Goal: Contribute content: Contribute content

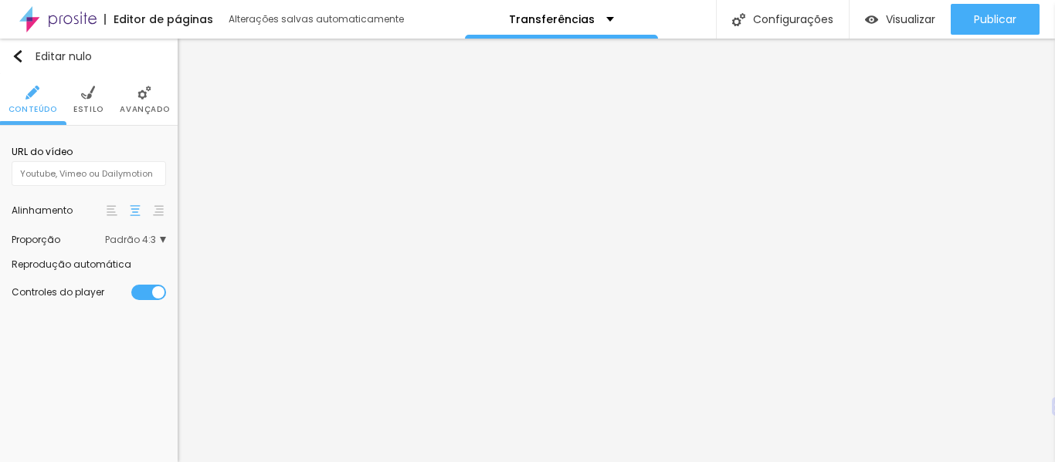
click at [154, 241] on font "Padrão 4:3" at bounding box center [130, 239] width 51 height 13
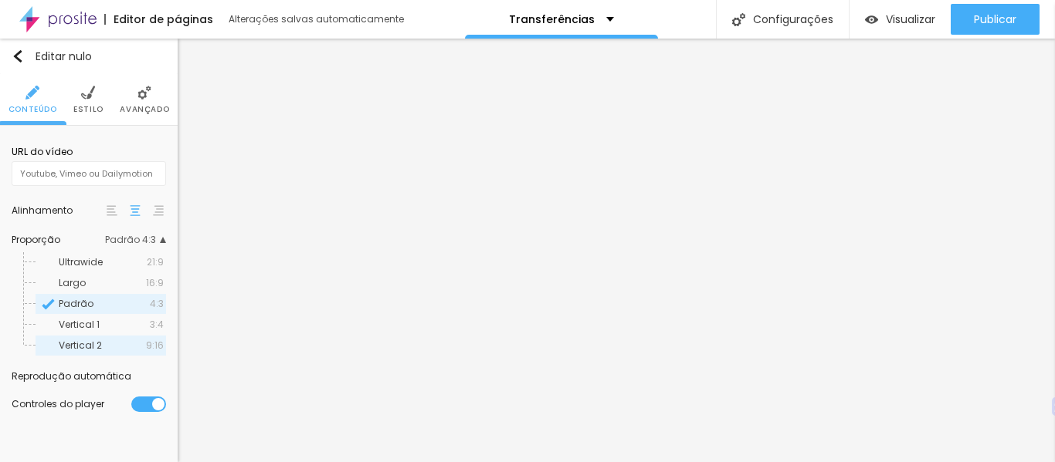
click at [152, 345] on font "9:16" at bounding box center [155, 345] width 18 height 13
click at [146, 94] on img at bounding box center [144, 93] width 14 height 14
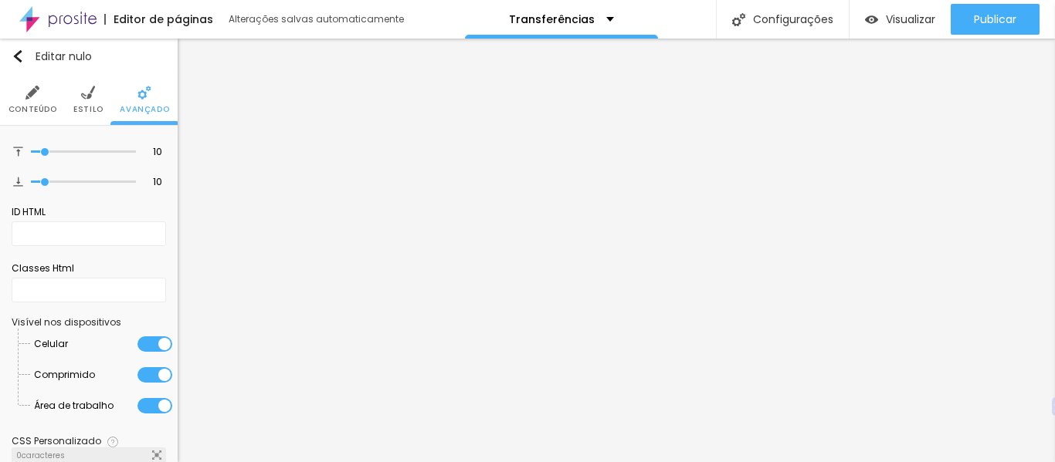
click at [89, 101] on li "Estilo" at bounding box center [88, 99] width 30 height 51
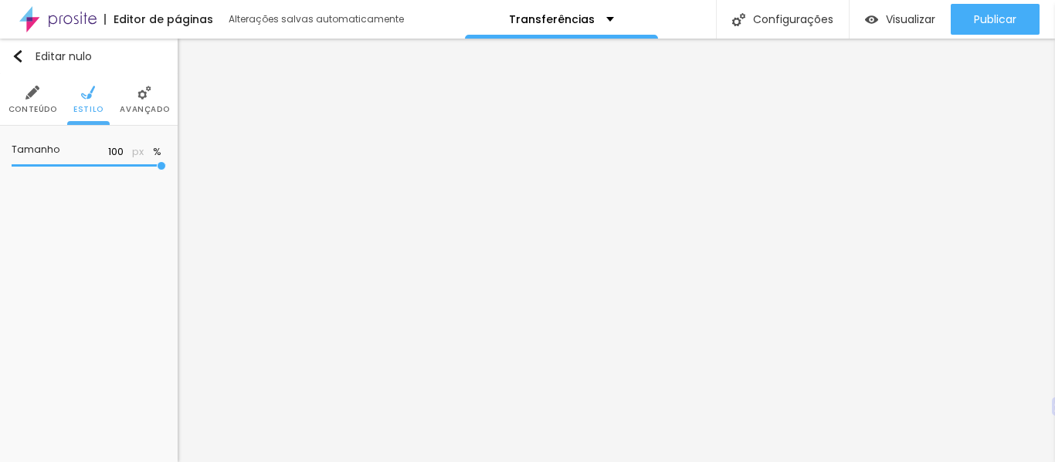
type input "98"
type input "94"
type input "88"
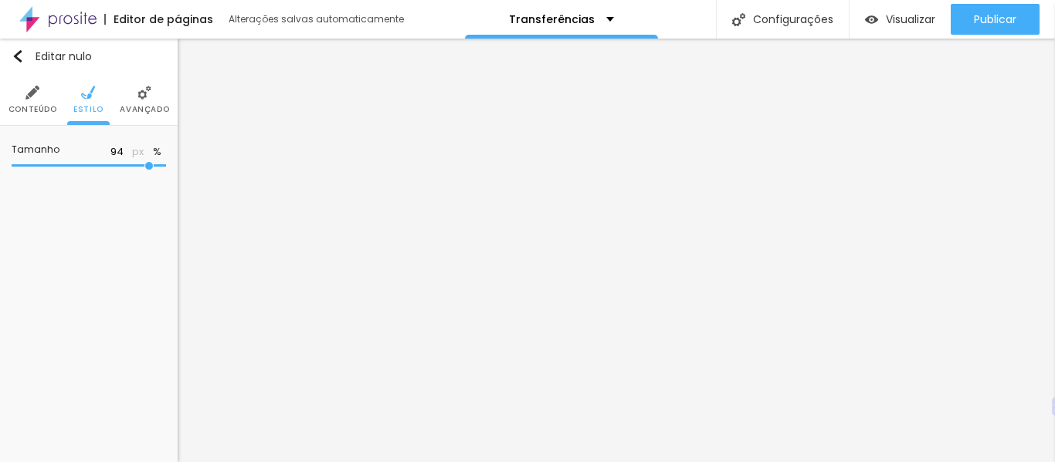
type input "88"
type input "73"
type input "72"
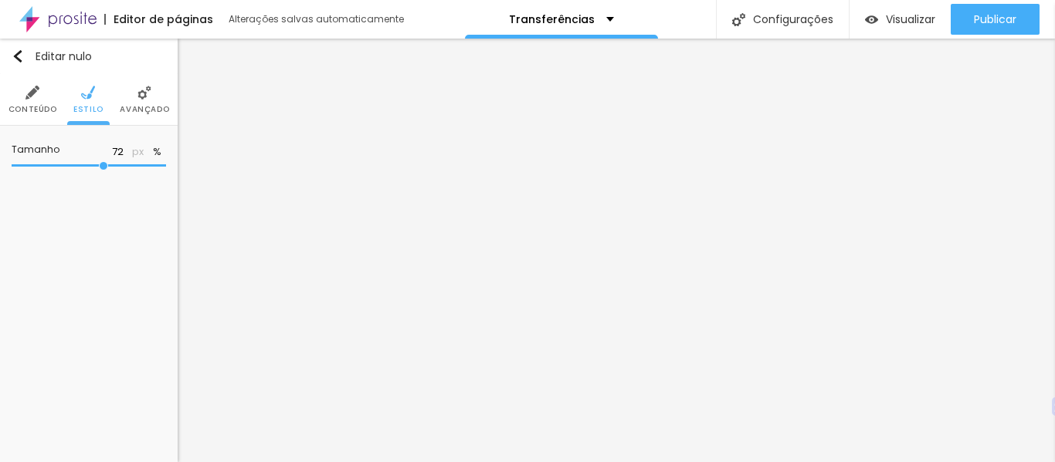
type input "68"
type input "65"
type input "62"
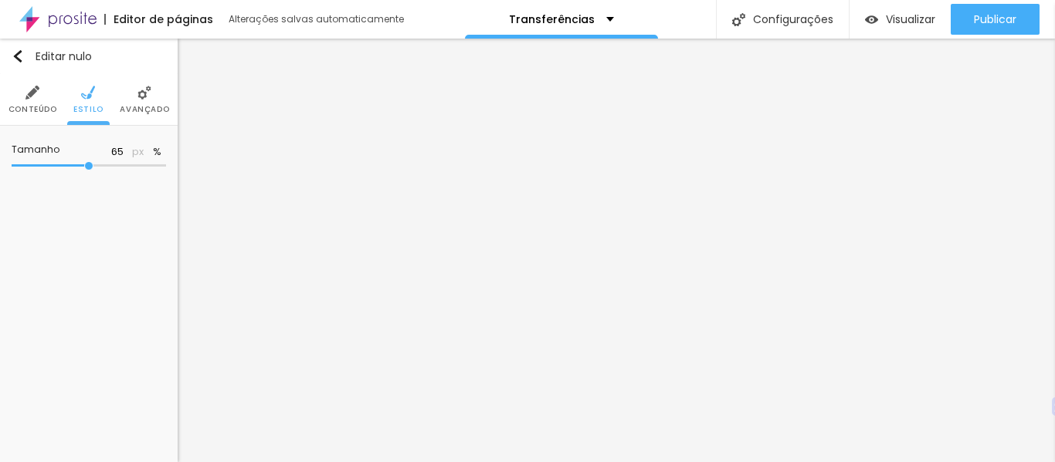
type input "62"
type input "60"
type input "59"
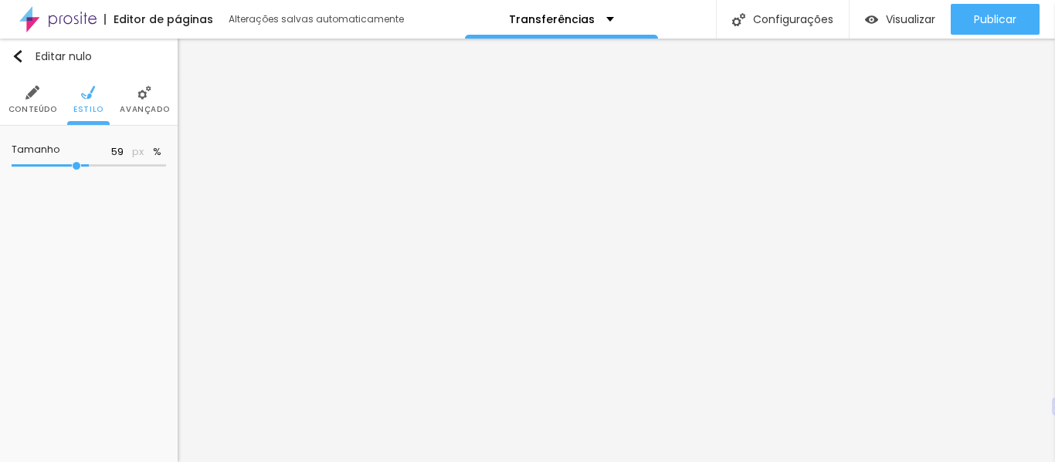
type input "58"
type input "57"
type input "56"
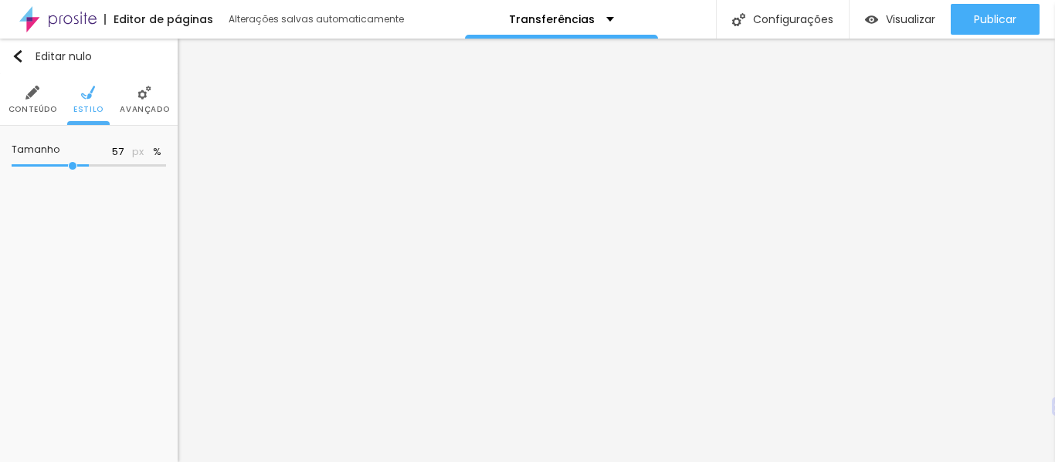
type input "56"
type input "54"
type input "53"
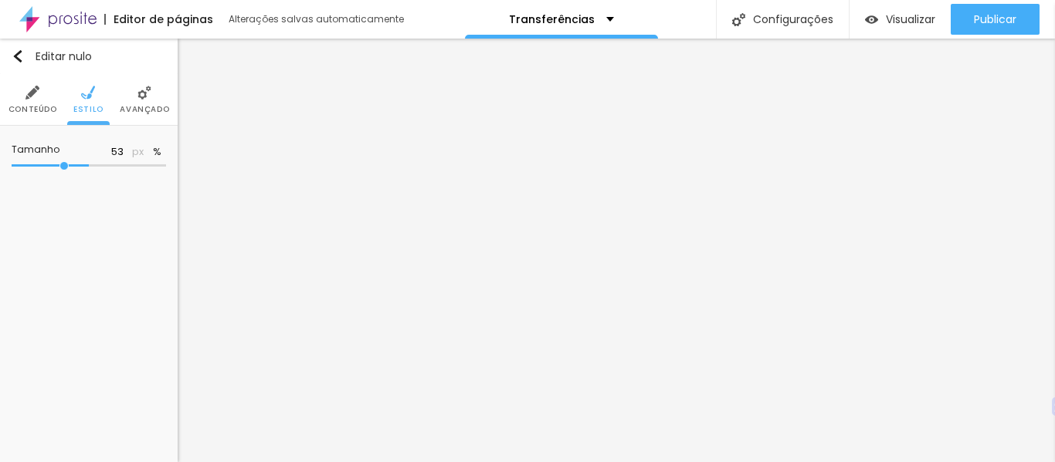
type input "51"
type input "50"
type input "48"
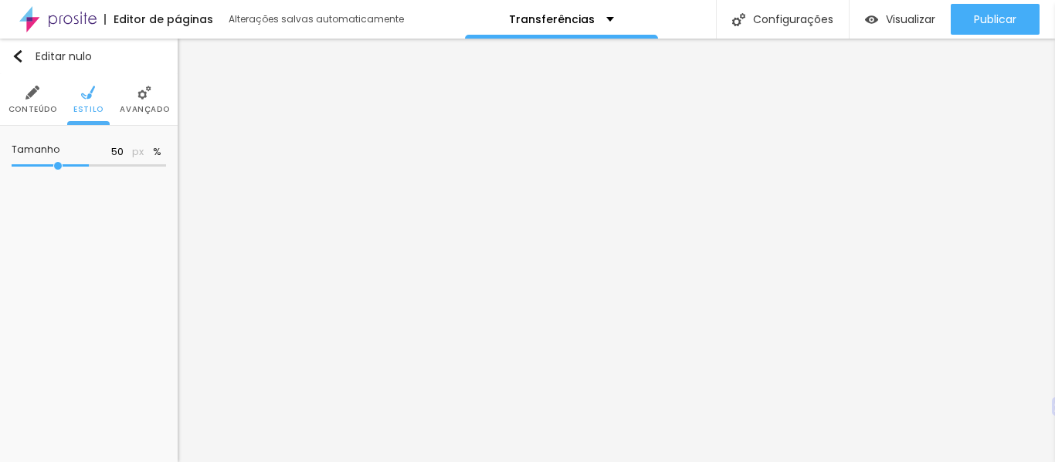
type input "48"
type input "47"
type input "46"
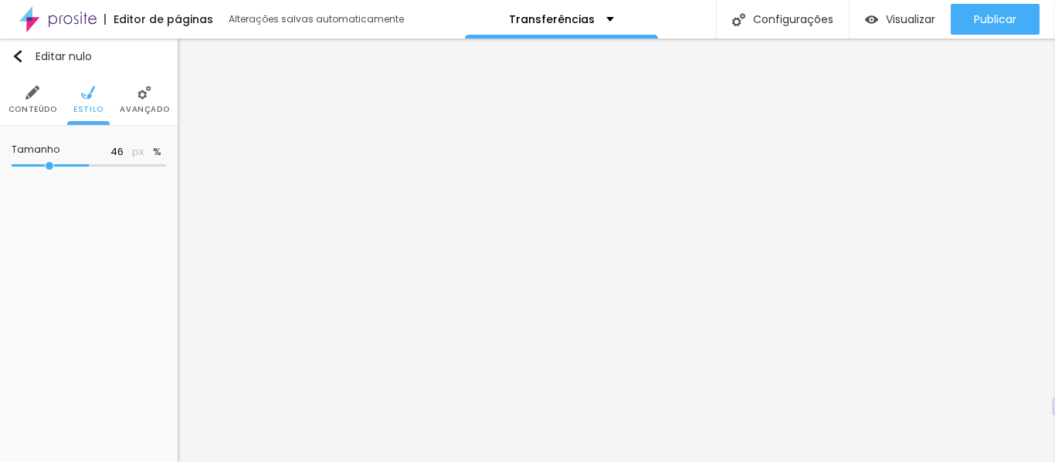
type input "45"
type input "43"
type input "41"
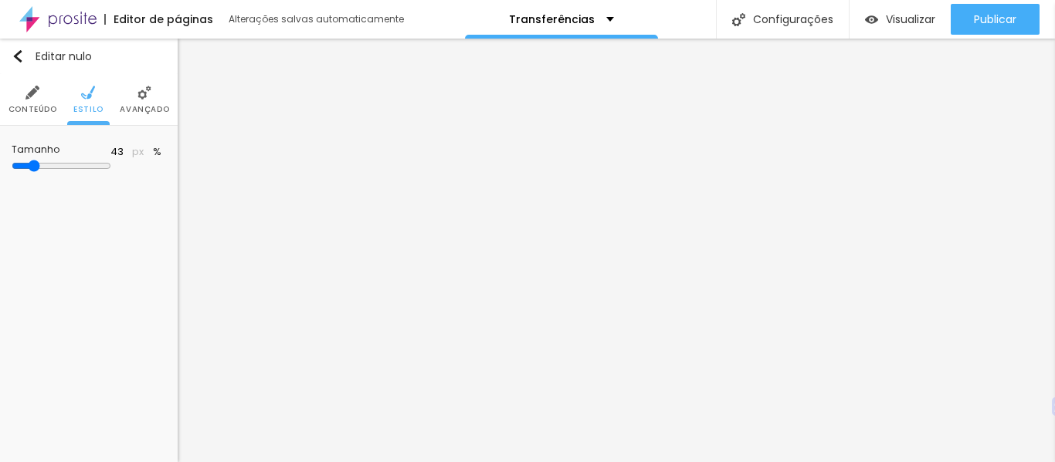
type input "41"
type input "37"
type input "36"
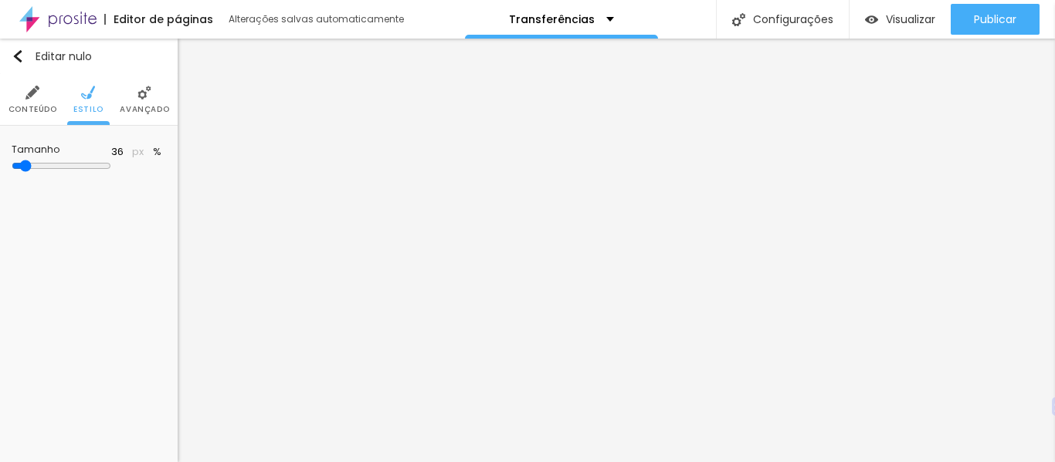
type input "35"
type input "34"
type input "33"
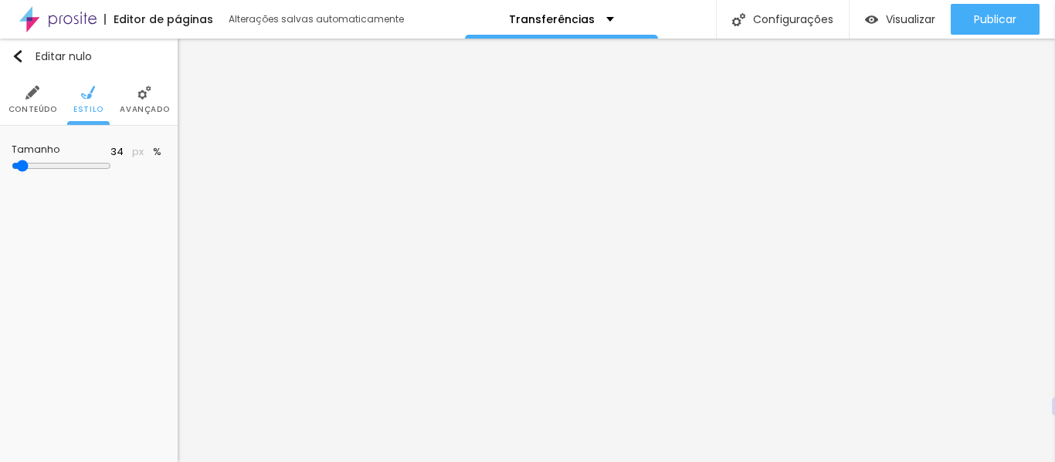
type input "33"
type input "31"
type input "30"
drag, startPoint x: 161, startPoint y: 169, endPoint x: 0, endPoint y: 199, distance: 163.4
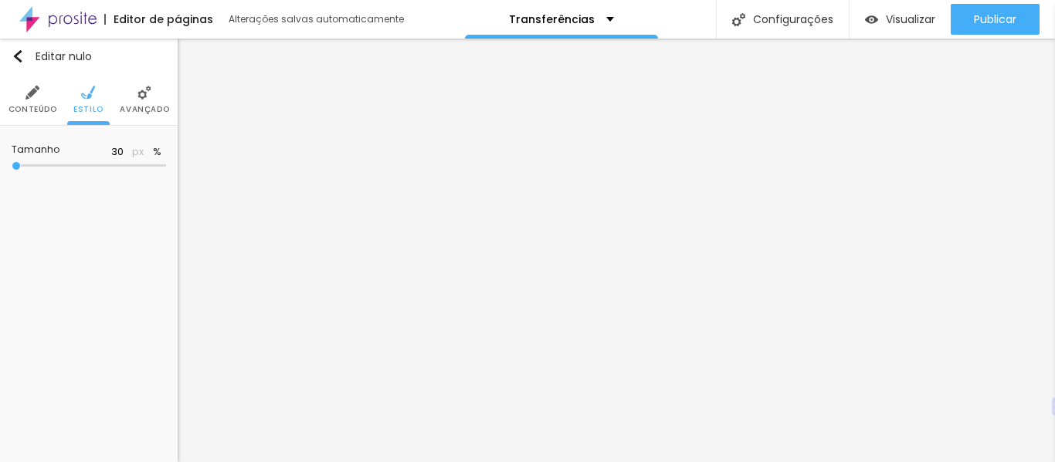
type input "30"
click at [12, 170] on input "range" at bounding box center [89, 166] width 154 height 8
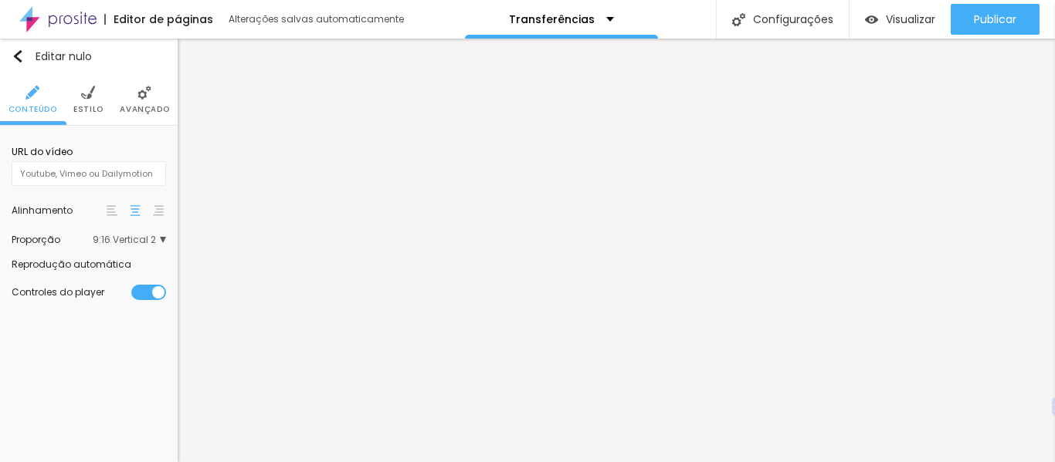
click at [154, 102] on li "Avançado" at bounding box center [144, 99] width 49 height 51
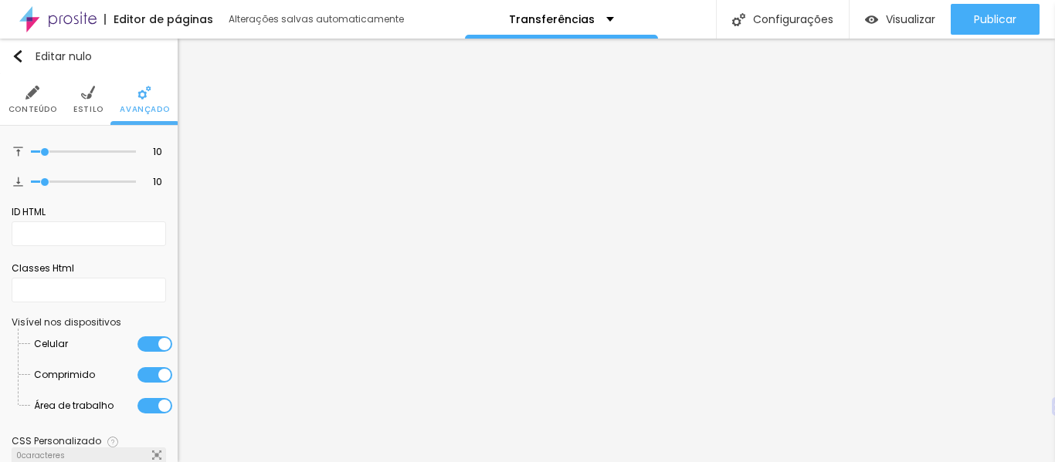
click at [84, 100] on img at bounding box center [88, 93] width 14 height 14
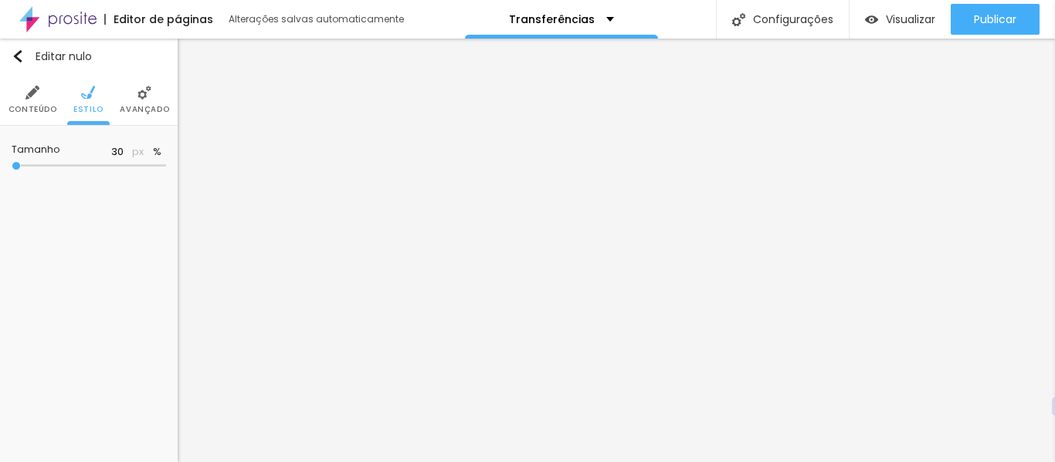
type input "32"
type input "33"
type input "34"
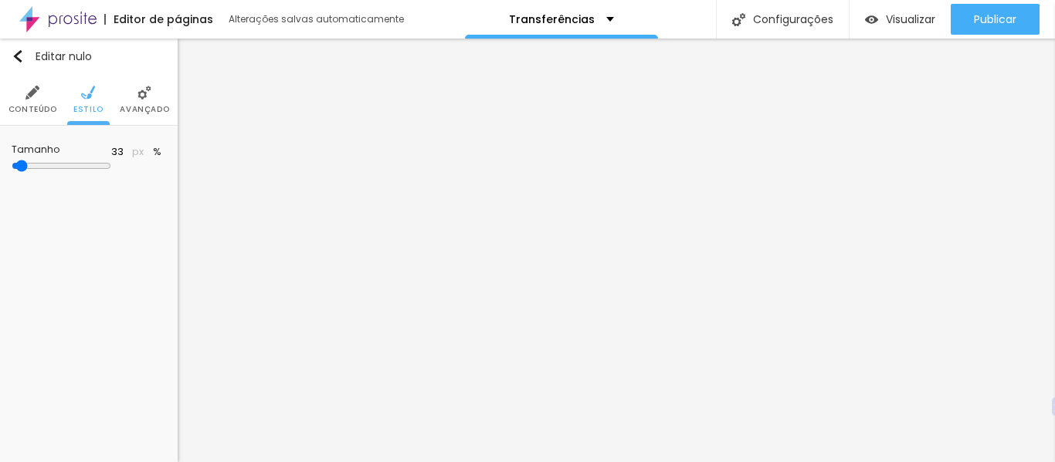
type input "34"
type input "35"
type input "36"
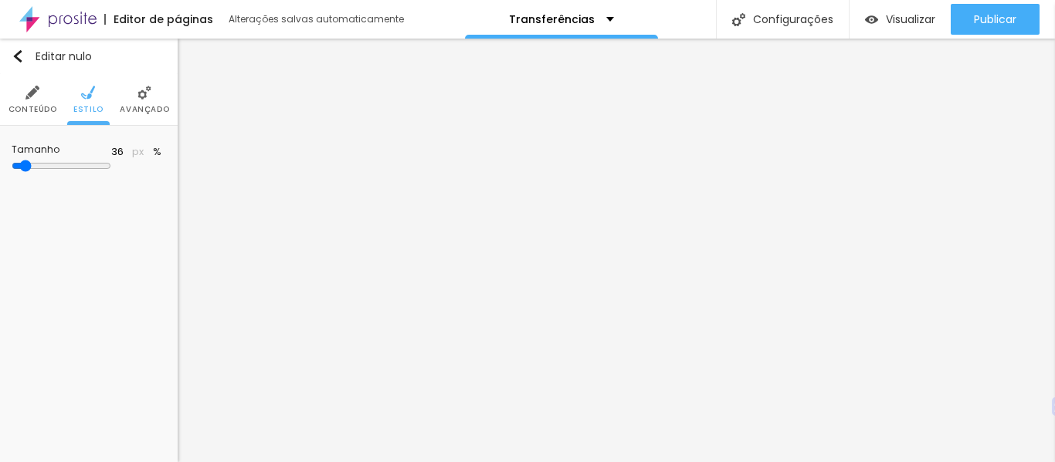
type input "37"
type input "38"
type input "39"
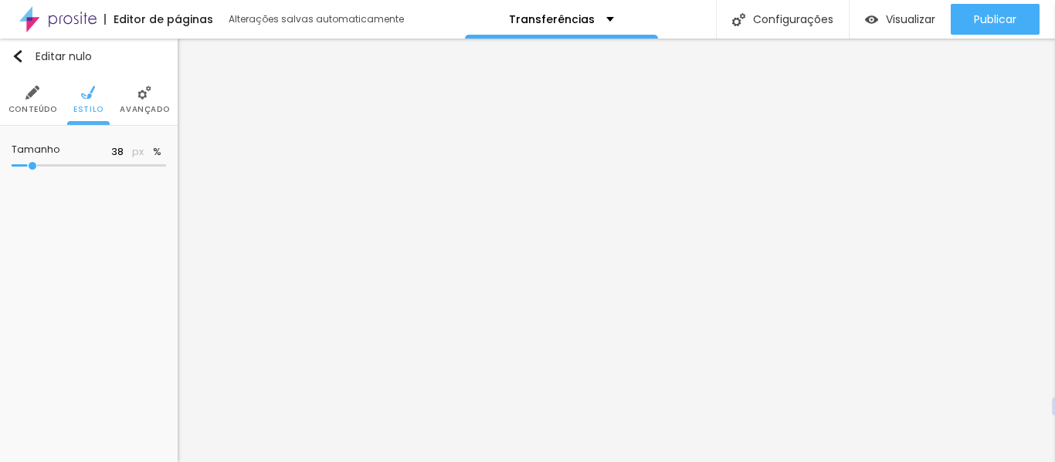
type input "39"
type input "40"
type input "41"
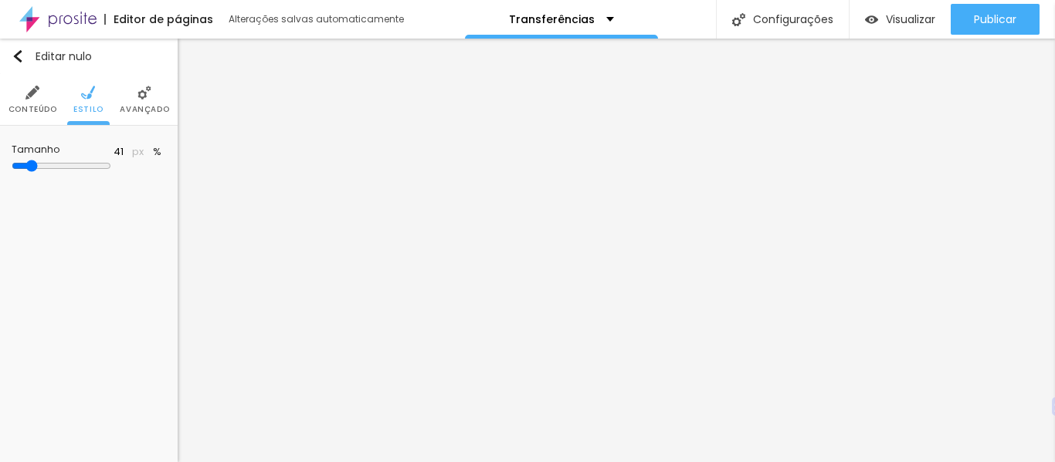
type input "42"
type input "43"
type input "44"
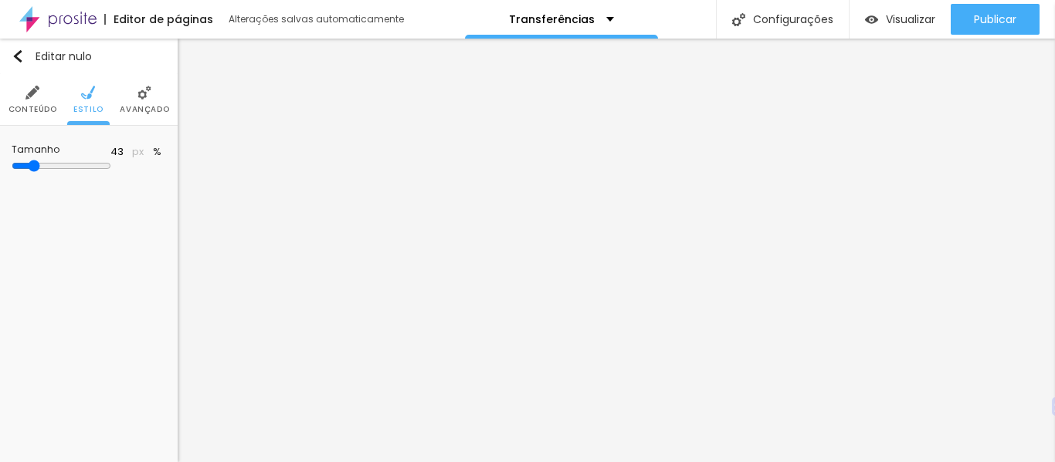
type input "44"
type input "45"
drag, startPoint x: 21, startPoint y: 166, endPoint x: 47, endPoint y: 170, distance: 26.5
type input "45"
click at [47, 170] on input "range" at bounding box center [62, 166] width 100 height 12
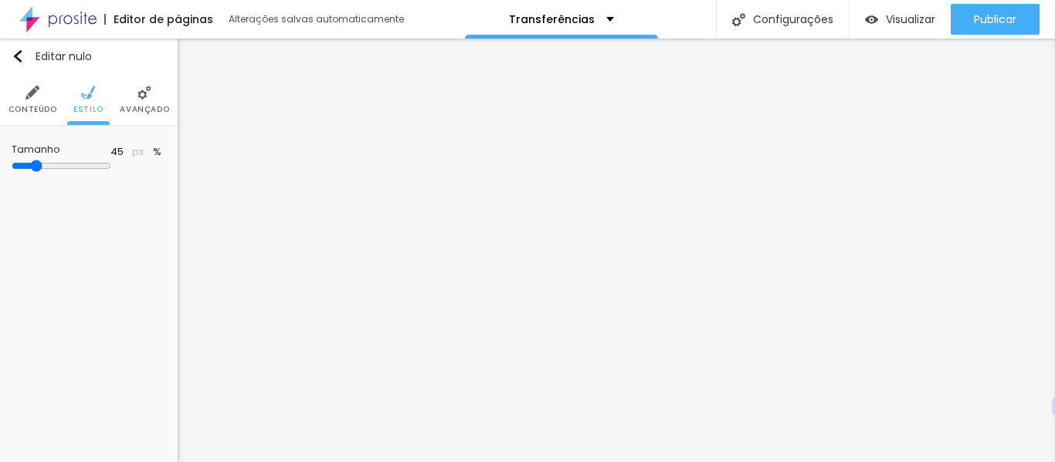
type input "46"
type input "47"
type input "48"
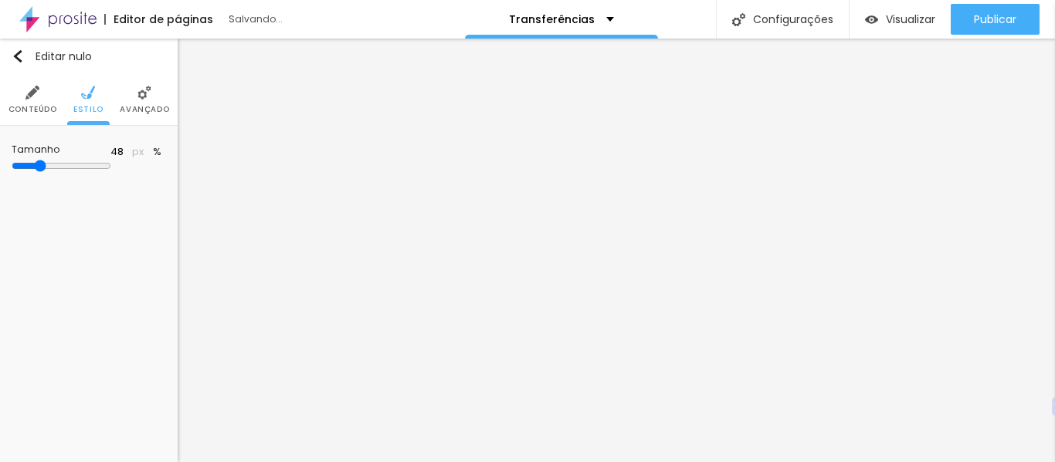
type input "49"
type input "50"
type input "51"
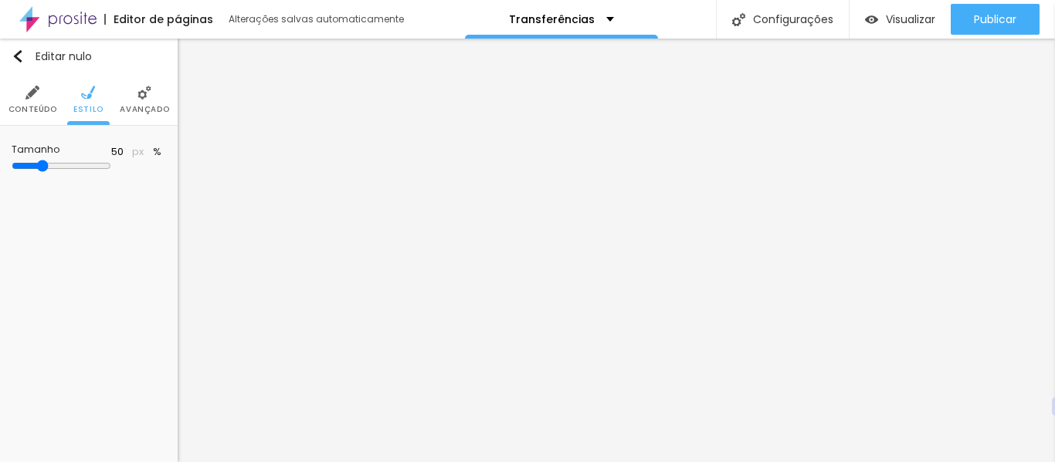
type input "51"
type input "50"
drag, startPoint x: 47, startPoint y: 163, endPoint x: 58, endPoint y: 166, distance: 11.2
type input "50"
click at [58, 166] on input "range" at bounding box center [62, 166] width 100 height 12
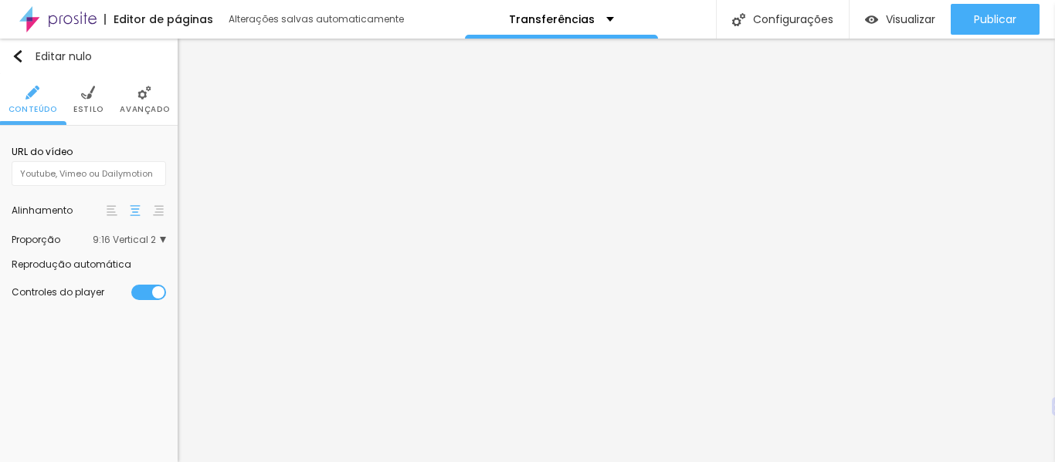
click at [113, 215] on img at bounding box center [112, 210] width 11 height 11
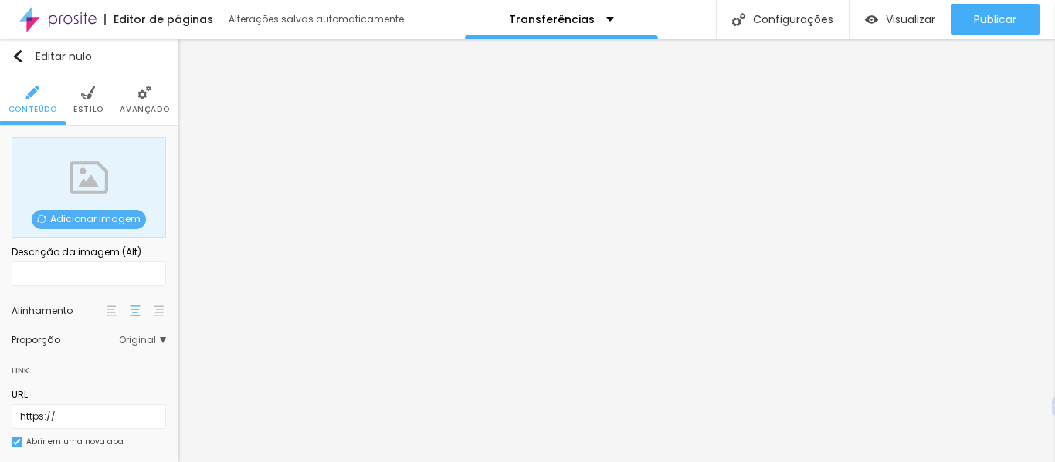
click at [137, 105] on font "Avançado" at bounding box center [144, 109] width 49 height 12
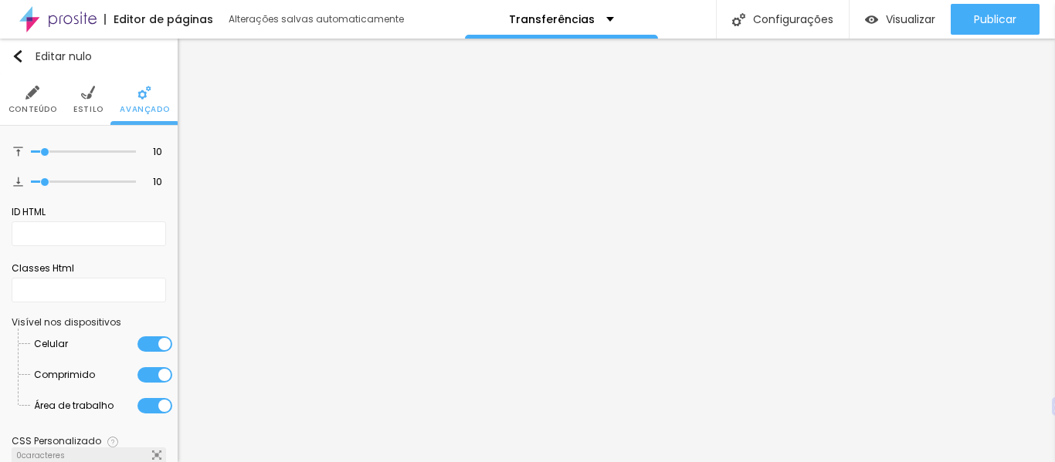
click at [120, 104] on font "Avançado" at bounding box center [144, 109] width 49 height 12
click at [80, 104] on font "Estilo" at bounding box center [88, 109] width 30 height 12
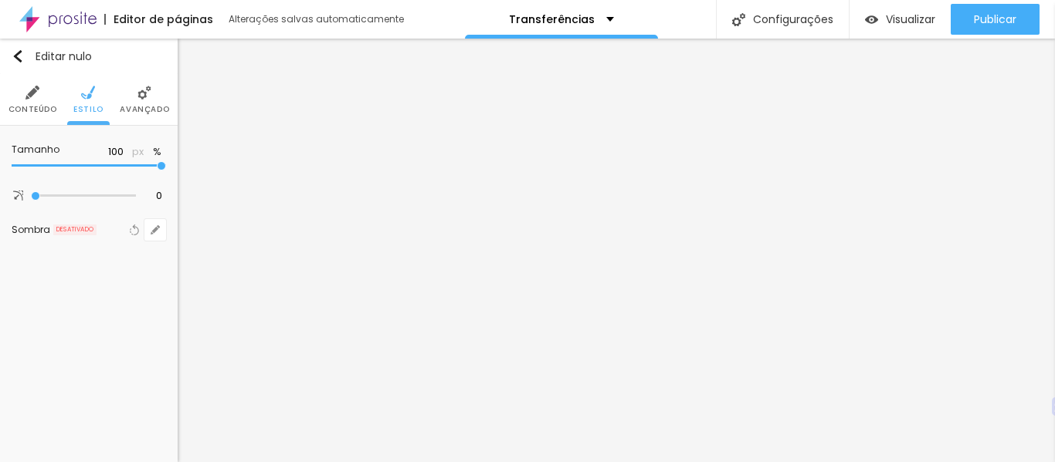
type input "95"
type input "90"
type input "85"
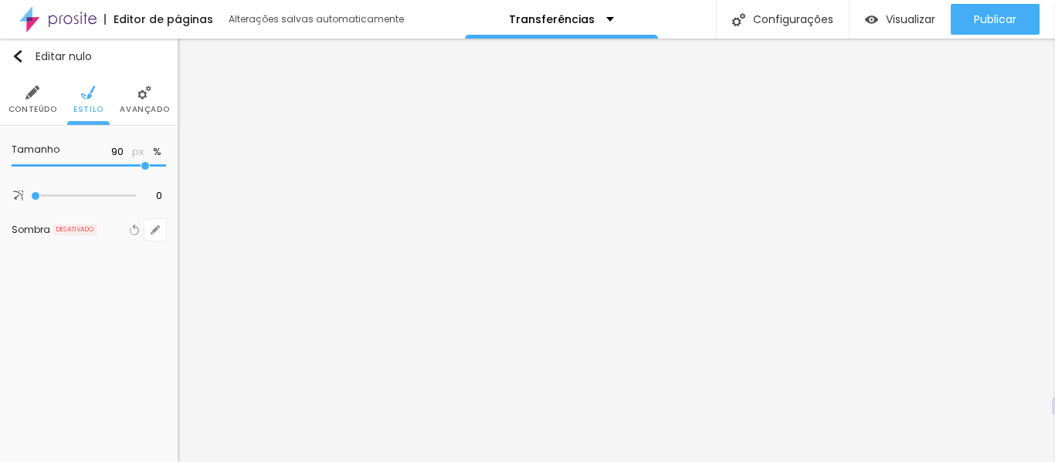
type input "85"
type input "75"
type input "70"
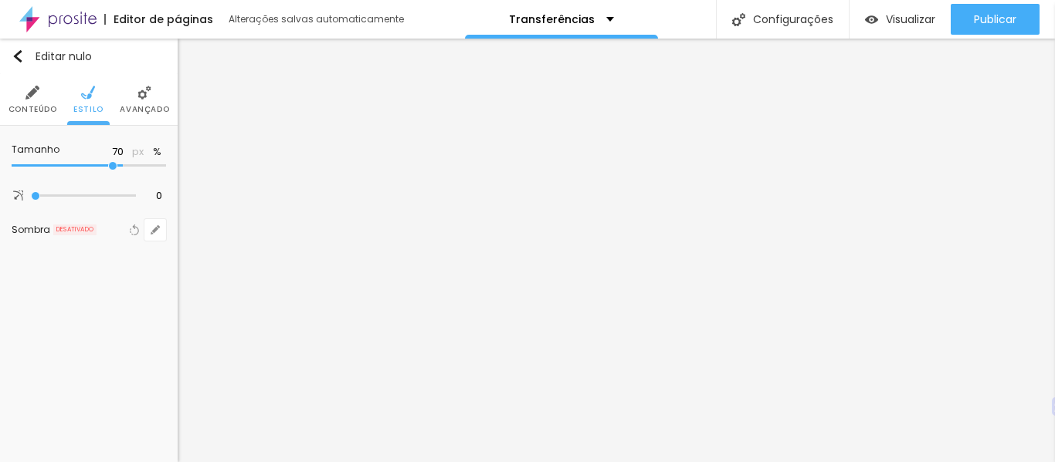
type input "65"
type input "55"
type input "50"
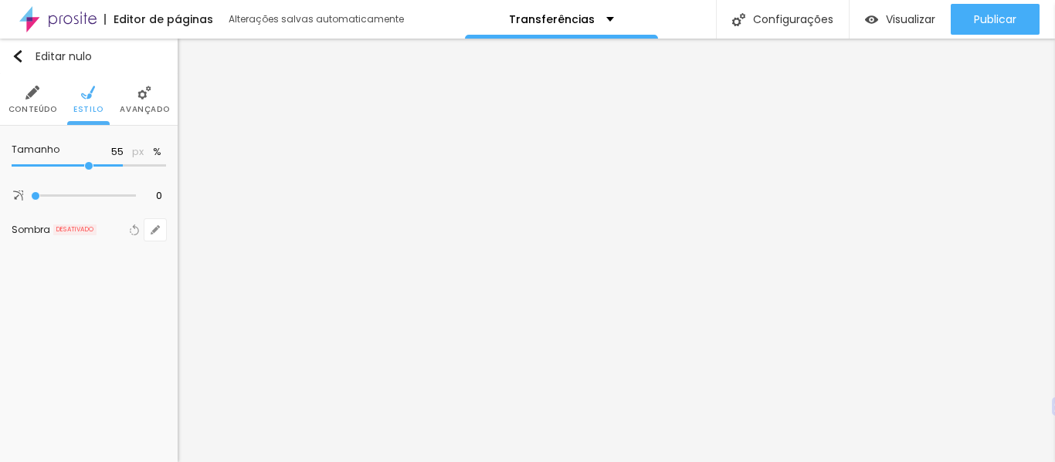
type input "50"
type input "45"
type input "40"
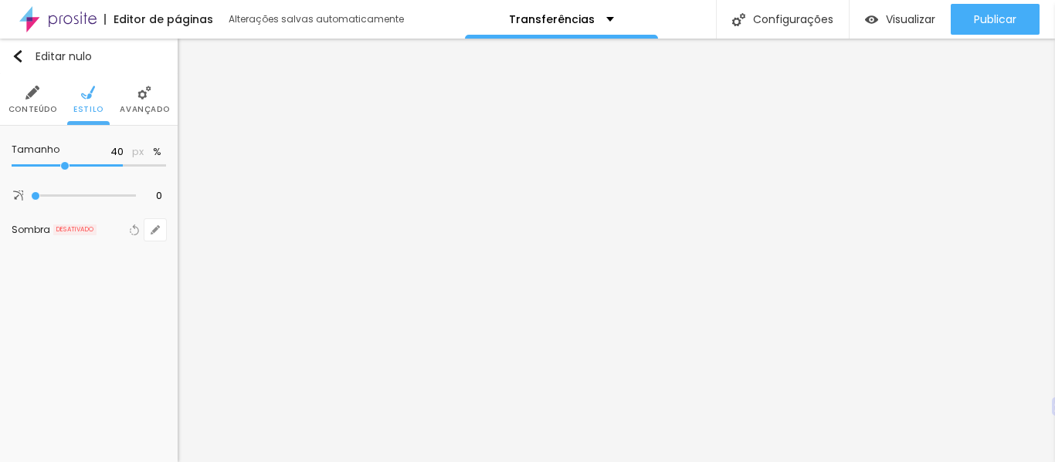
type input "35"
type input "30"
type input "25"
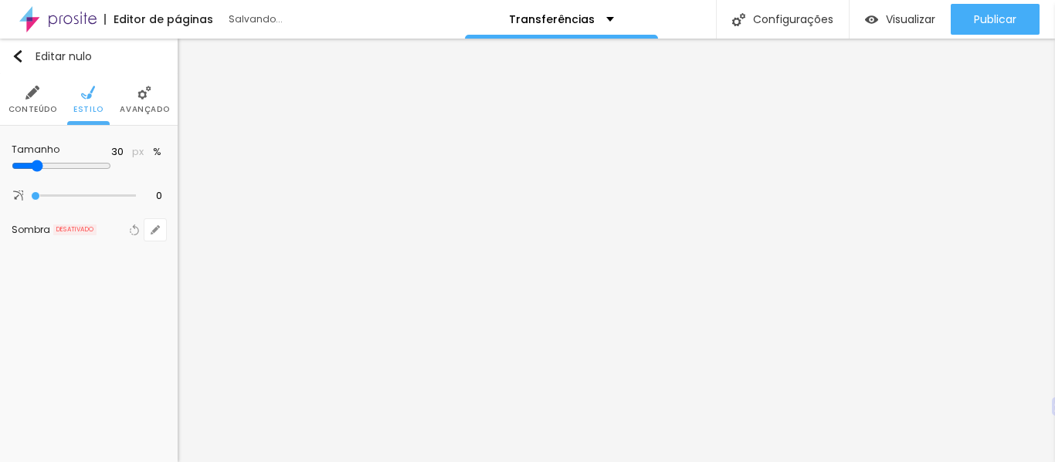
type input "25"
type input "20"
type input "15"
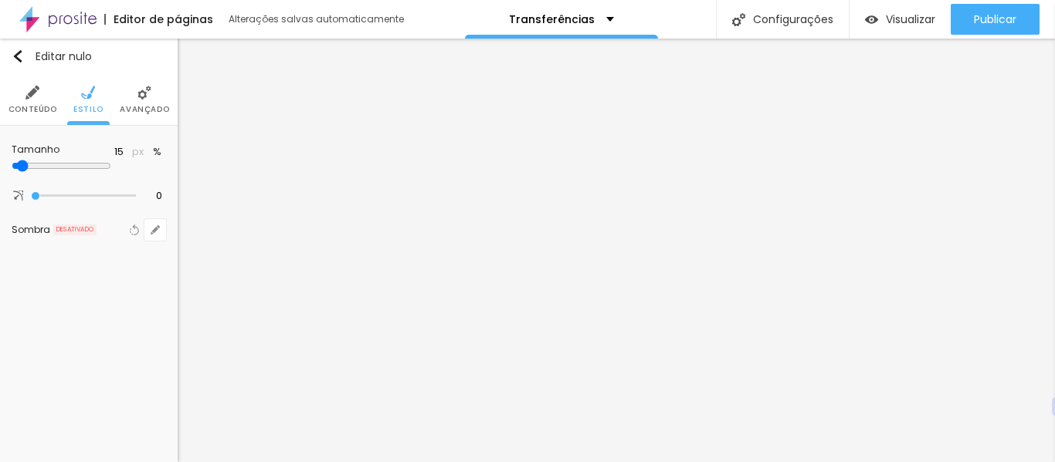
type input "20"
type input "25"
type input "30"
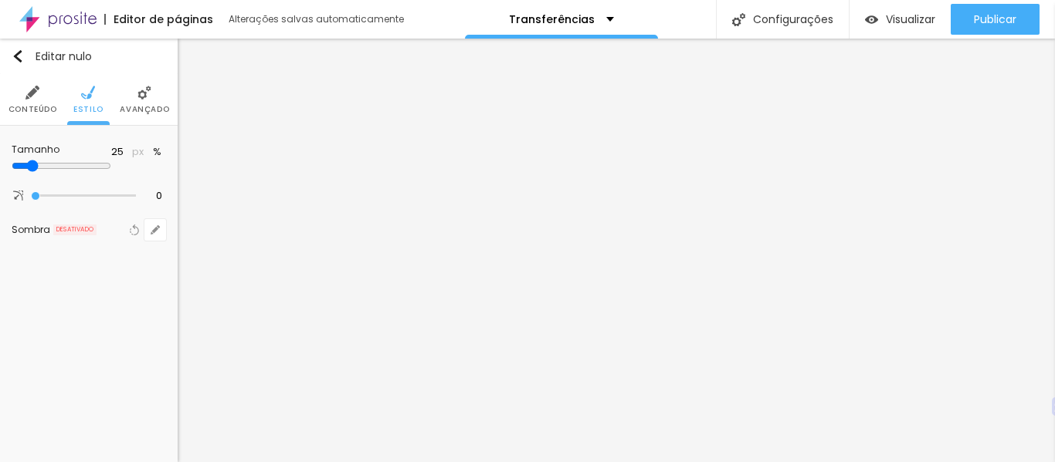
type input "30"
type input "35"
type input "40"
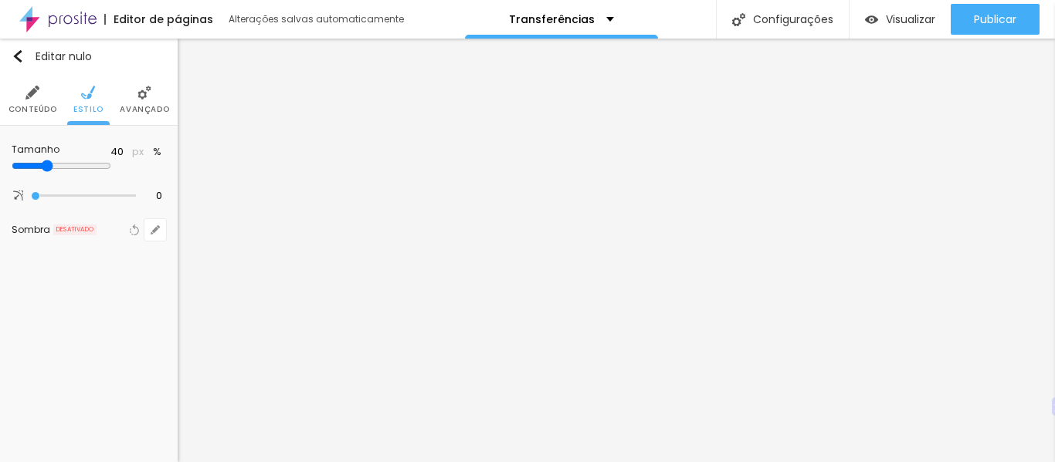
type input "45"
type input "50"
type input "45"
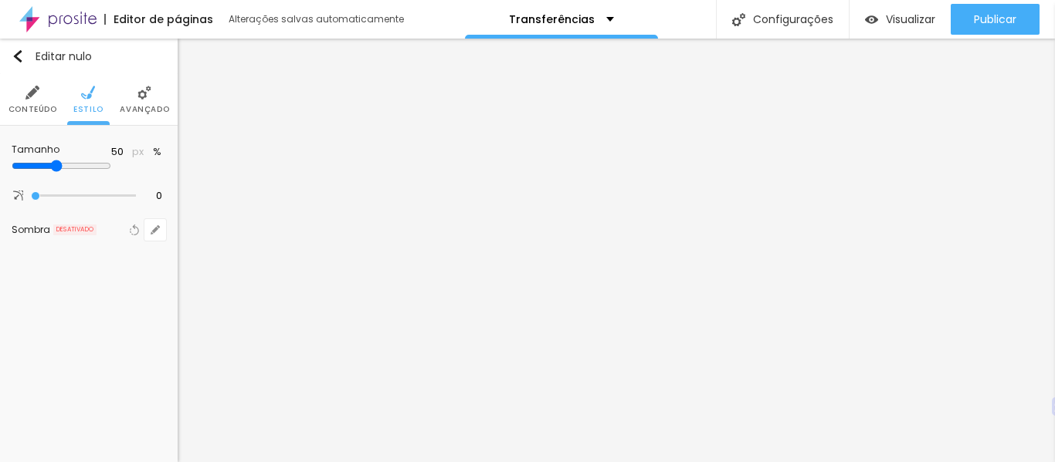
type input "45"
type input "40"
drag, startPoint x: 161, startPoint y: 166, endPoint x: 68, endPoint y: 168, distance: 92.7
type input "40"
click at [68, 168] on input "range" at bounding box center [62, 166] width 100 height 12
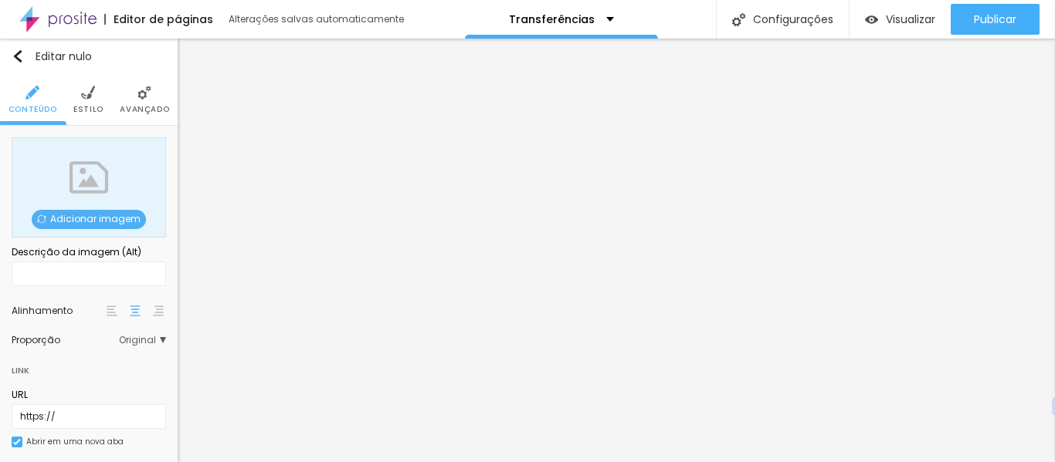
click at [124, 107] on font "Avançado" at bounding box center [144, 109] width 49 height 12
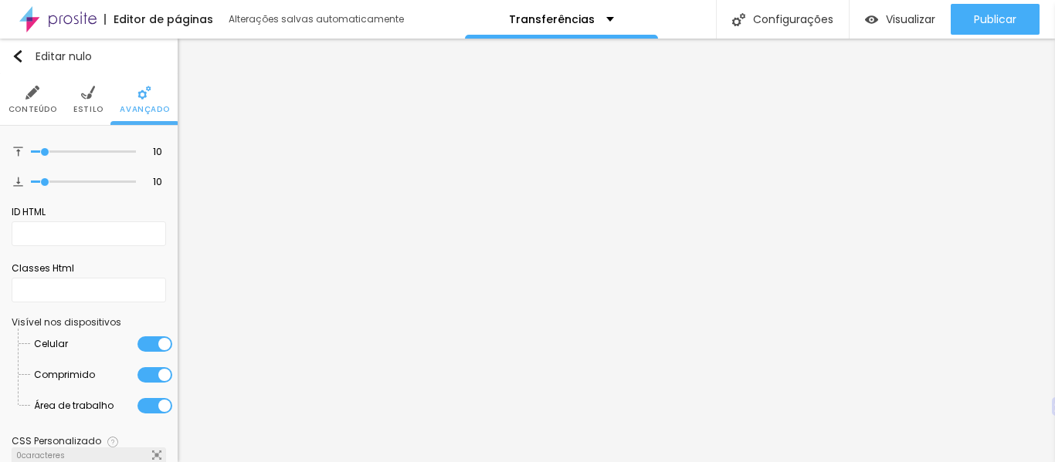
click at [93, 99] on li "Estilo" at bounding box center [88, 99] width 30 height 51
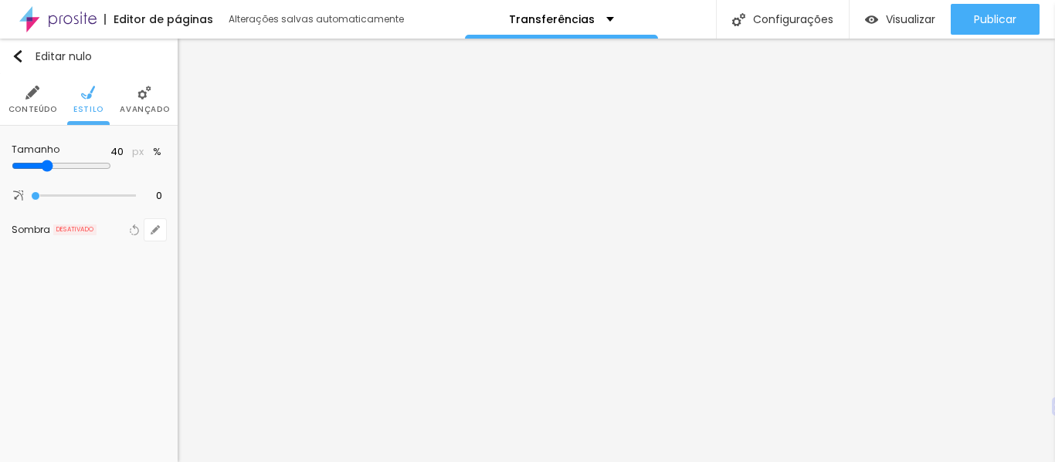
type input "35"
type input "30"
type input "25"
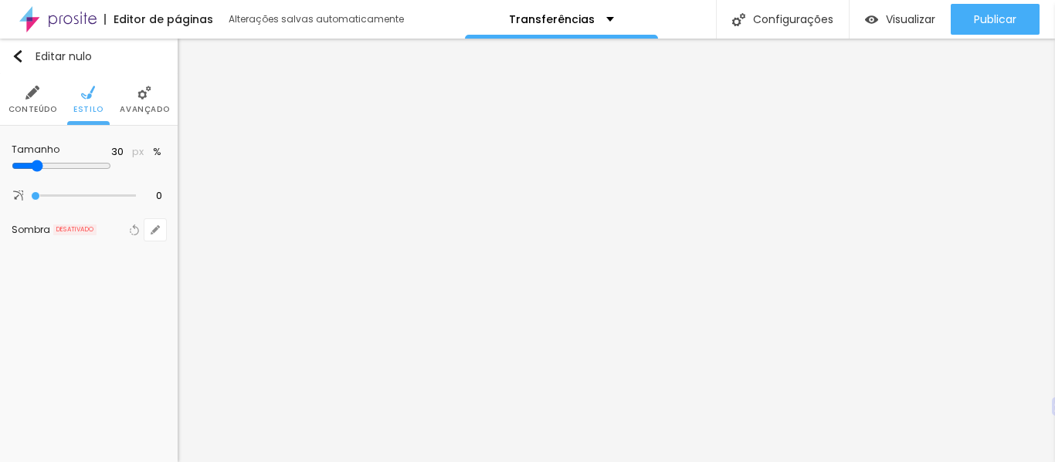
type input "25"
type input "30"
type input "35"
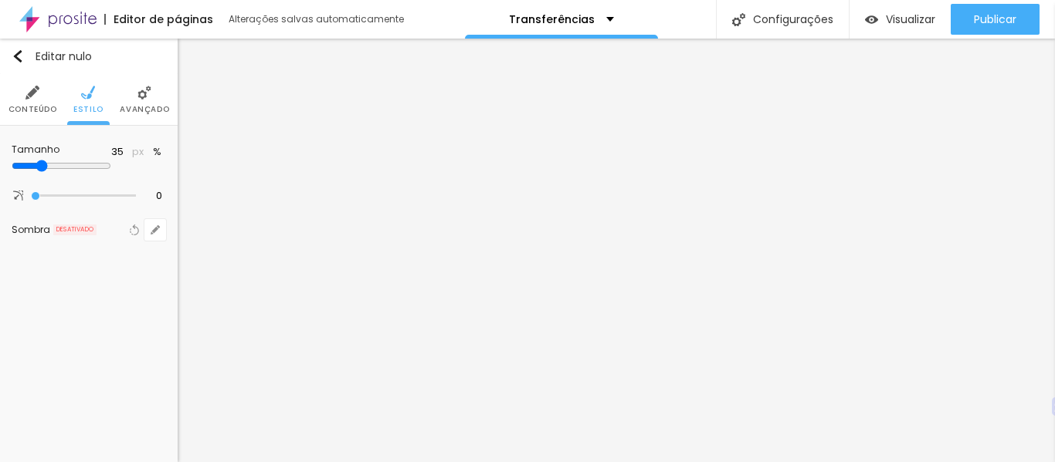
type input "40"
click at [65, 171] on input "range" at bounding box center [62, 166] width 100 height 12
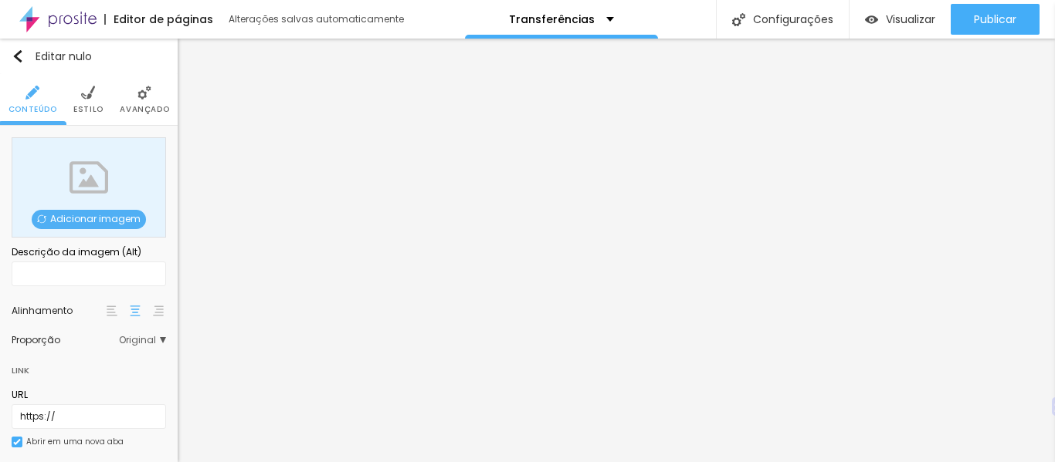
click at [84, 218] on font "Adicionar imagem" at bounding box center [95, 218] width 90 height 13
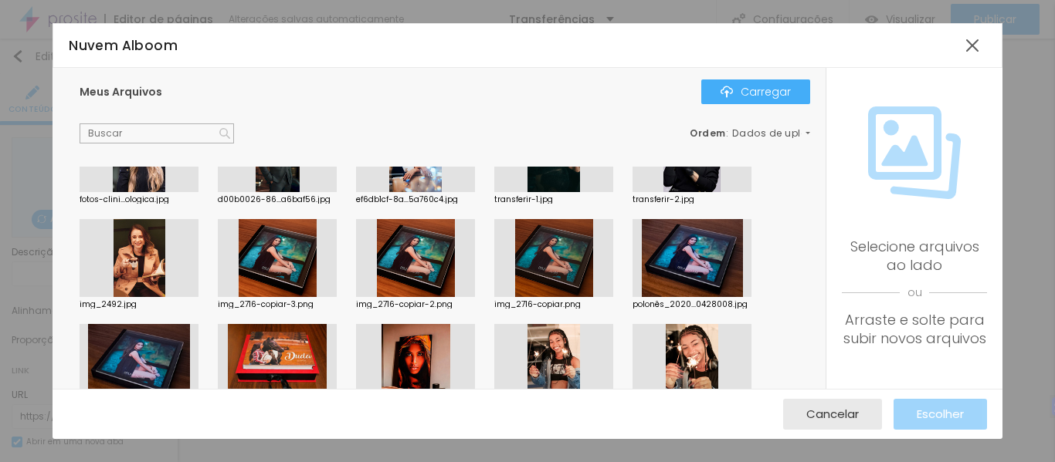
scroll to position [418, 0]
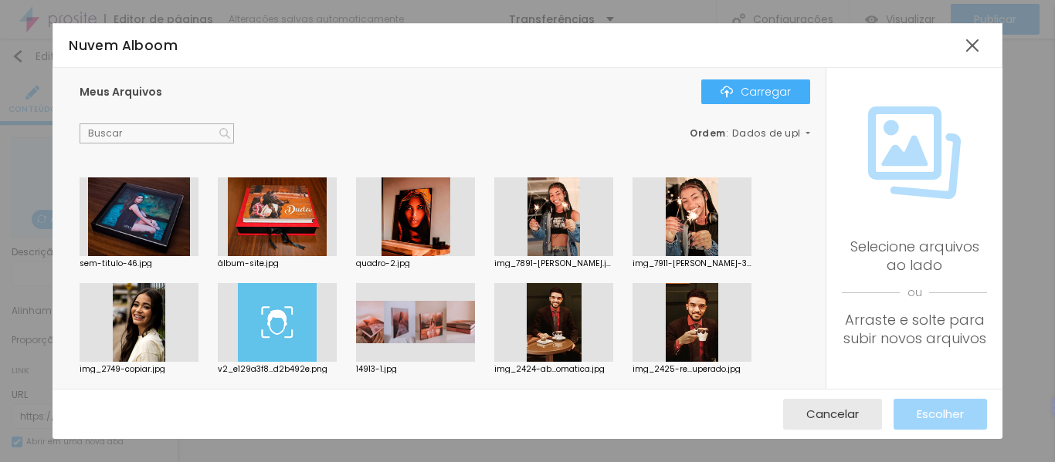
click at [283, 324] on div at bounding box center [277, 322] width 119 height 79
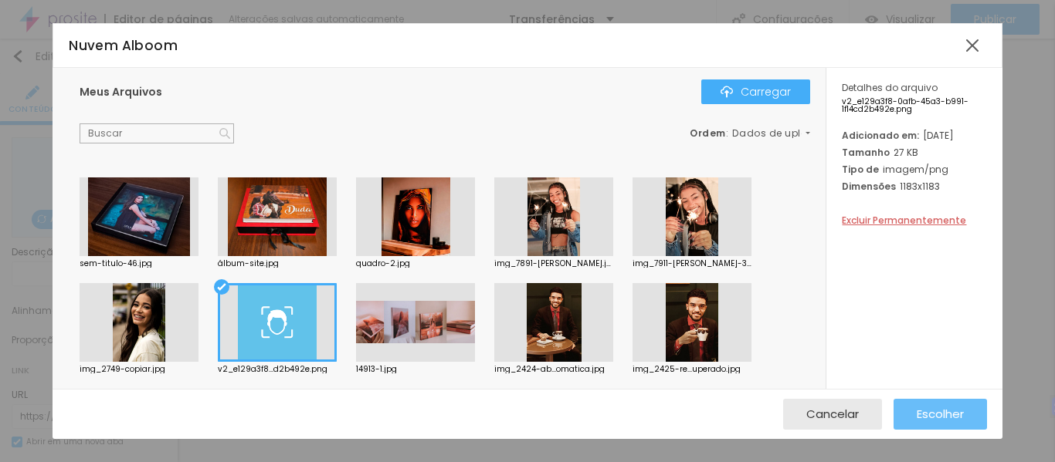
click at [967, 415] on button "Escolher" at bounding box center [939, 414] width 93 height 31
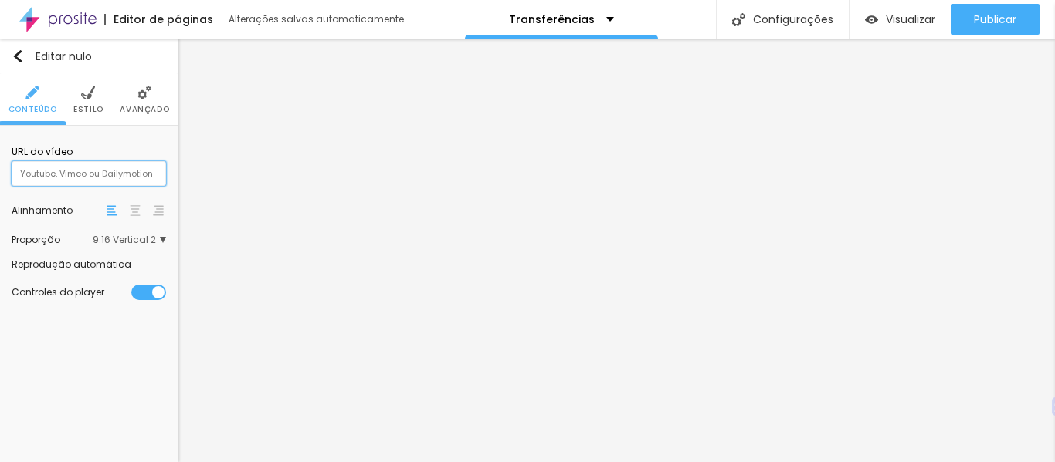
click at [123, 176] on input "text" at bounding box center [89, 173] width 154 height 25
paste input "[URL][DOMAIN_NAME]"
type input "[URL][DOMAIN_NAME]"
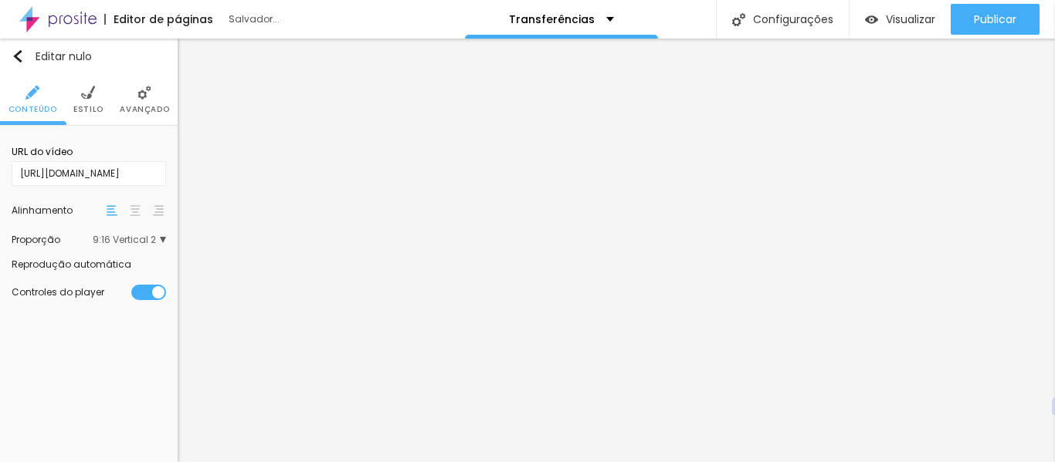
scroll to position [0, 0]
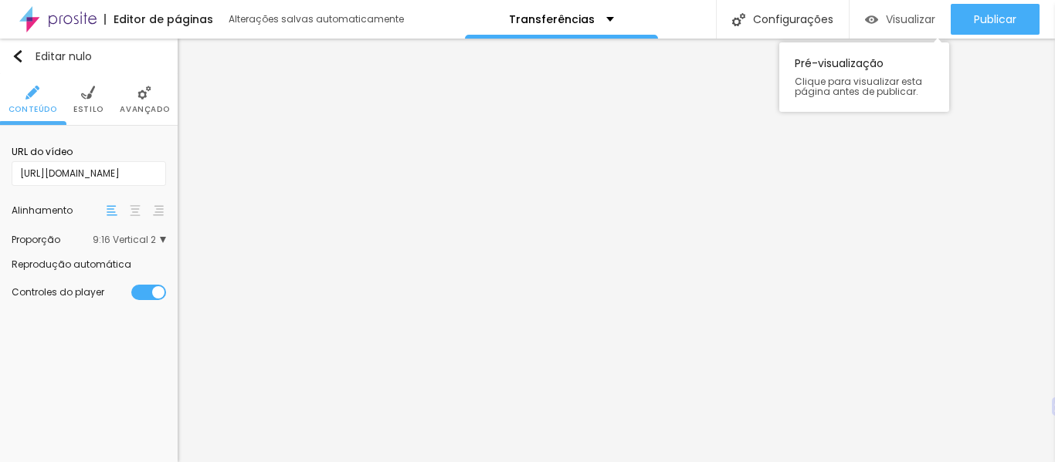
click at [896, 15] on font "Visualizar" at bounding box center [910, 19] width 49 height 15
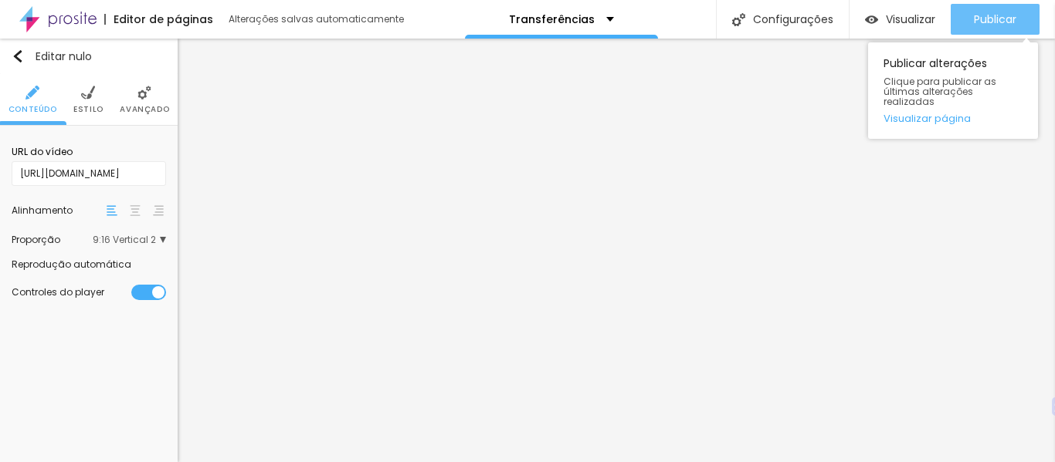
click at [1003, 18] on font "Publicar" at bounding box center [995, 19] width 42 height 15
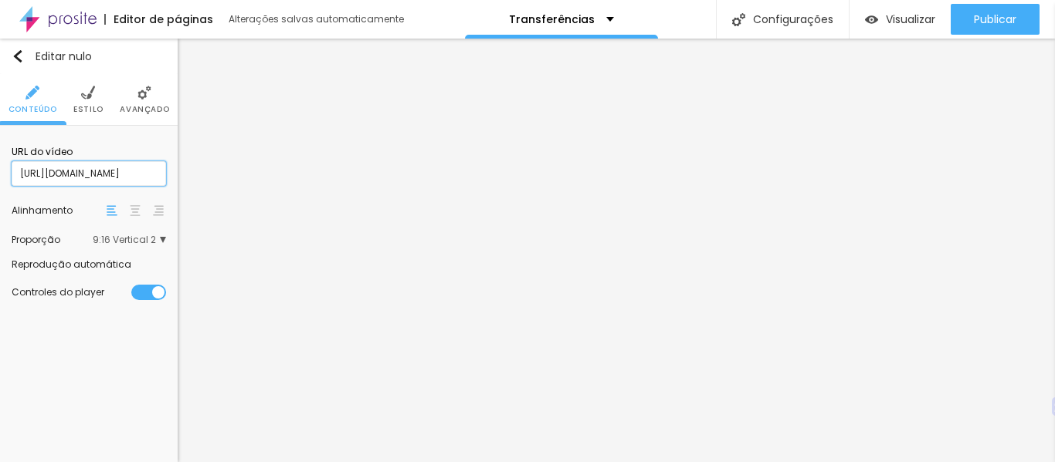
click at [140, 178] on input "[URL][DOMAIN_NAME]" at bounding box center [89, 173] width 154 height 25
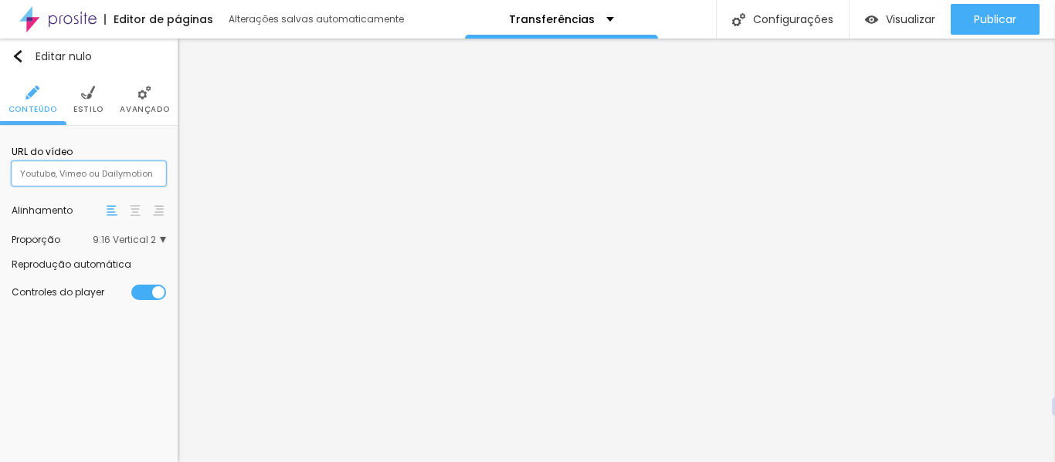
paste input "[URL][DOMAIN_NAME]"
type input "[URL][DOMAIN_NAME]"
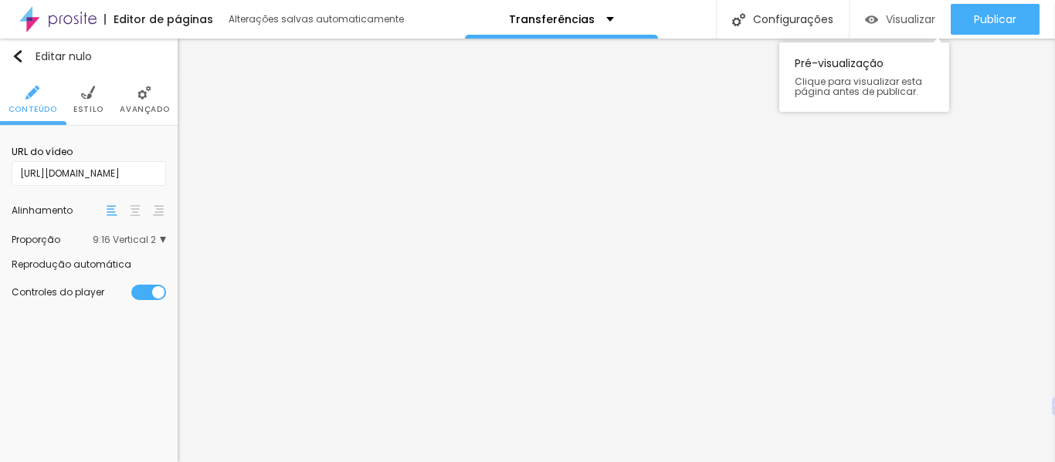
click at [906, 31] on div "Visualizar" at bounding box center [900, 19] width 70 height 31
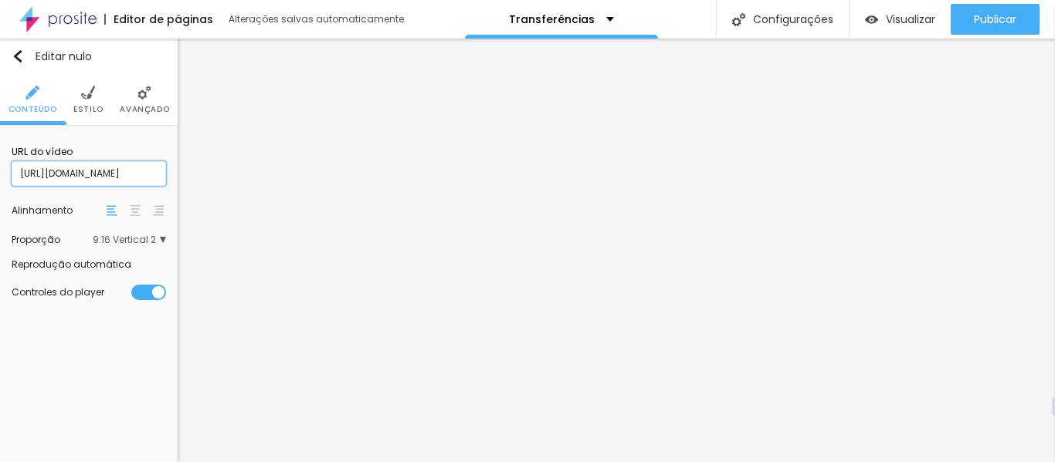
click at [113, 170] on input "[URL][DOMAIN_NAME]" at bounding box center [89, 173] width 154 height 25
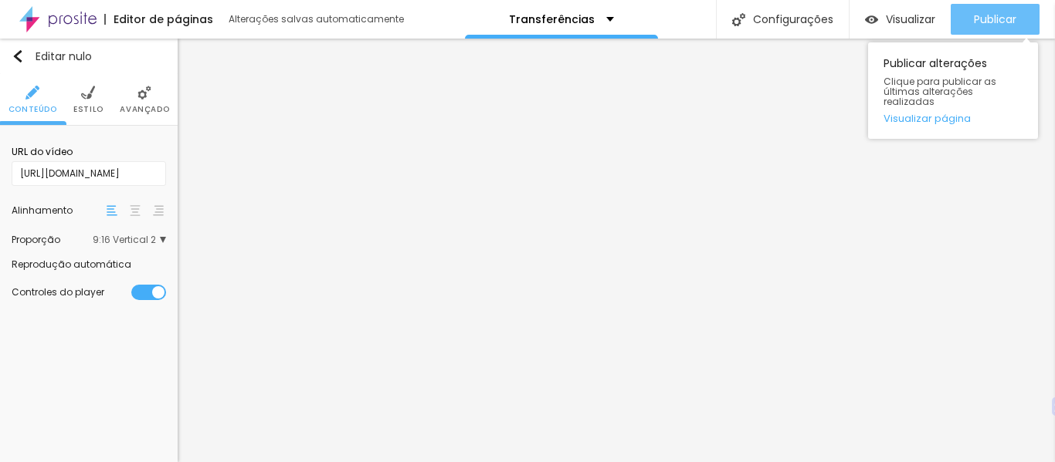
click at [969, 24] on button "Publicar" at bounding box center [994, 19] width 89 height 31
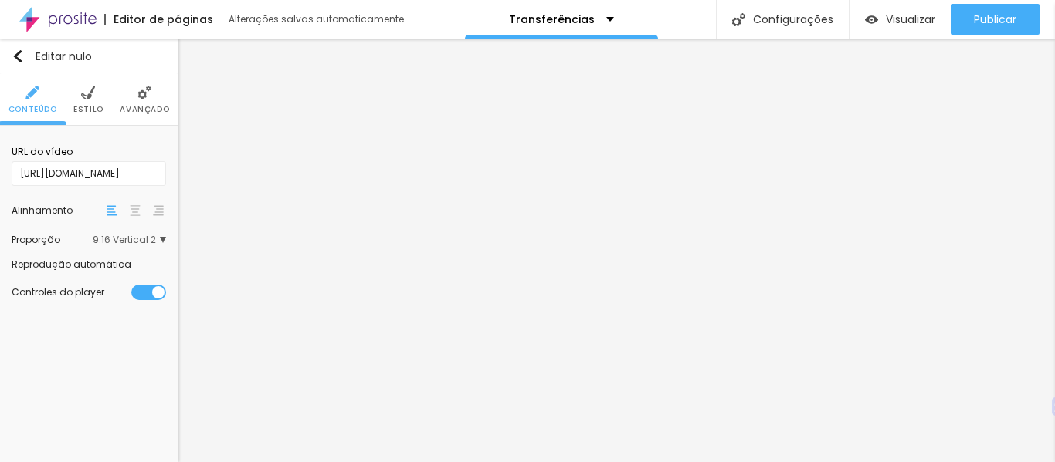
click at [166, 265] on div at bounding box center [166, 265] width 0 height 0
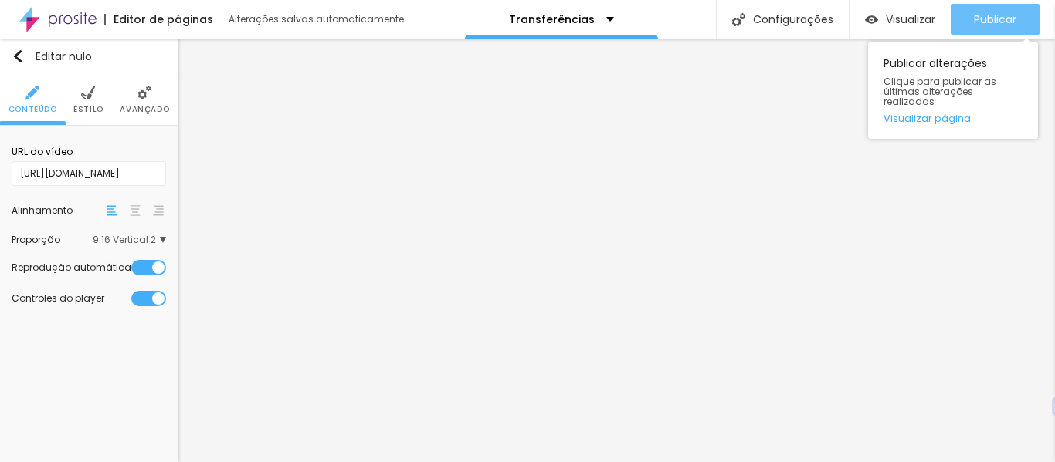
click at [988, 12] on font "Publicar" at bounding box center [995, 19] width 42 height 15
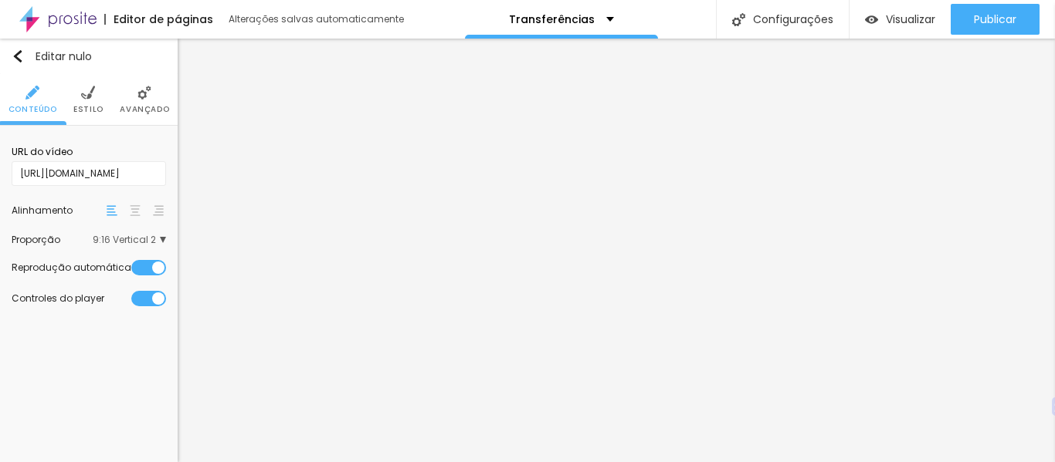
click at [83, 108] on font "Estilo" at bounding box center [88, 109] width 30 height 12
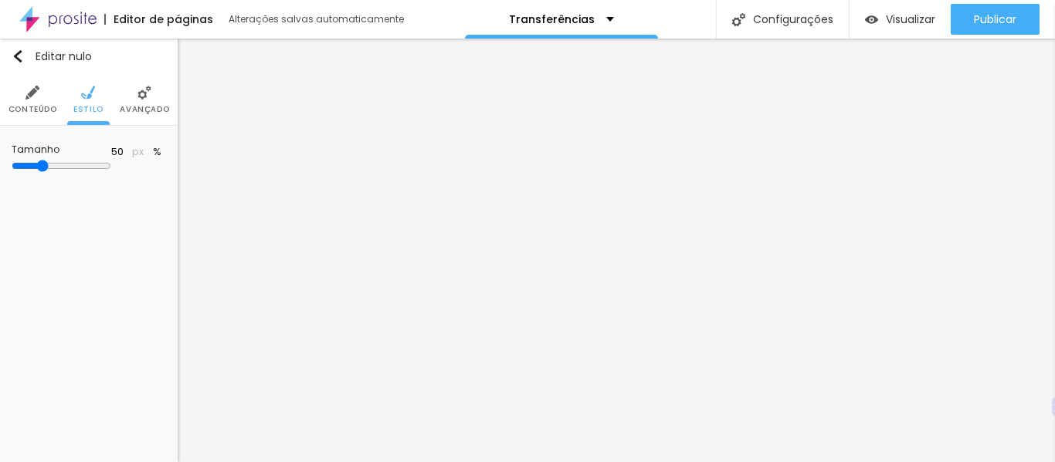
click at [147, 108] on font "Avançado" at bounding box center [144, 109] width 49 height 12
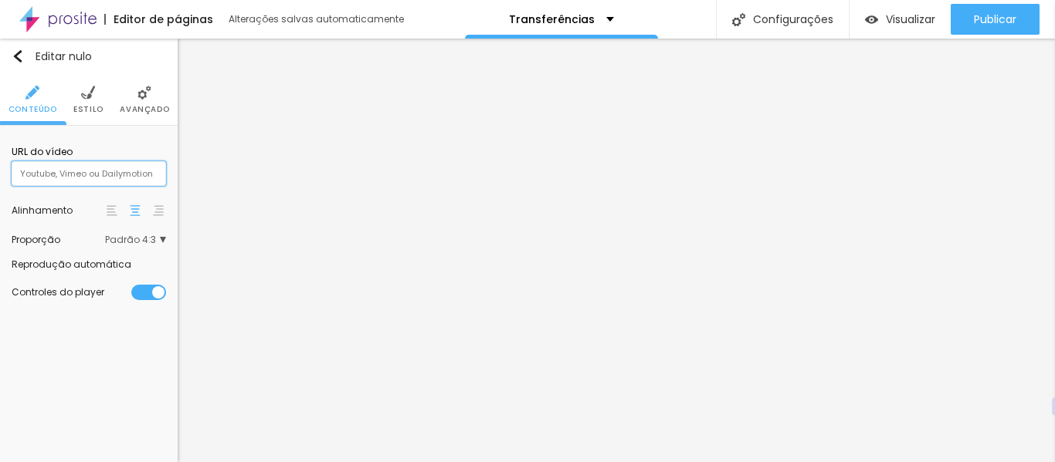
click at [106, 165] on input "text" at bounding box center [89, 173] width 154 height 25
paste input "[URL][DOMAIN_NAME]"
click at [146, 234] on font "Padrão 4:3" at bounding box center [130, 239] width 51 height 13
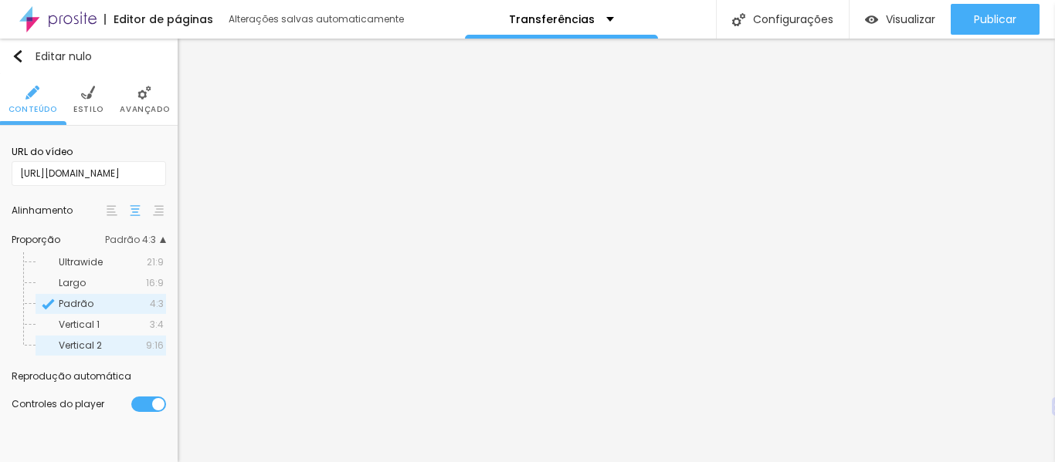
click at [131, 343] on span "Vertical 2" at bounding box center [102, 345] width 87 height 9
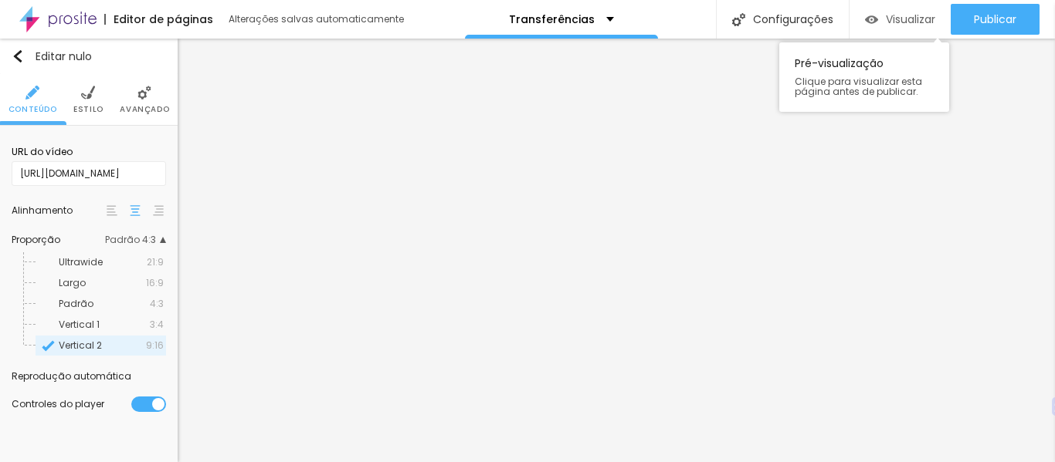
click at [908, 12] on font "Visualizar" at bounding box center [910, 19] width 49 height 15
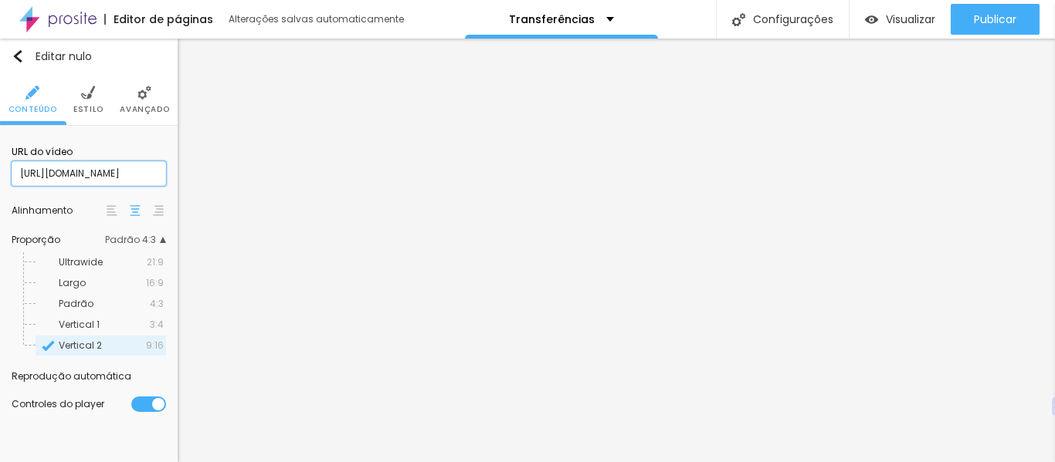
click at [94, 174] on input "[URL][DOMAIN_NAME]" at bounding box center [89, 173] width 154 height 25
paste input "www."
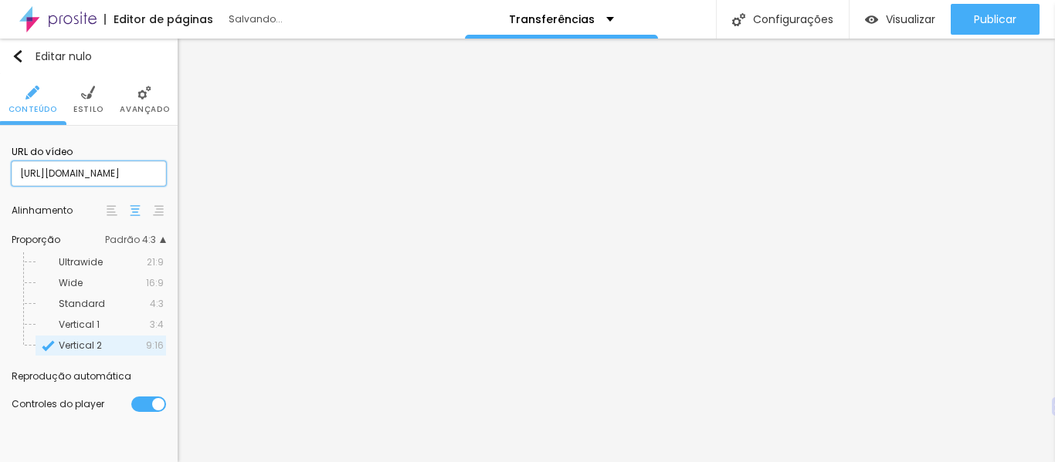
type input "[URL][DOMAIN_NAME]"
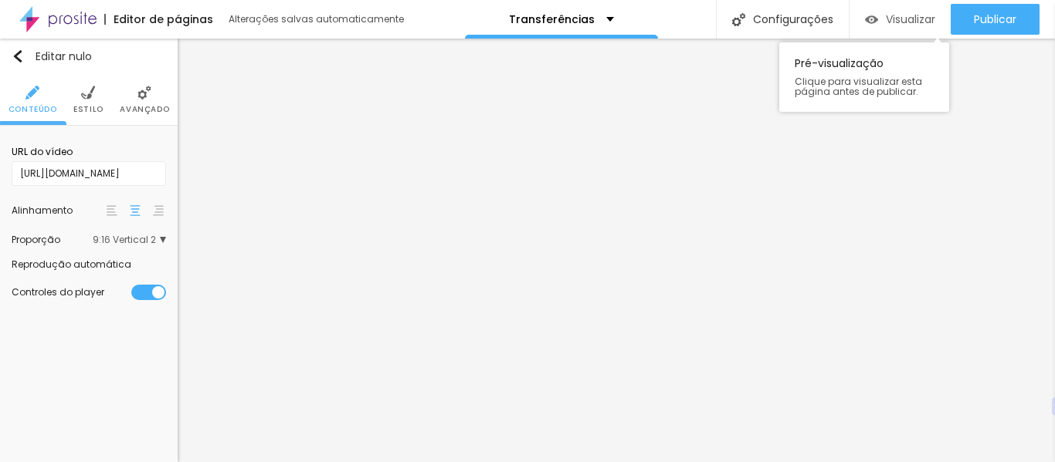
click at [916, 12] on font "Visualizar" at bounding box center [910, 19] width 49 height 15
click at [166, 265] on div at bounding box center [166, 265] width 0 height 0
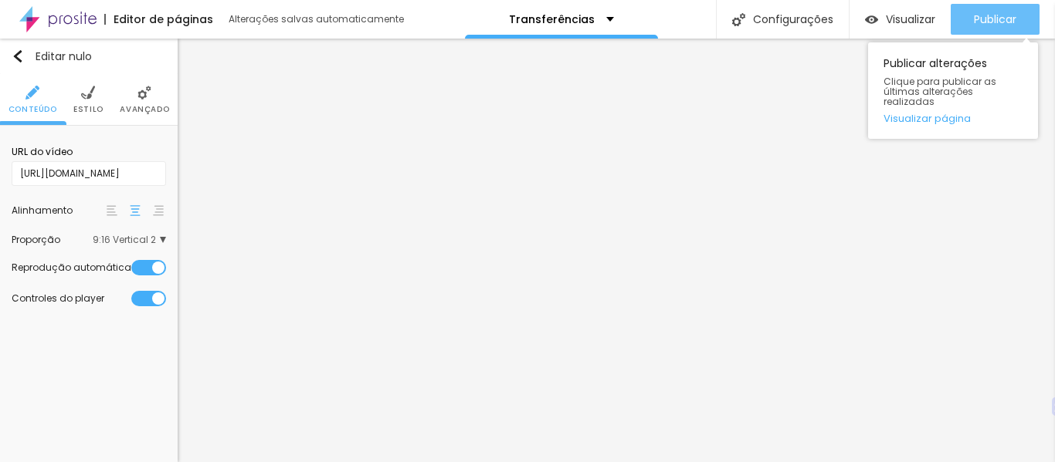
click at [975, 17] on font "Publicar" at bounding box center [995, 19] width 42 height 15
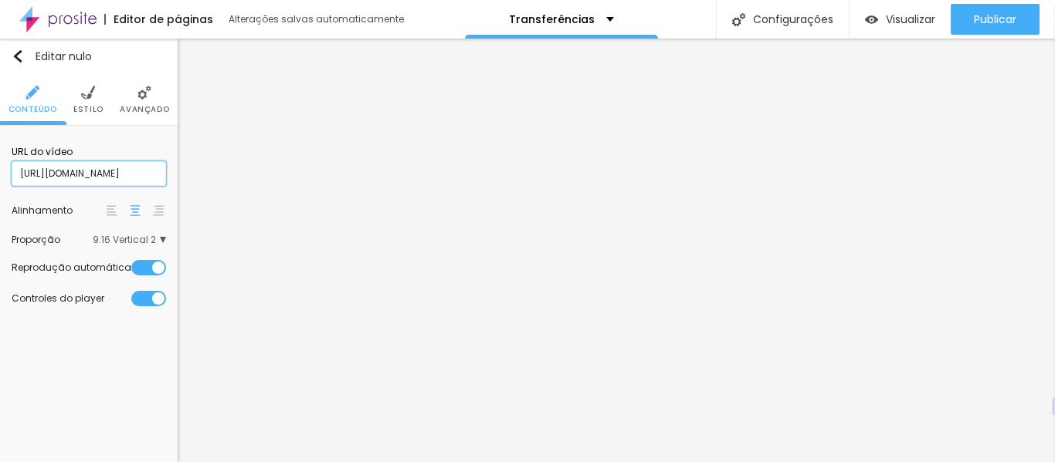
click at [134, 178] on input "[URL][DOMAIN_NAME]" at bounding box center [89, 173] width 154 height 25
paste input "[URL][DOMAIN_NAME]"
type input "[URL][DOMAIN_NAME]"
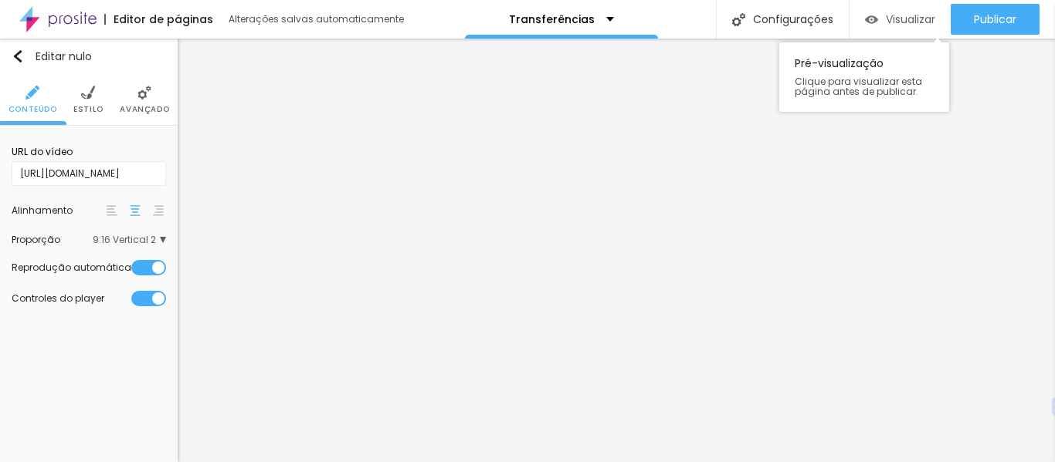
click at [903, 12] on font "Visualizar" at bounding box center [910, 19] width 49 height 15
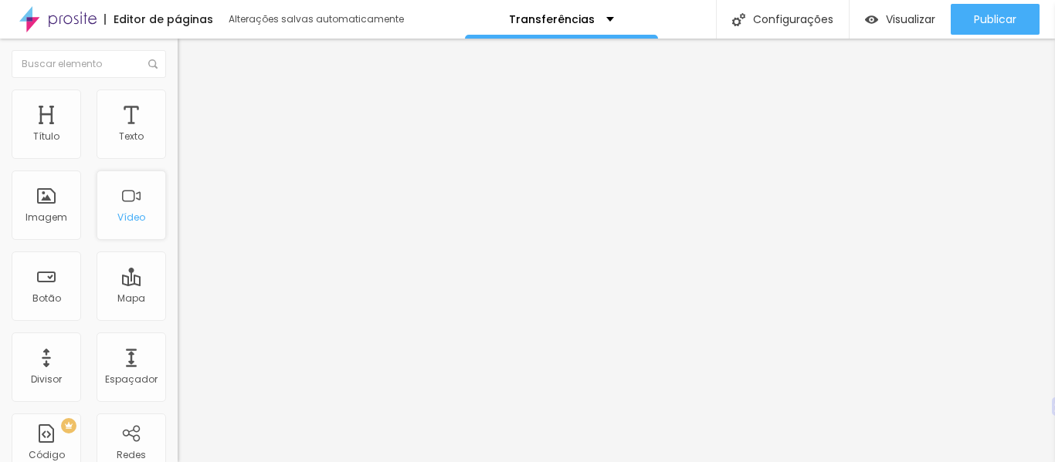
click at [124, 216] on font "Vídeo" at bounding box center [131, 217] width 28 height 13
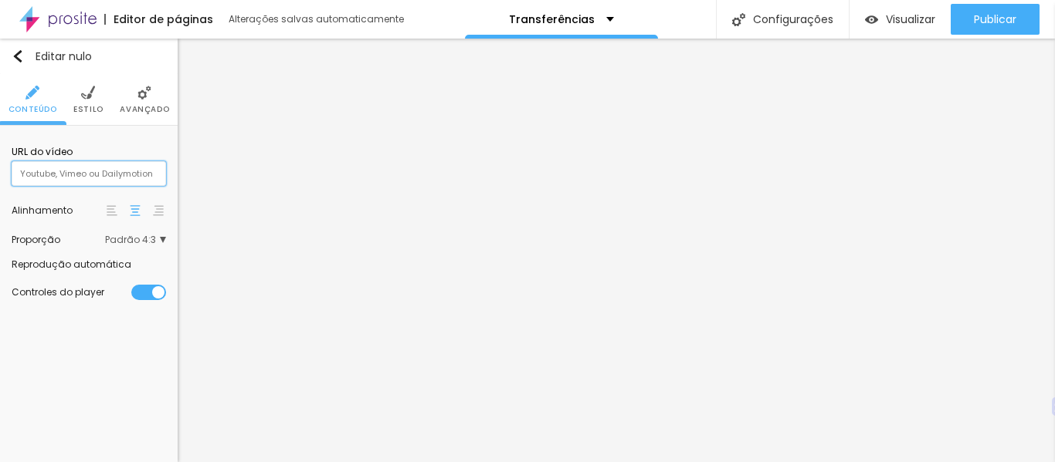
click at [90, 176] on input "text" at bounding box center [89, 173] width 154 height 25
paste input "[URL][DOMAIN_NAME]"
type input "[URL][DOMAIN_NAME]"
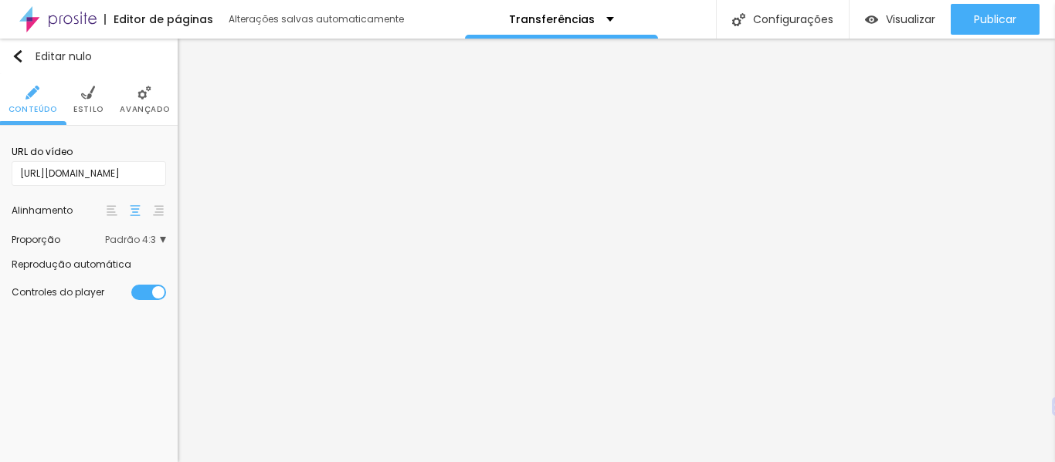
scroll to position [0, 0]
click at [134, 164] on input "[URL][DOMAIN_NAME]" at bounding box center [89, 173] width 154 height 25
click at [166, 265] on div at bounding box center [166, 265] width 0 height 0
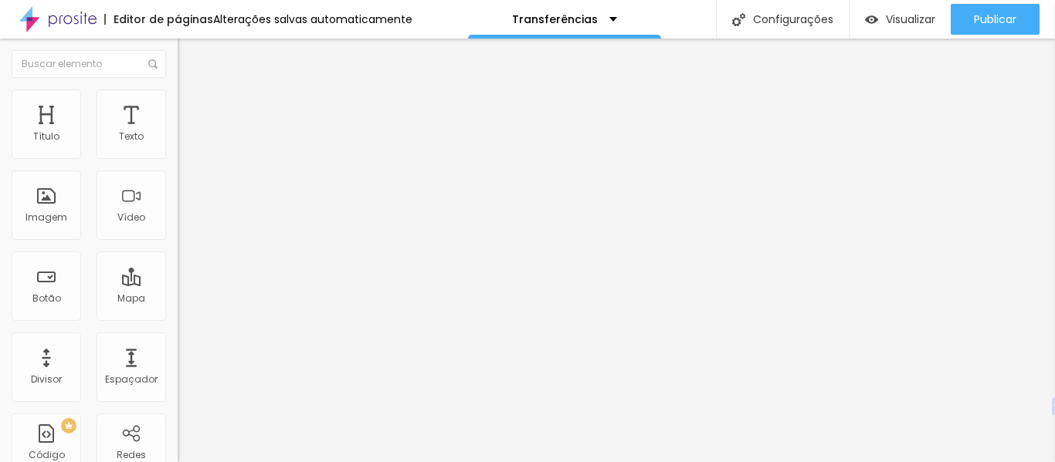
click at [178, 145] on input "[URL][DOMAIN_NAME]" at bounding box center [270, 137] width 185 height 15
click at [178, 231] on font "Padrão 4:3" at bounding box center [203, 224] width 51 height 13
click at [178, 281] on div "Vertical 2 9:16" at bounding box center [267, 276] width 178 height 9
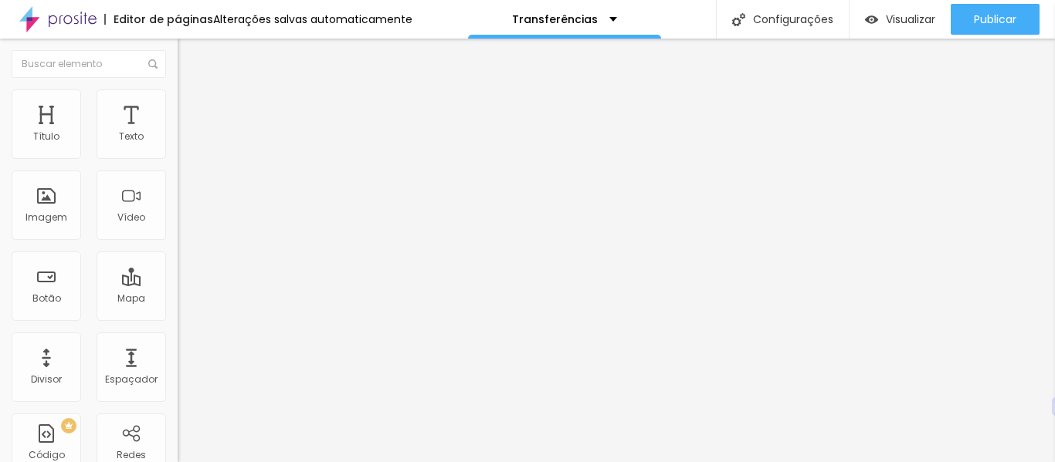
click at [178, 105] on li "Avançado" at bounding box center [267, 112] width 178 height 15
click at [178, 93] on li "Estilo" at bounding box center [267, 97] width 178 height 15
type input "98"
type input "87"
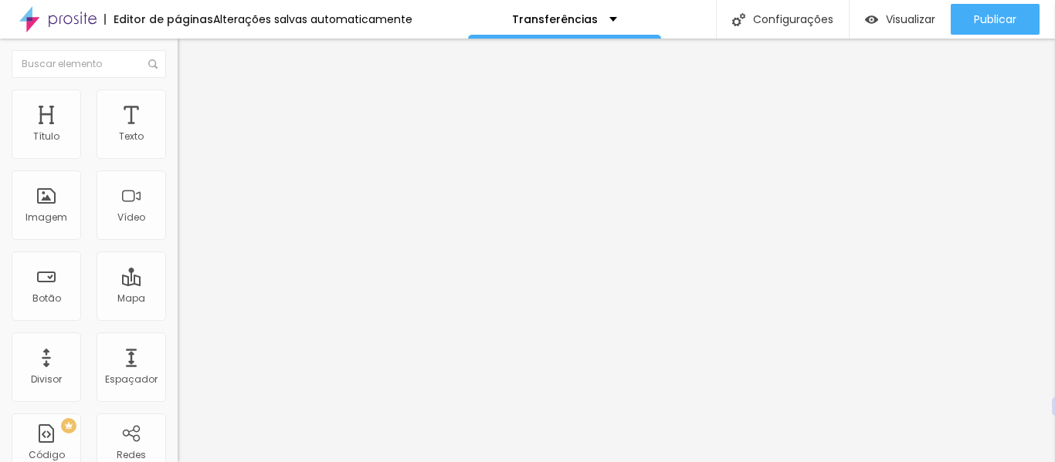
type input "87"
type input "82"
type input "72"
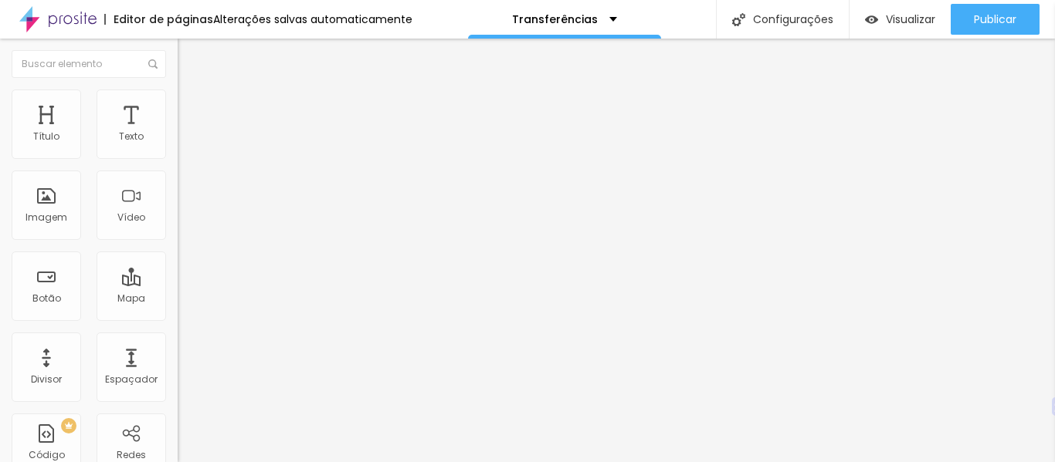
type input "63"
type input "53"
type input "45"
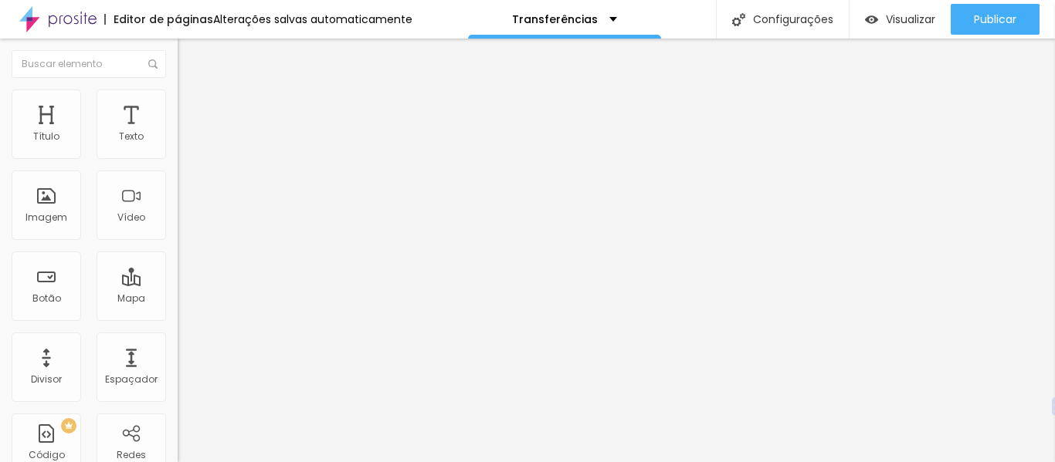
type input "45"
type input "34"
type input "30"
drag, startPoint x: 159, startPoint y: 169, endPoint x: 0, endPoint y: 178, distance: 159.3
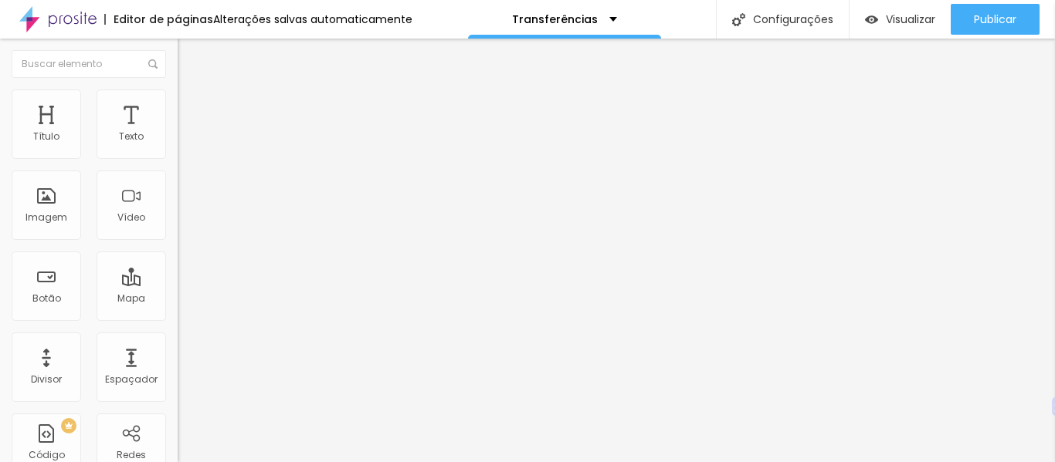
type input "30"
click at [178, 158] on input "range" at bounding box center [228, 152] width 100 height 12
click at [893, 17] on font "Visualizar" at bounding box center [910, 19] width 49 height 15
click at [178, 88] on img at bounding box center [185, 81] width 14 height 14
click at [178, 145] on input "[URL][DOMAIN_NAME]" at bounding box center [270, 137] width 185 height 15
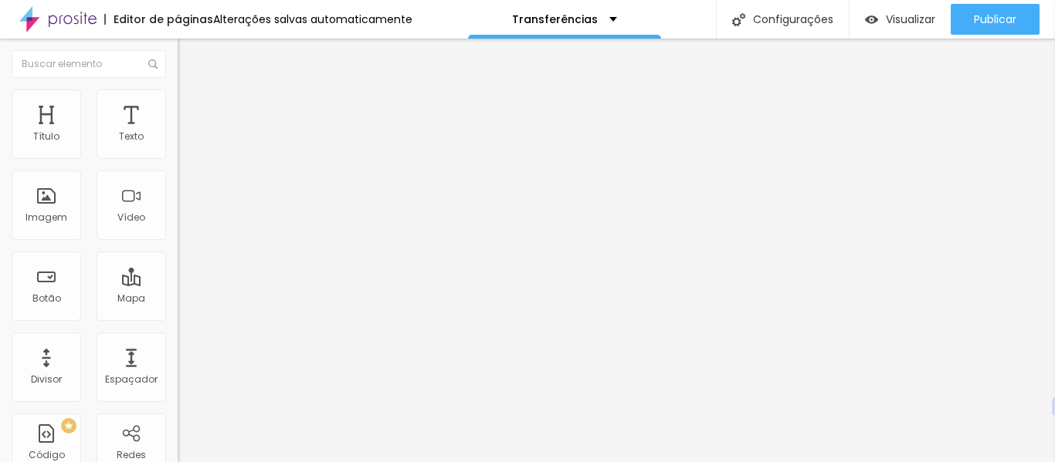
click at [178, 145] on input "[URL][DOMAIN_NAME]" at bounding box center [270, 137] width 185 height 15
click at [178, 145] on input "text" at bounding box center [270, 137] width 185 height 15
type input "https://dai.ly/x9paxdc"
click at [178, 93] on ul "Conteúdo Estilo Avançado" at bounding box center [267, 97] width 178 height 46
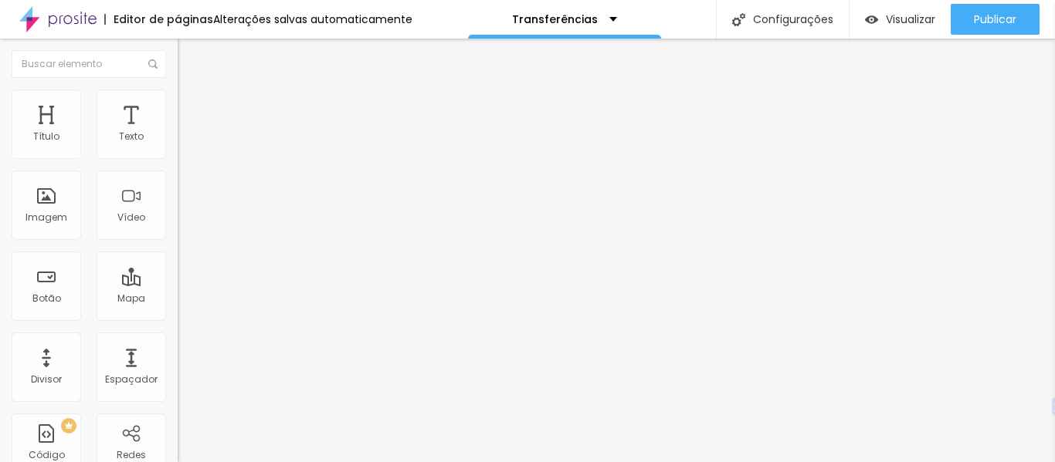
click at [178, 100] on img at bounding box center [185, 97] width 14 height 14
type input "31"
type input "32"
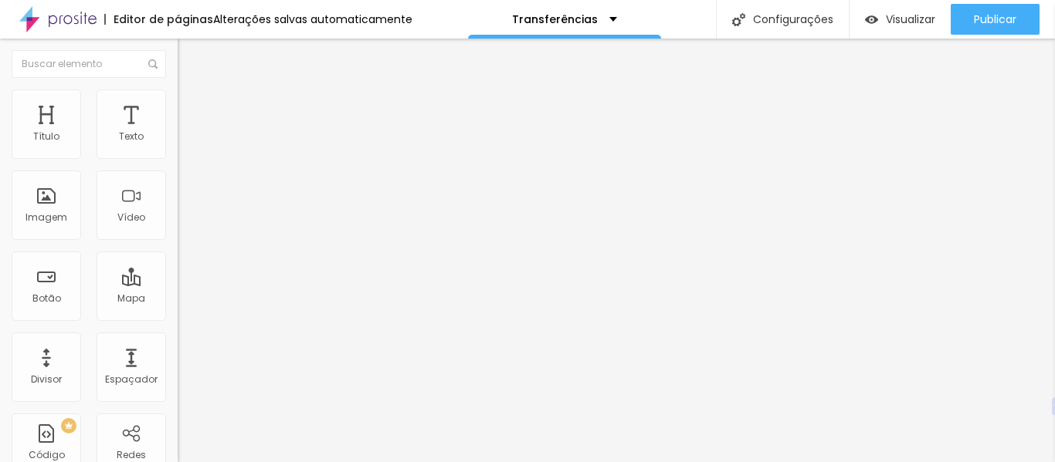
type input "33"
type input "34"
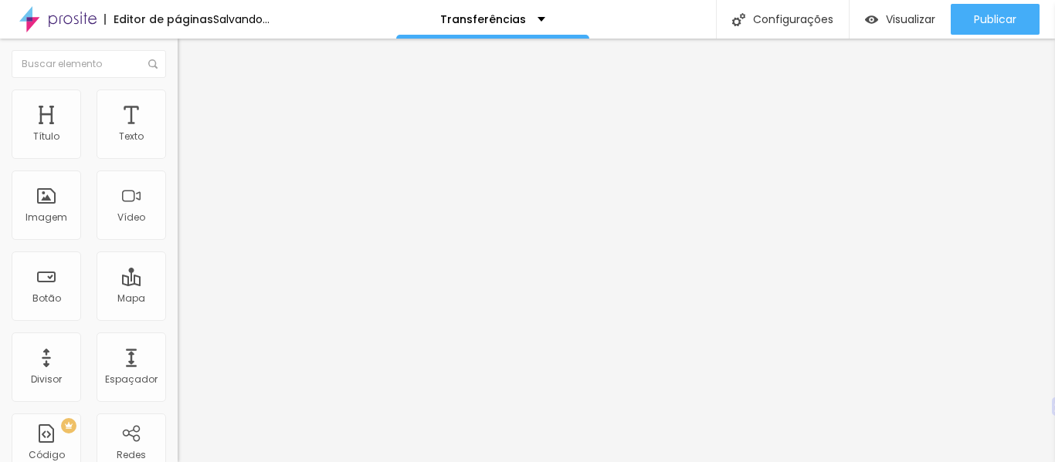
type input "35"
type input "36"
type input "37"
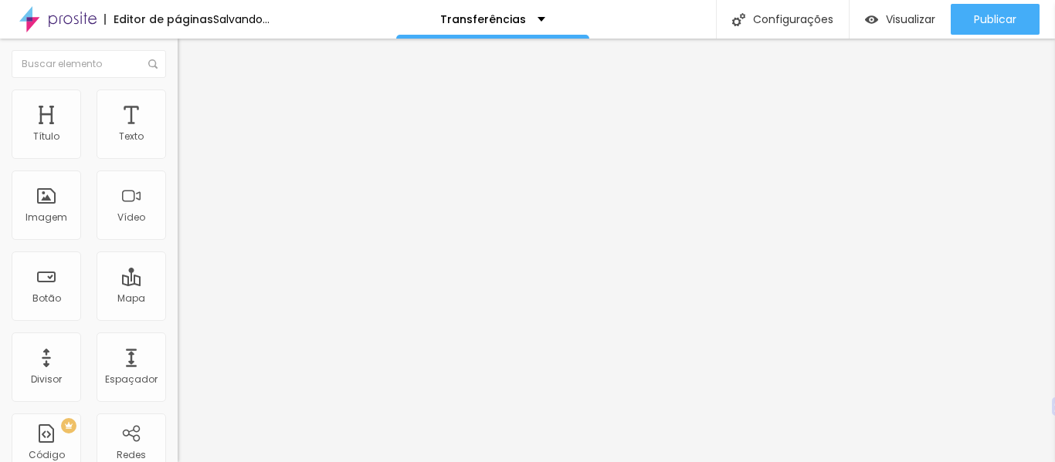
type input "37"
type input "38"
type input "39"
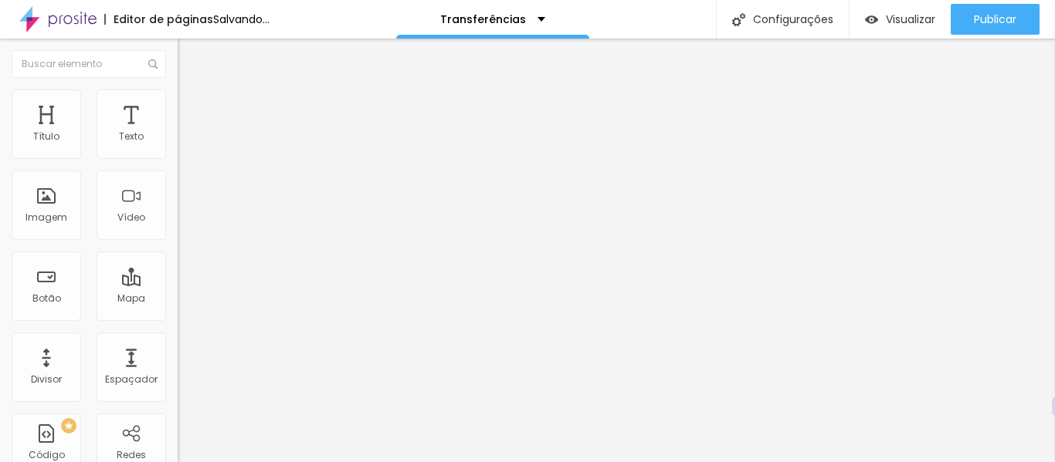
type input "40"
type input "41"
type input "42"
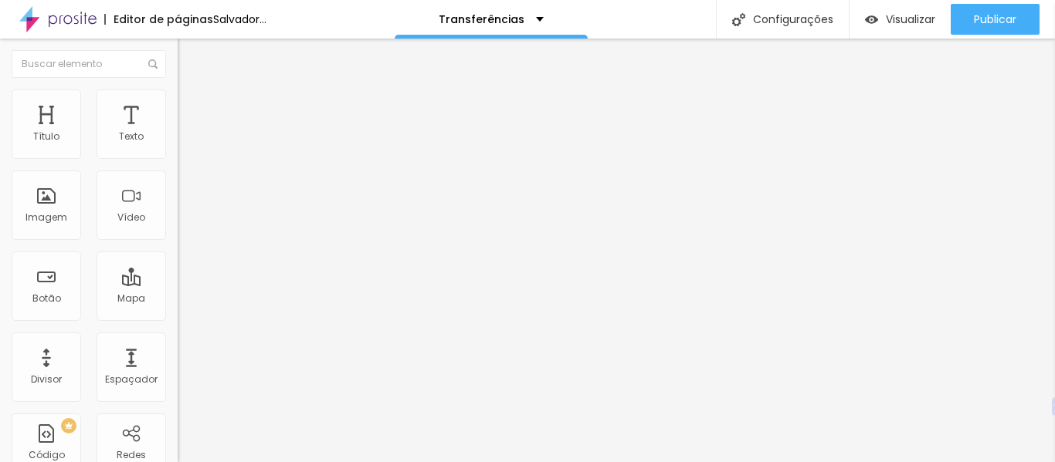
type input "42"
type input "43"
type input "44"
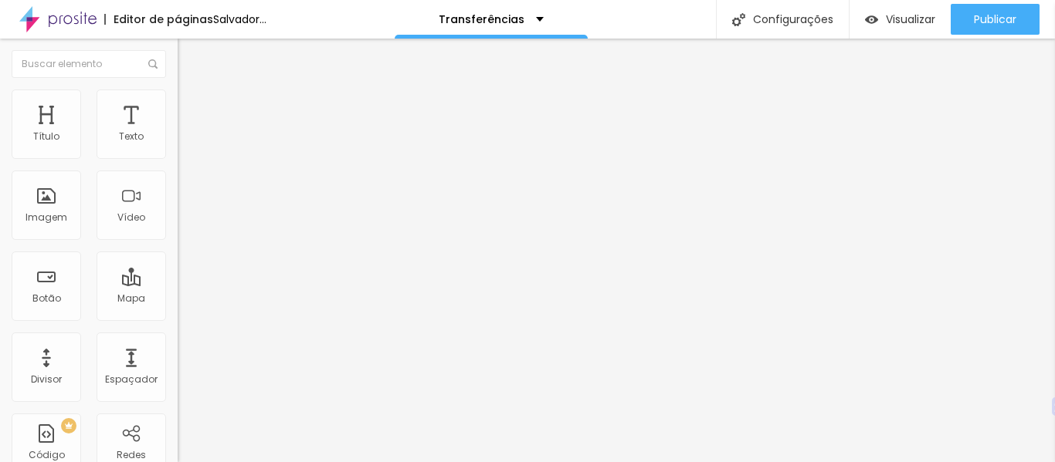
type input "45"
type input "46"
type input "47"
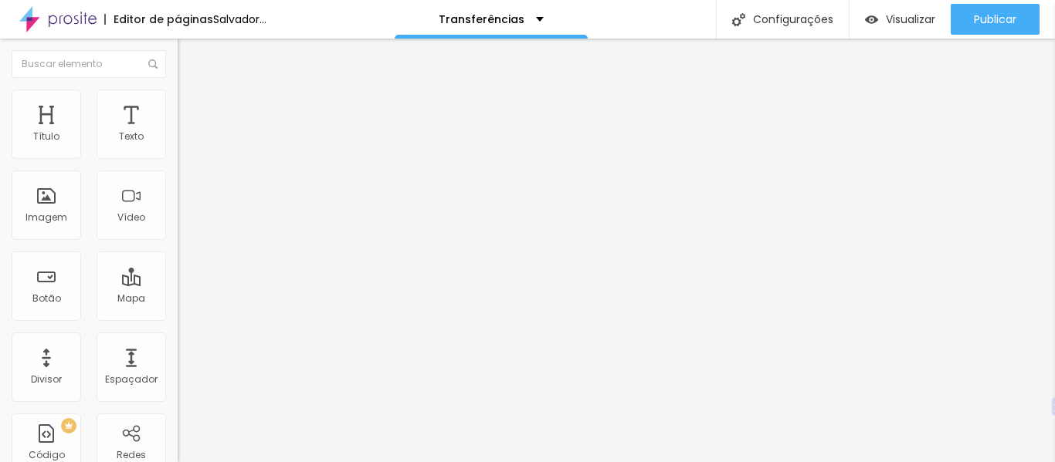
type input "47"
type input "48"
type input "49"
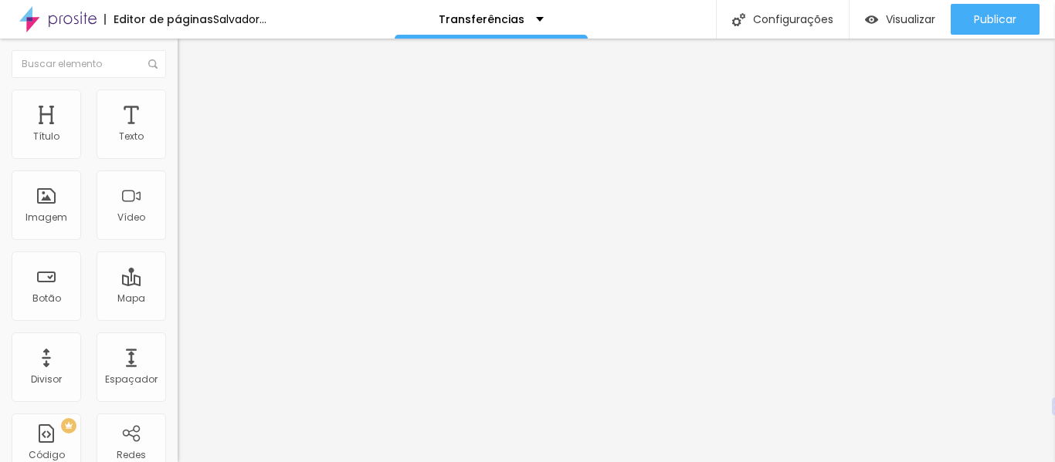
type input "50"
type input "51"
drag, startPoint x: 19, startPoint y: 169, endPoint x: 60, endPoint y: 174, distance: 41.3
type input "51"
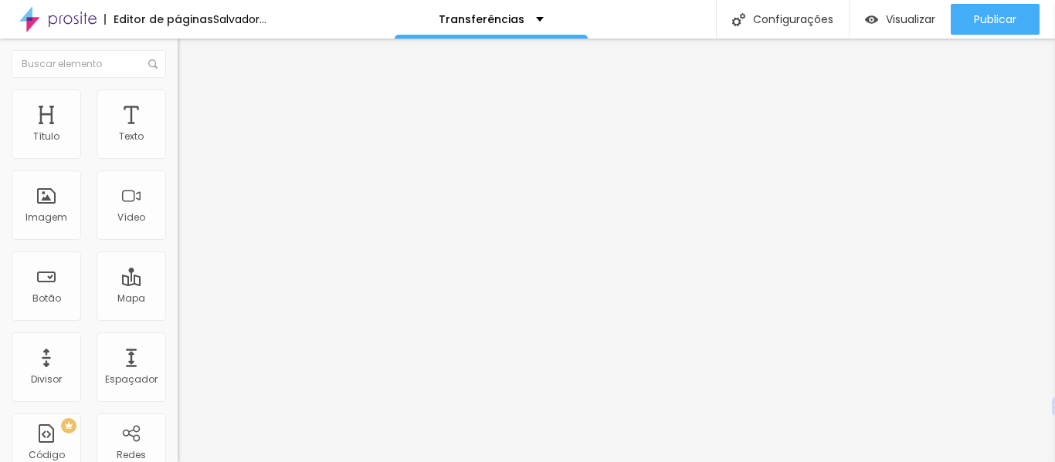
click at [178, 158] on input "range" at bounding box center [228, 152] width 100 height 12
type input "52"
type input "53"
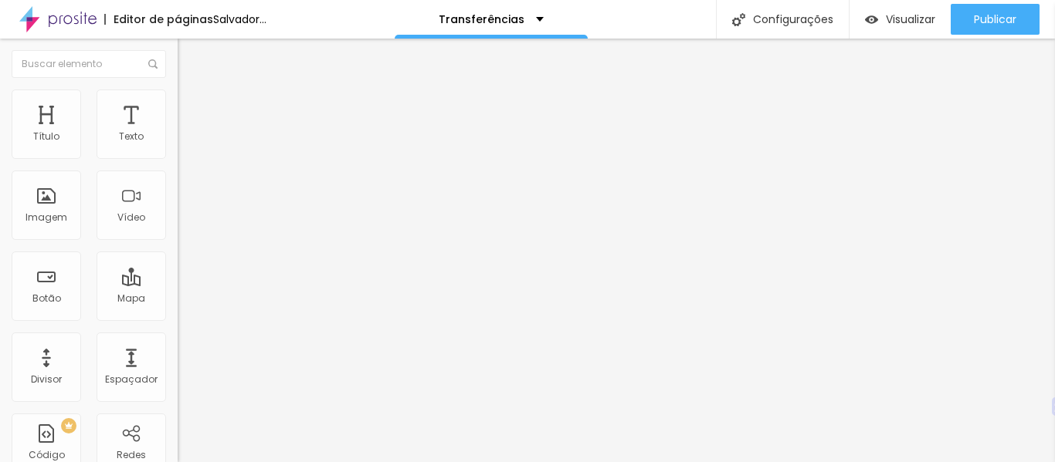
type input "54"
type input "55"
type input "56"
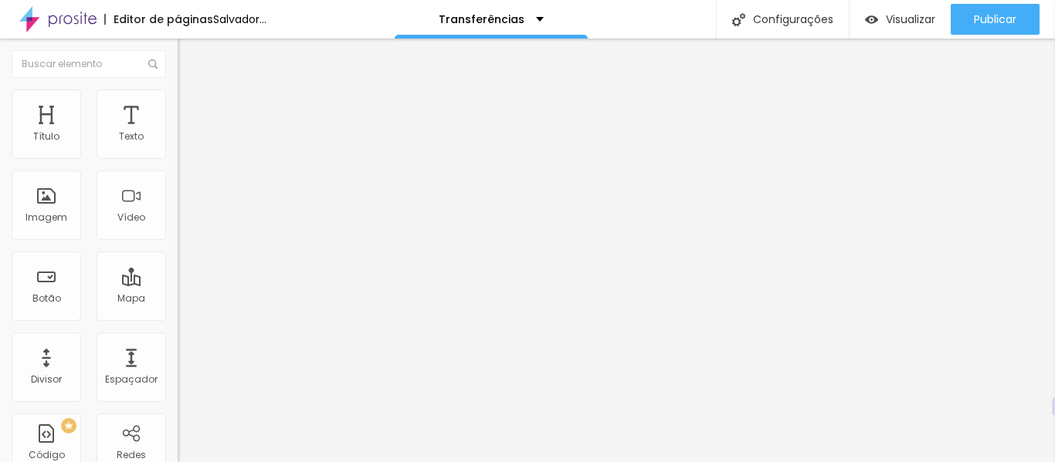
type input "56"
type input "55"
type input "54"
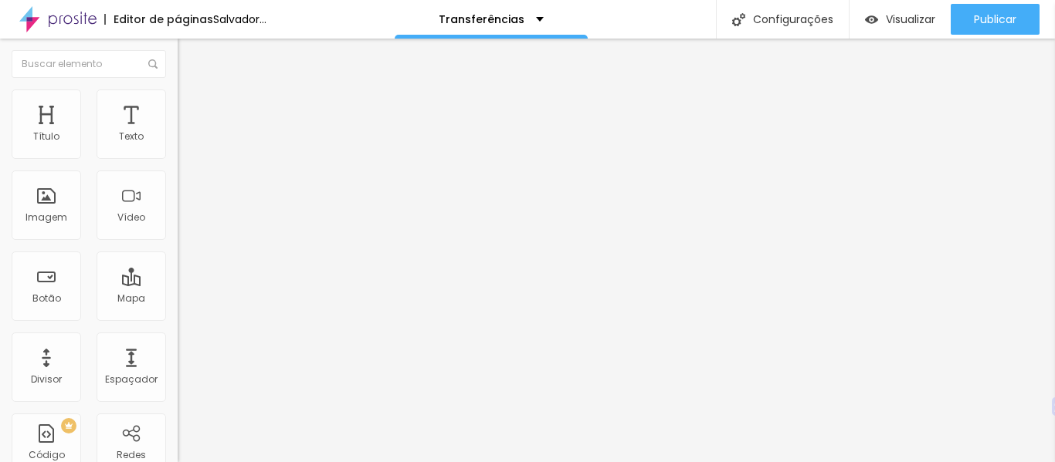
click at [178, 158] on input "range" at bounding box center [228, 152] width 100 height 12
click at [178, 90] on li "Estilo" at bounding box center [267, 97] width 178 height 15
type input "45"
type input "50"
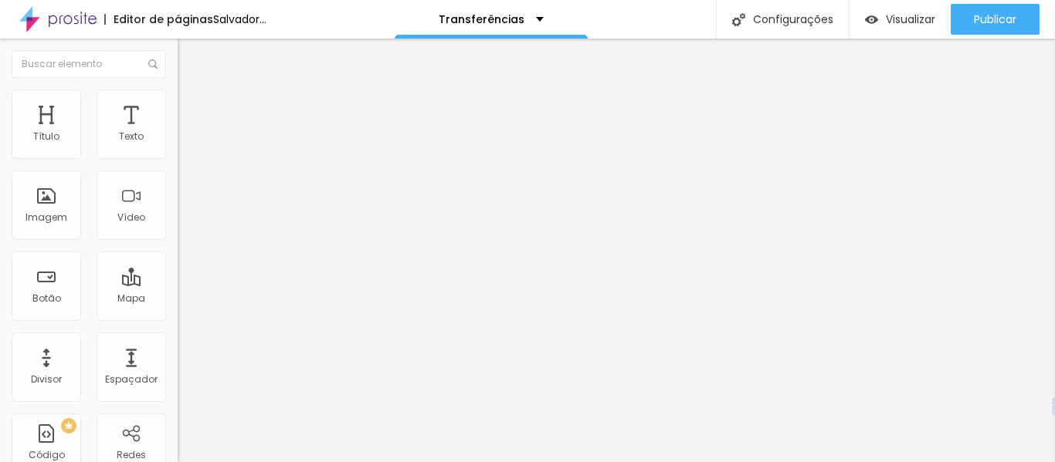
type input "50"
type input "55"
type input "60"
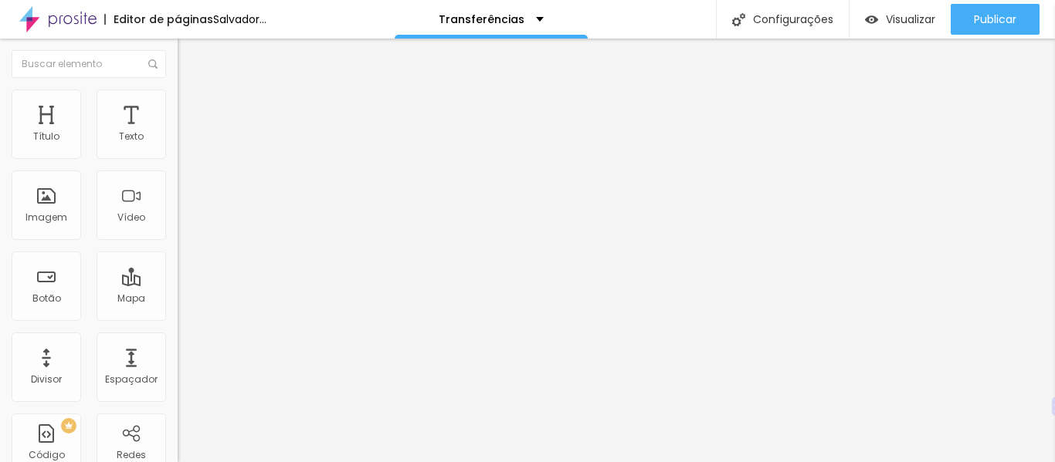
type input "65"
type input "70"
type input "75"
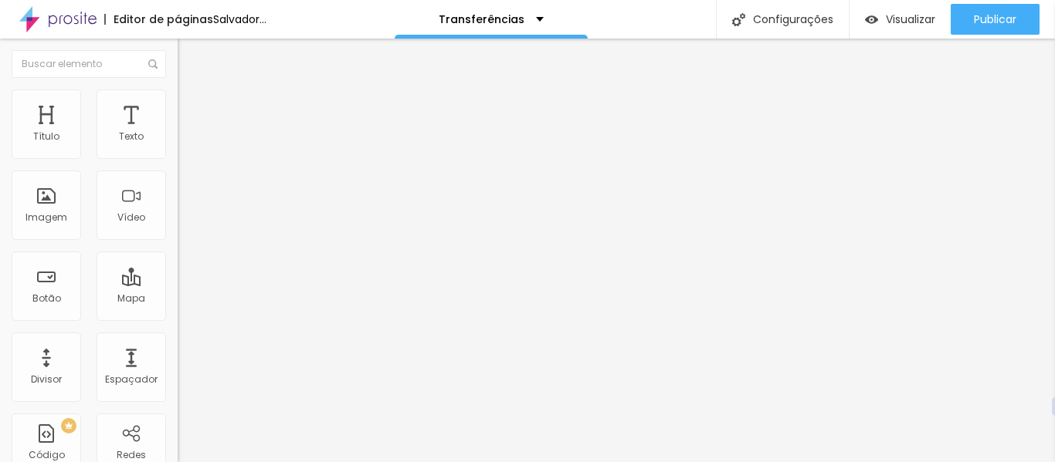
type input "75"
type input "80"
type input "75"
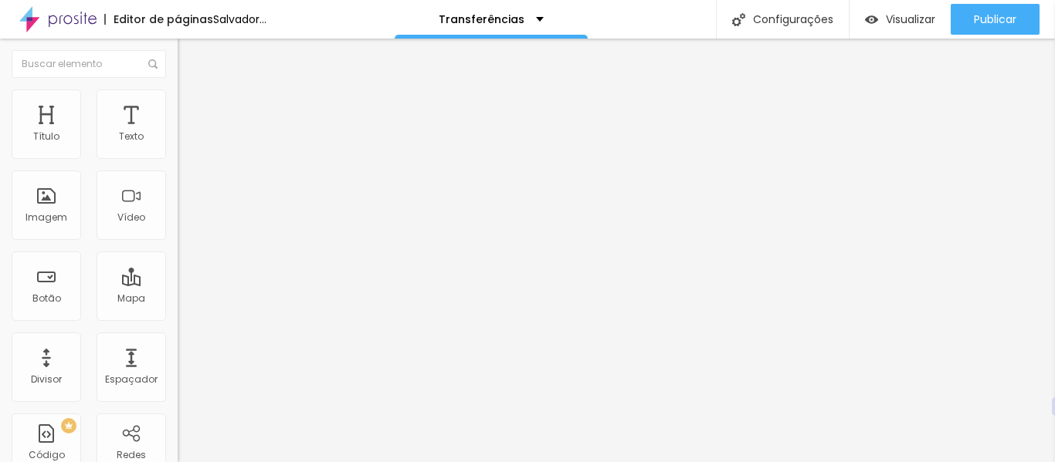
type input "70"
type input "65"
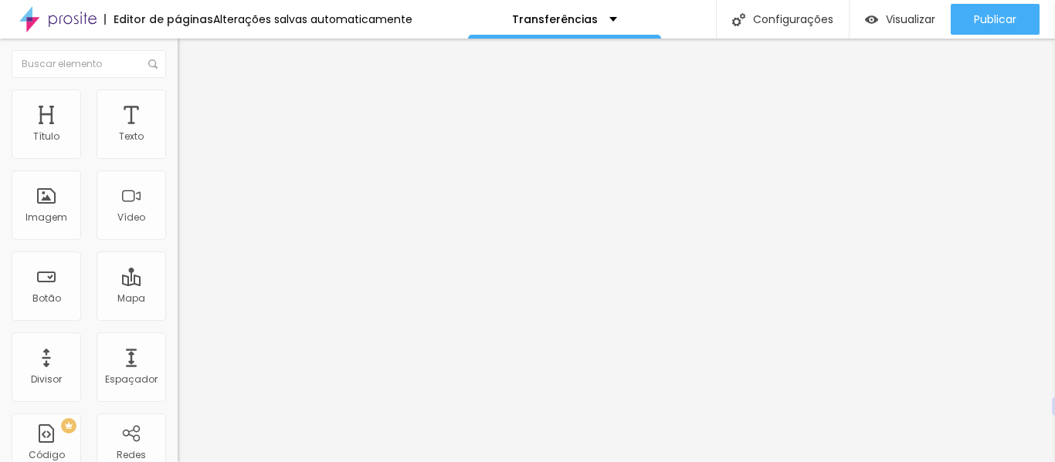
drag, startPoint x: 68, startPoint y: 163, endPoint x: 107, endPoint y: 174, distance: 41.0
type input "65"
click at [178, 158] on input "range" at bounding box center [228, 152] width 100 height 12
click at [178, 100] on li "Estilo" at bounding box center [267, 97] width 178 height 15
click at [191, 91] on font "Conteúdo" at bounding box center [215, 84] width 48 height 13
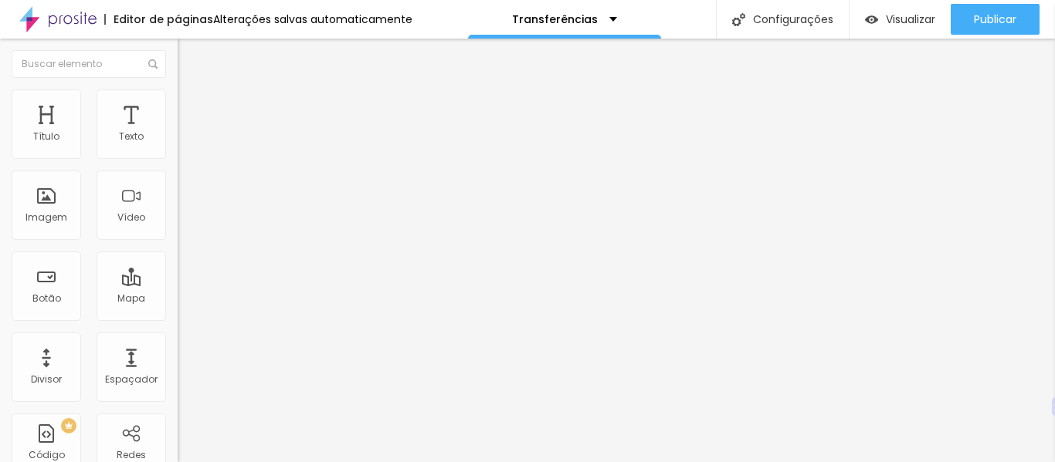
click at [178, 185] on img at bounding box center [183, 179] width 11 height 11
click at [178, 220] on img at bounding box center [183, 214] width 11 height 11
click at [178, 105] on li "Avançado" at bounding box center [267, 112] width 178 height 15
type input "6"
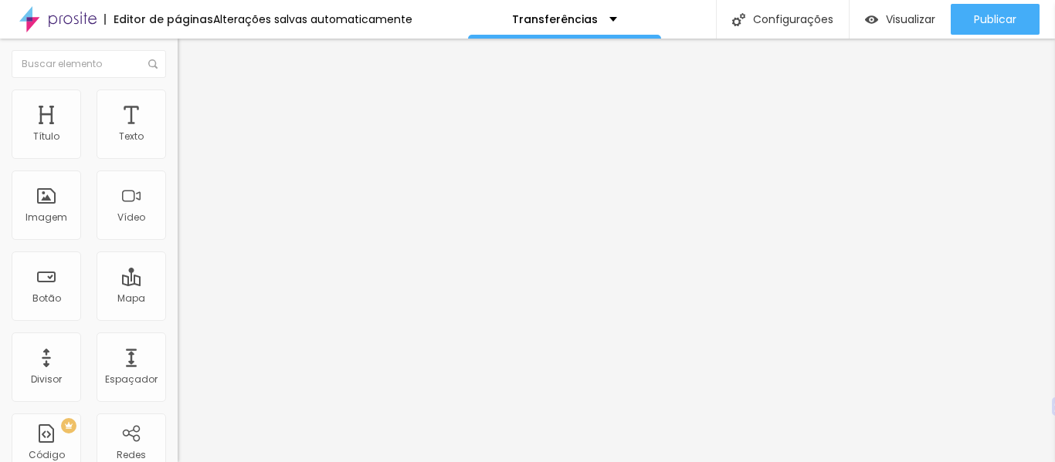
type input "5"
type input "4"
type input "3"
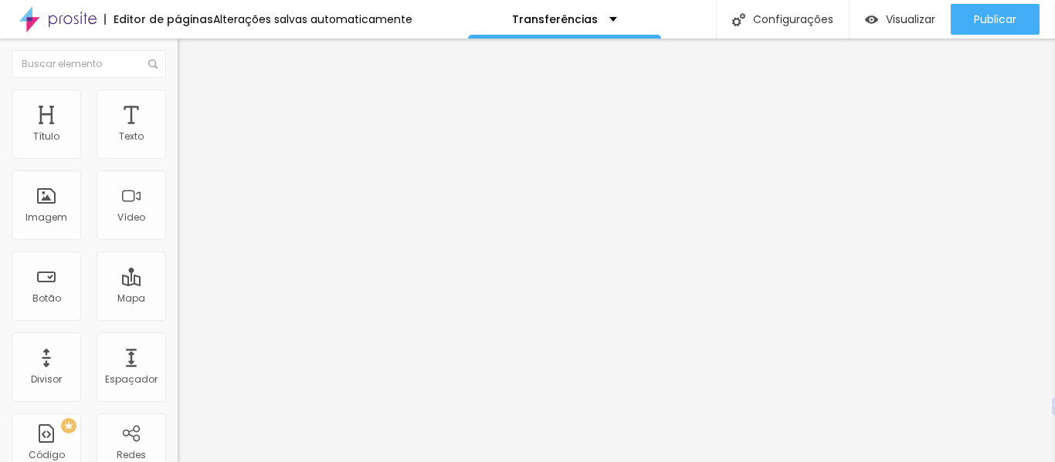
type input "3"
type input "2"
type input "1"
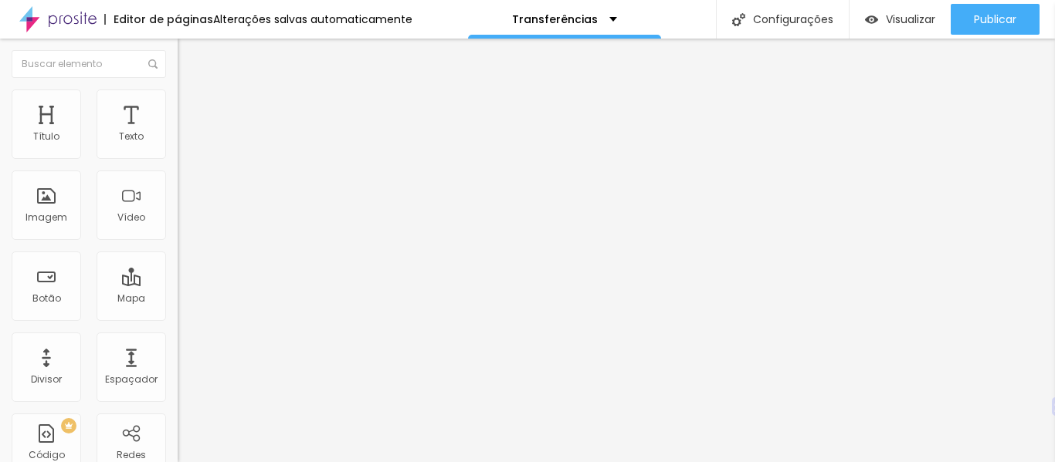
type input "0"
type input "1"
type input "3"
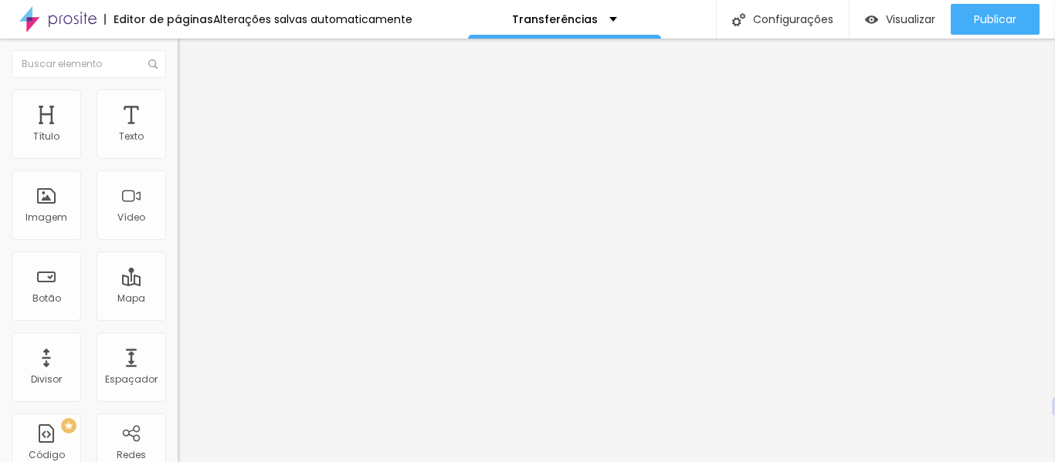
type input "3"
type input "4"
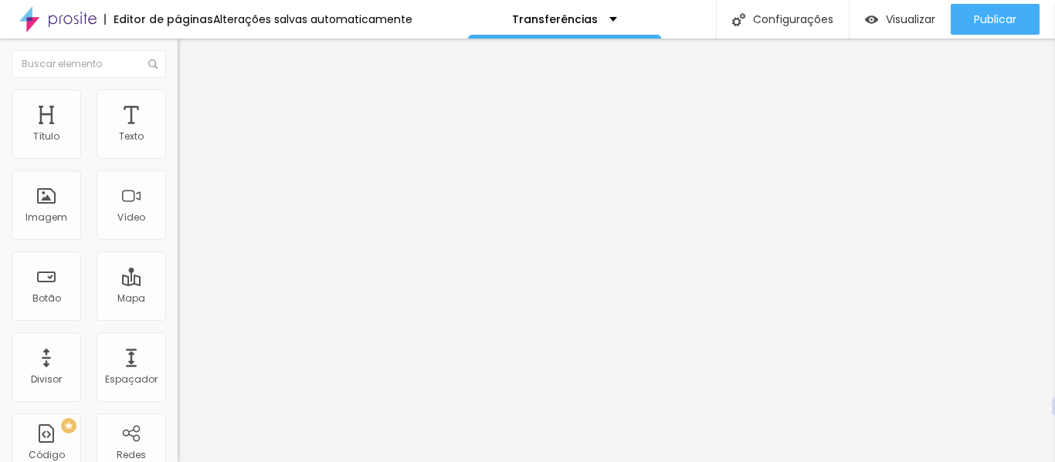
type input "5"
type input "3"
type input "1"
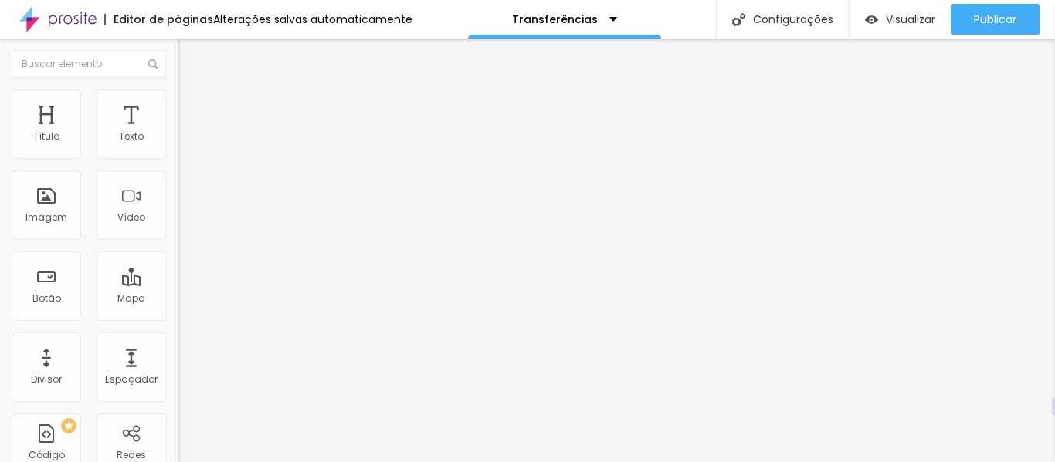
type input "1"
type input "0"
type input "6"
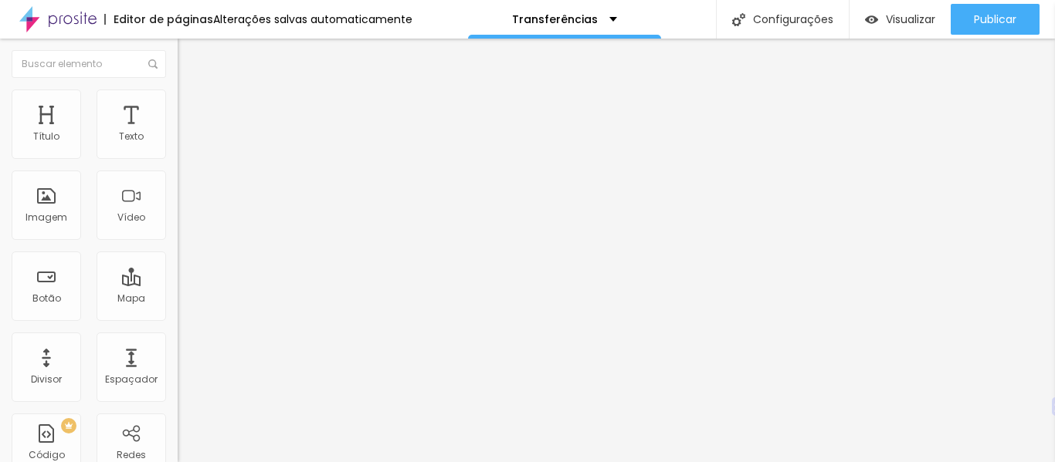
type input "10"
type input "14"
type input "17"
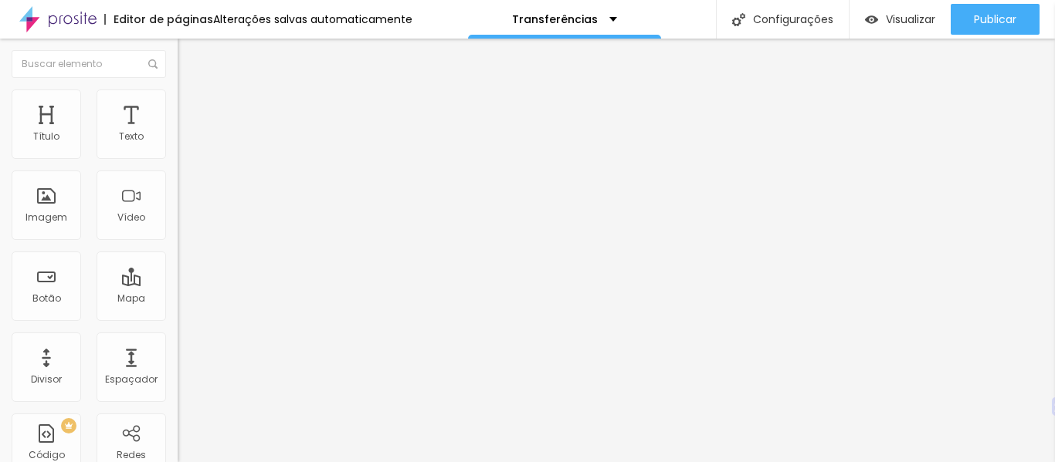
type input "17"
type input "18"
type input "20"
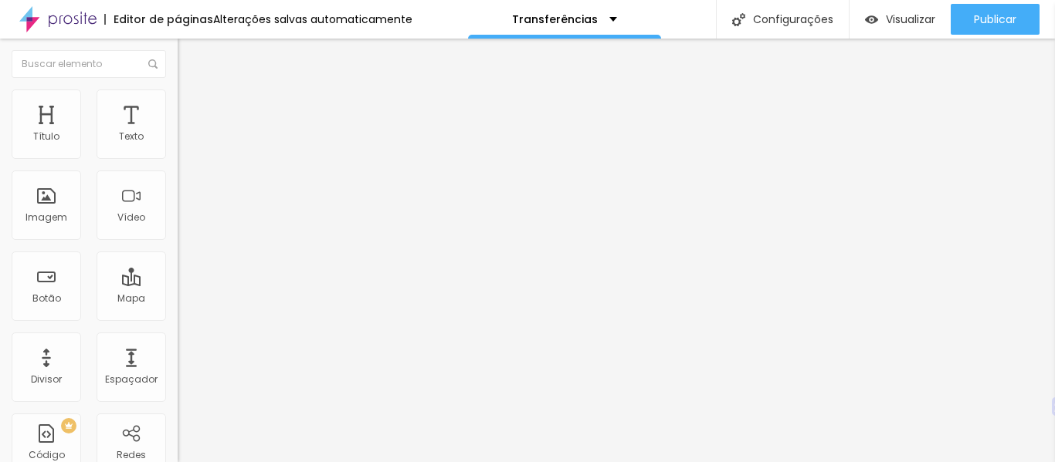
type input "24"
type input "26"
type input "29"
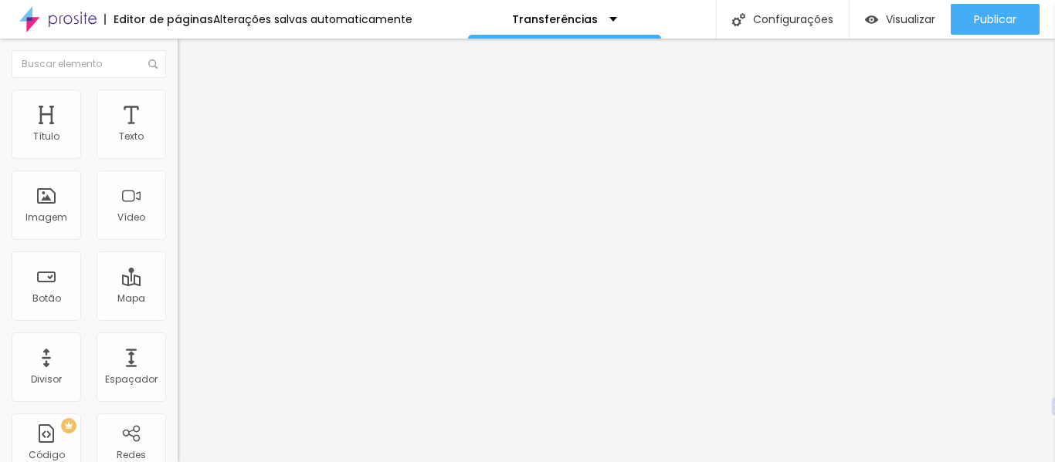
type input "29"
type input "32"
type input "35"
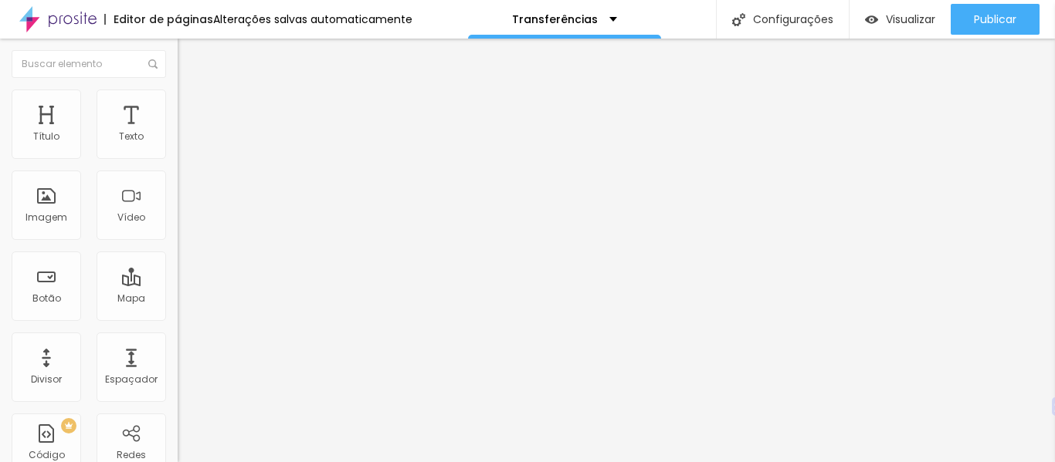
type input "40"
type input "43"
type input "45"
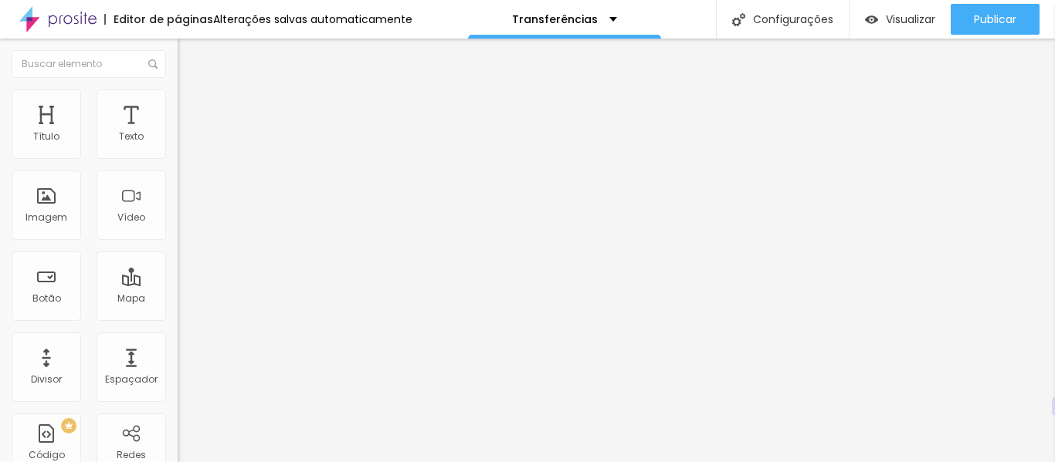
type input "45"
type input "48"
type input "49"
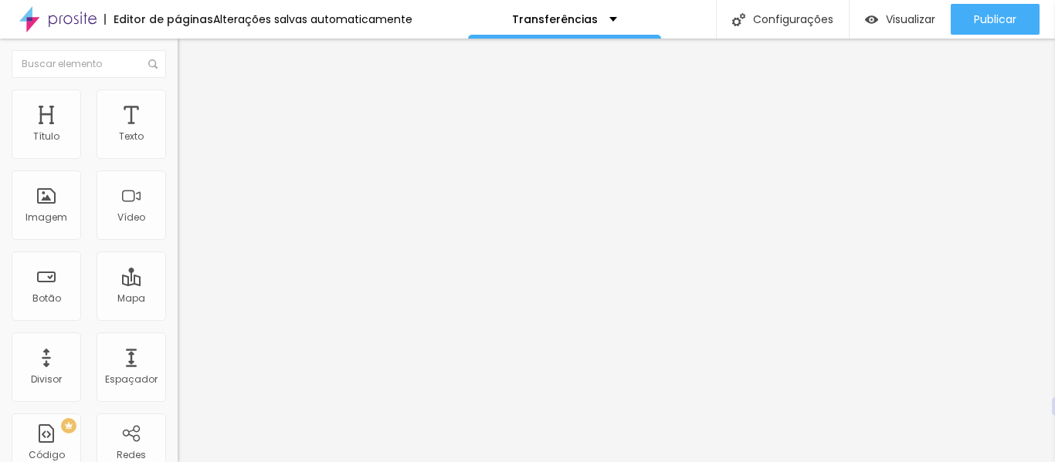
type input "50"
type input "53"
type input "55"
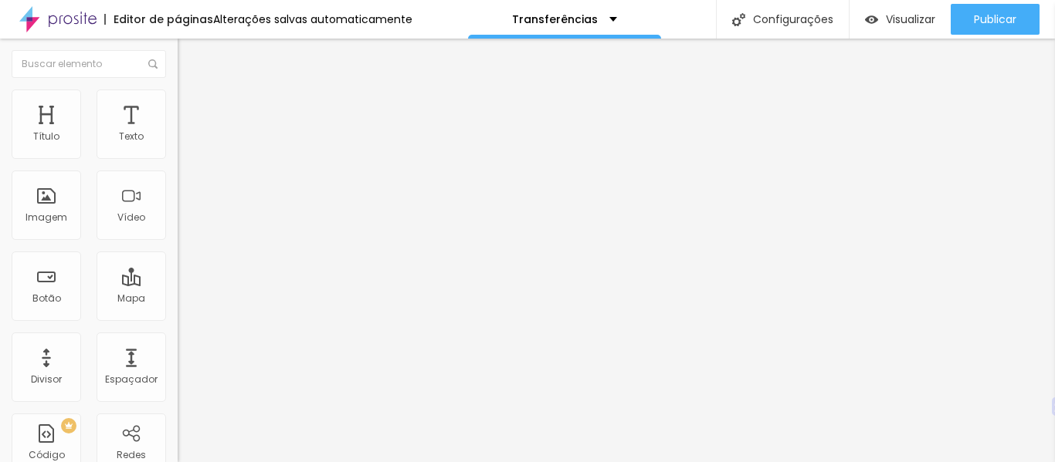
type input "55"
type input "61"
type input "64"
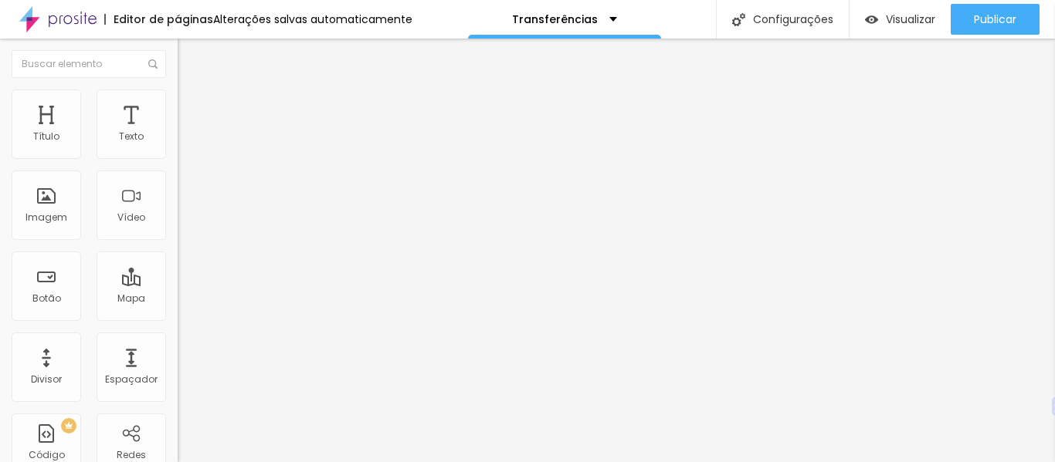
type input "69"
type input "71"
type input "72"
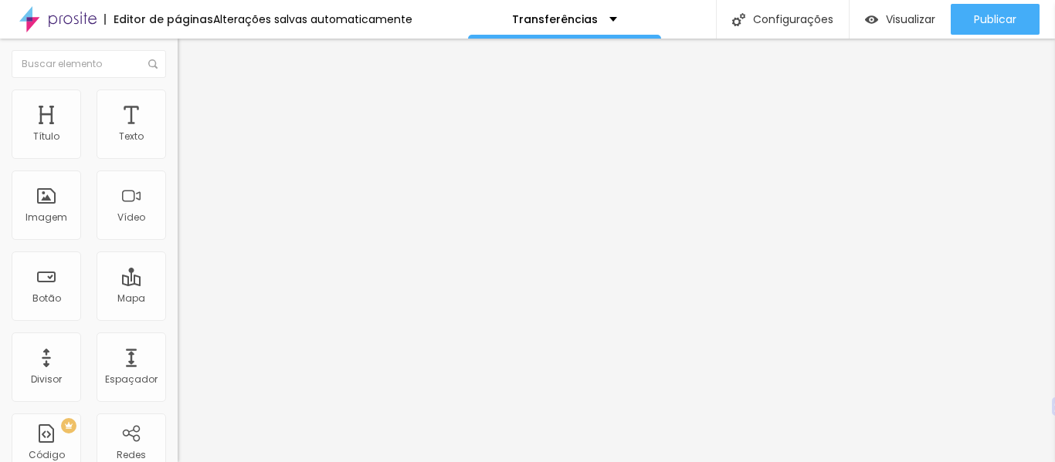
type input "72"
type input "73"
type input "67"
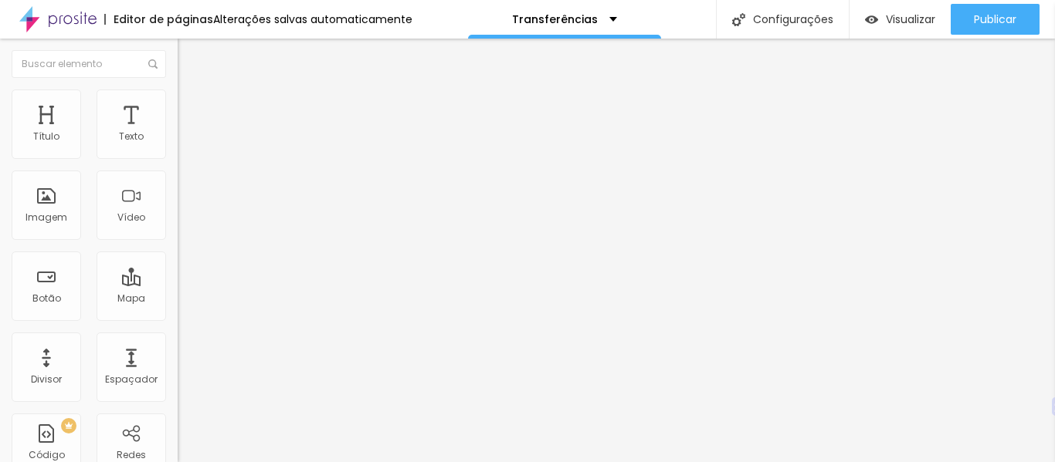
type input "63"
type input "62"
type input "61"
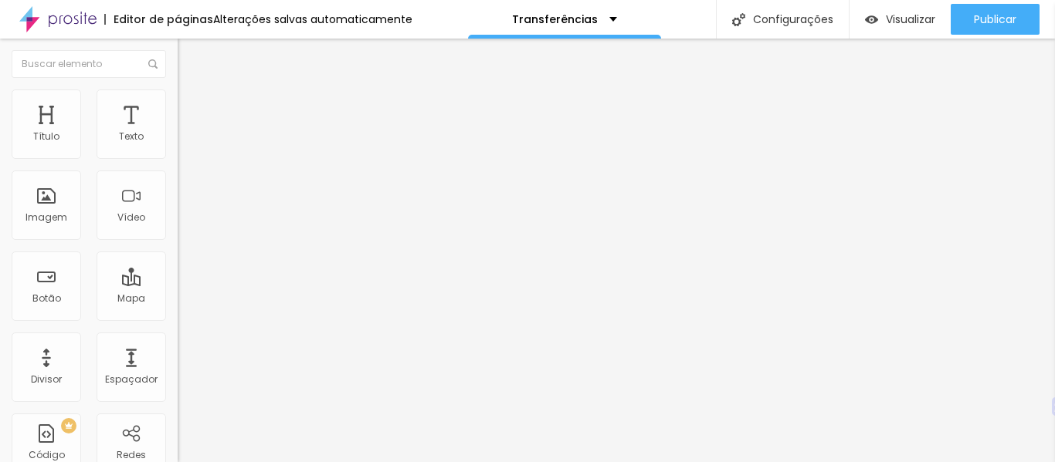
type input "61"
type input "60"
type input "59"
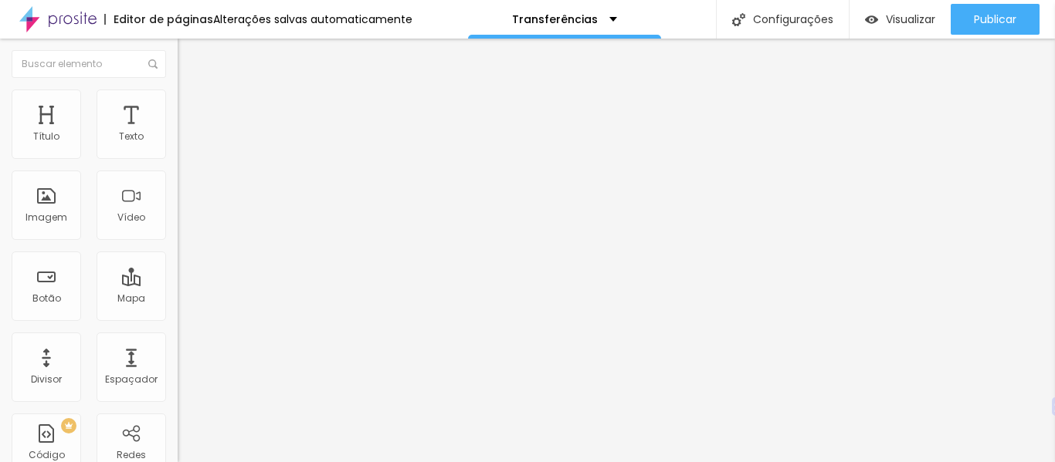
type input "57"
type input "56"
type input "55"
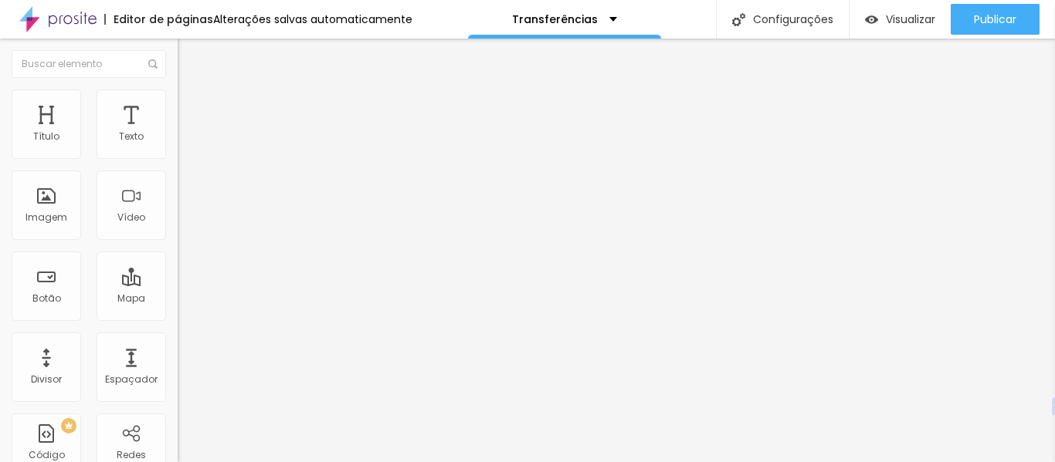
type input "55"
type input "54"
type input "51"
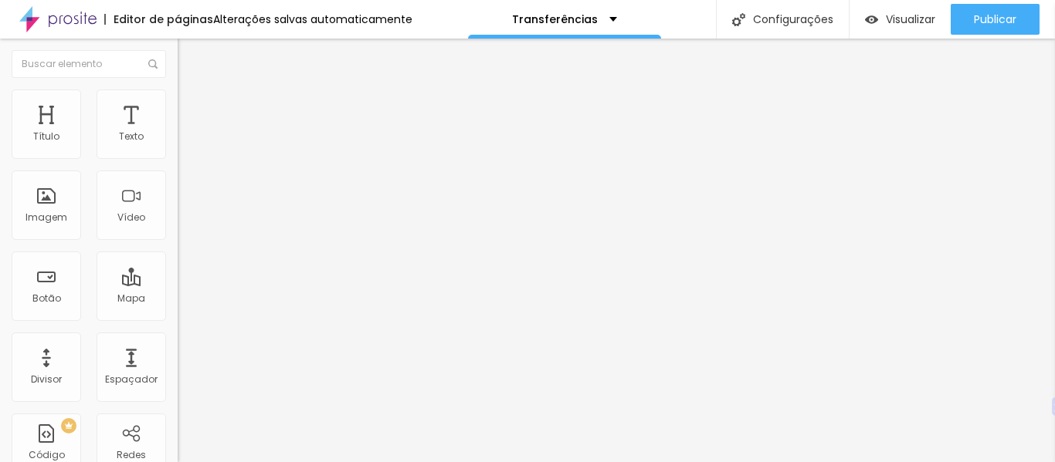
type input "48"
drag, startPoint x: 42, startPoint y: 150, endPoint x: 71, endPoint y: 151, distance: 29.4
click at [178, 300] on input "range" at bounding box center [228, 306] width 100 height 12
click at [178, 99] on li "Avançado" at bounding box center [267, 97] width 178 height 15
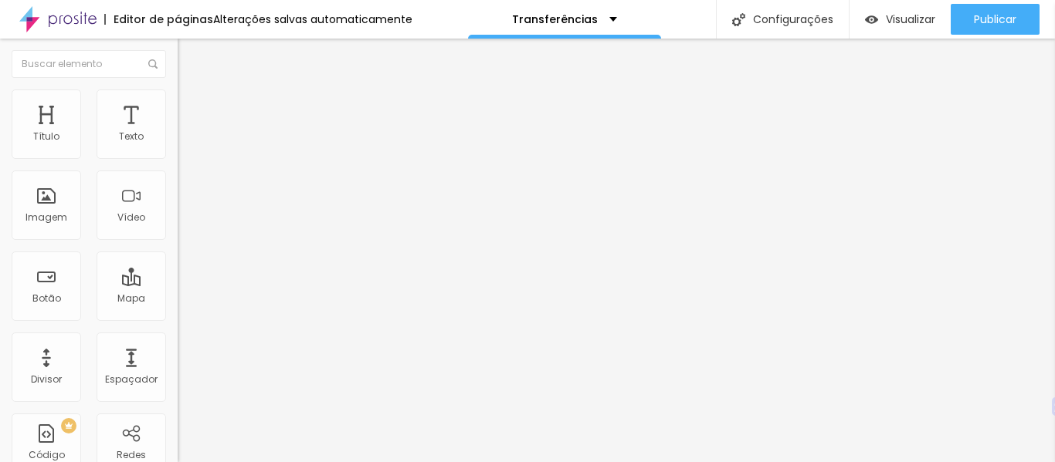
click at [178, 209] on div at bounding box center [267, 203] width 178 height 12
click at [178, 145] on input "https://dai.ly/x9paxdc" at bounding box center [270, 137] width 185 height 15
click at [178, 290] on div at bounding box center [267, 290] width 178 height 0
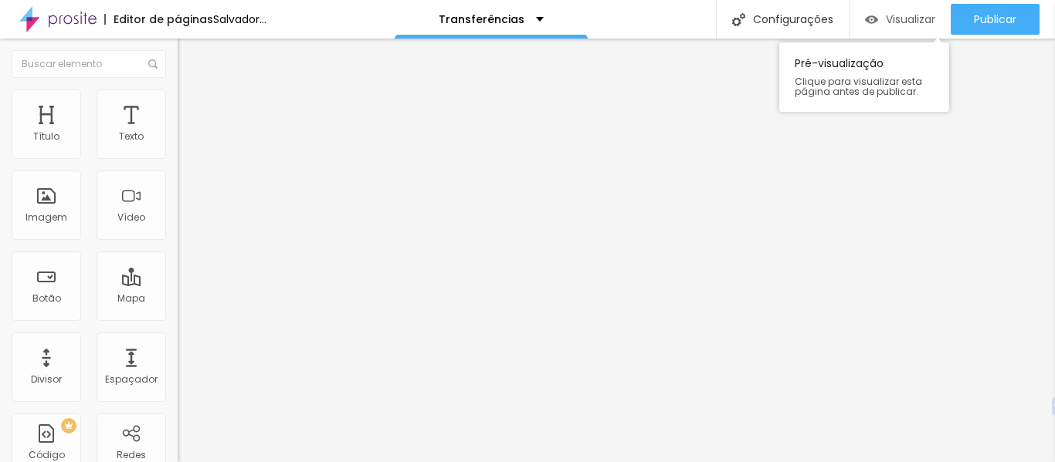
click at [916, 19] on font "Visualizar" at bounding box center [910, 19] width 49 height 15
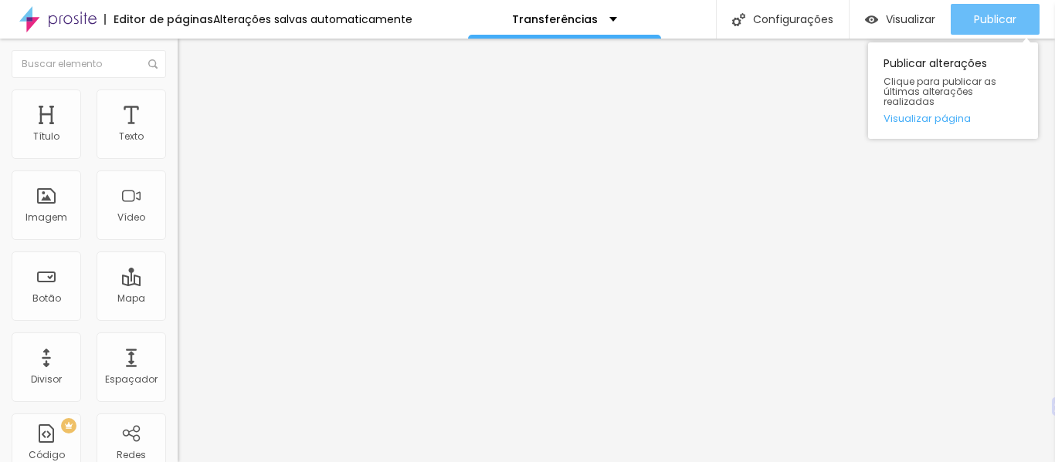
click at [1009, 18] on font "Publicar" at bounding box center [995, 19] width 42 height 15
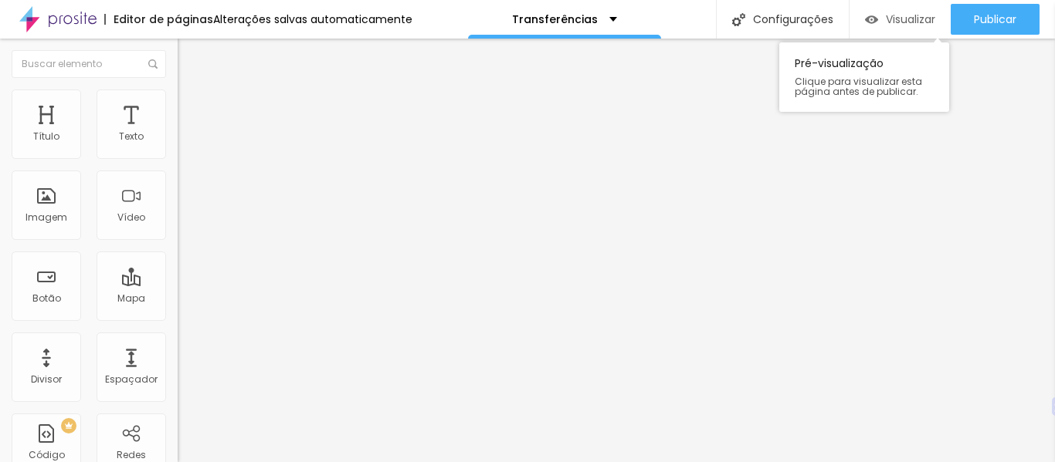
click at [899, 25] on font "Visualizar" at bounding box center [910, 19] width 49 height 15
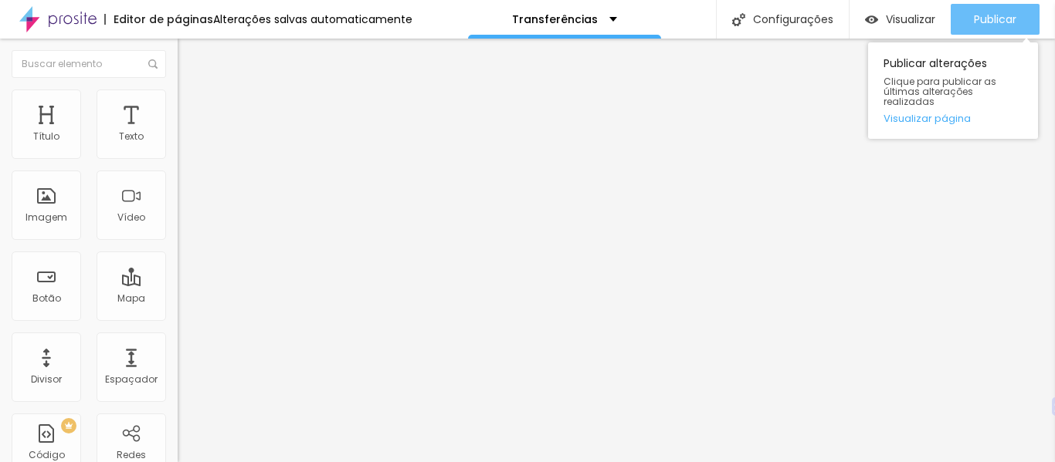
click at [1001, 13] on font "Publicar" at bounding box center [995, 19] width 42 height 15
click at [939, 111] on font "Visualizar página" at bounding box center [926, 118] width 87 height 15
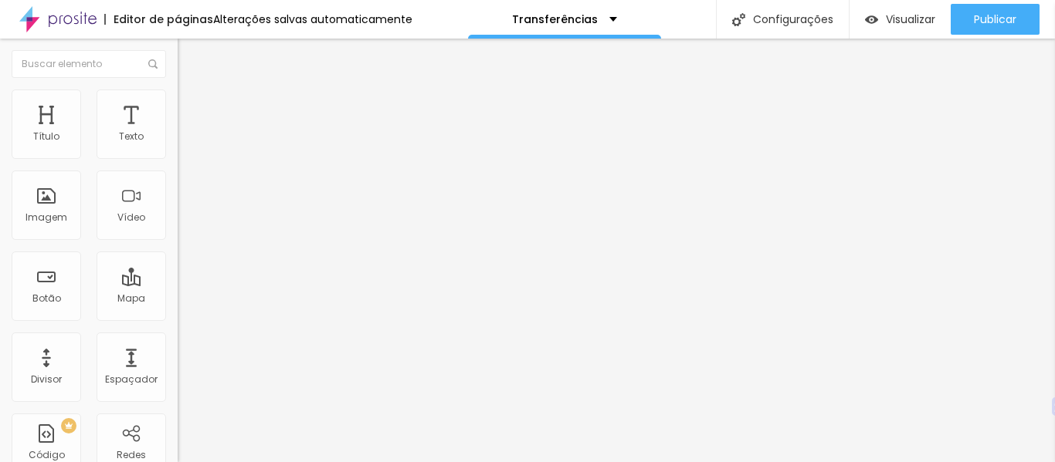
click at [178, 145] on input "https://dai.ly/x9paxdc" at bounding box center [270, 137] width 185 height 15
click at [178, 317] on input "https://" at bounding box center [270, 308] width 185 height 15
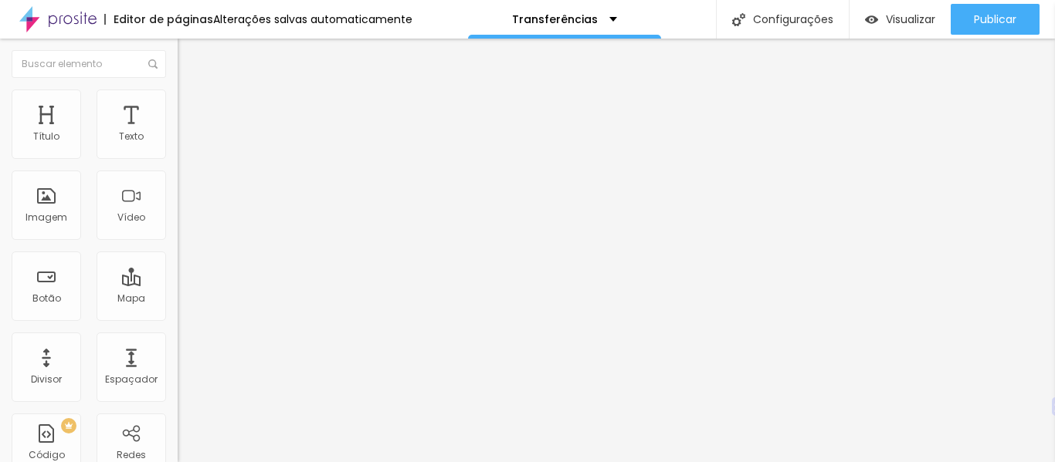
click at [178, 317] on input "https://" at bounding box center [270, 308] width 185 height 15
paste input "banlek.com/elemento_surpresa_fotos"
click at [178, 97] on img at bounding box center [185, 97] width 14 height 14
click at [178, 105] on img at bounding box center [185, 112] width 14 height 14
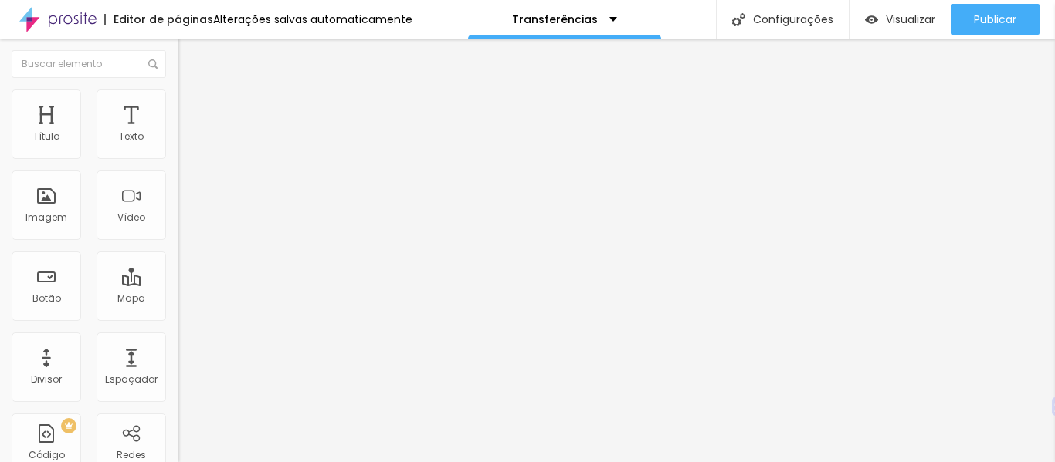
drag, startPoint x: 71, startPoint y: 151, endPoint x: 34, endPoint y: 156, distance: 37.5
click at [178, 300] on input "range" at bounding box center [228, 306] width 100 height 12
click at [178, 100] on img at bounding box center [185, 97] width 14 height 14
drag, startPoint x: 105, startPoint y: 161, endPoint x: 88, endPoint y: 161, distance: 17.0
click at [178, 158] on input "range" at bounding box center [228, 152] width 100 height 12
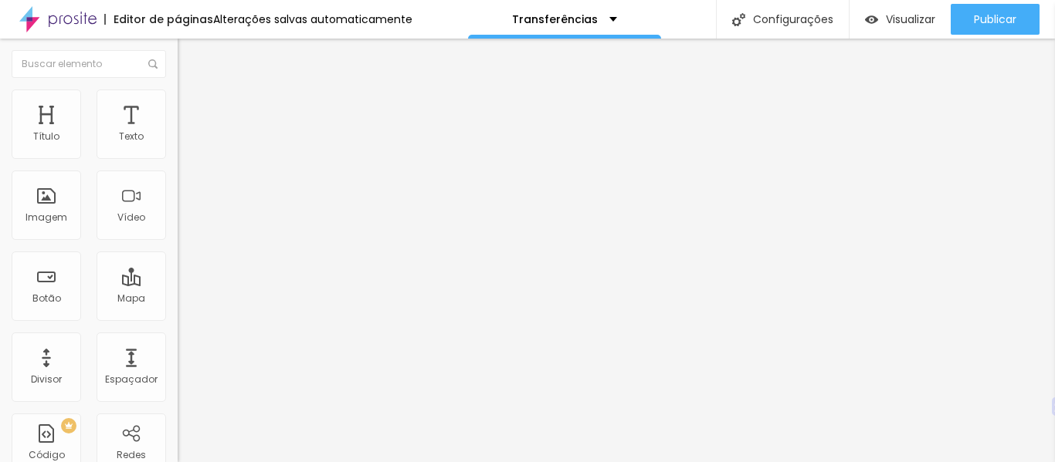
click at [178, 105] on li "Avançado" at bounding box center [267, 112] width 178 height 15
drag, startPoint x: 36, startPoint y: 154, endPoint x: 63, endPoint y: 154, distance: 27.0
click at [178, 300] on input "range" at bounding box center [228, 306] width 100 height 12
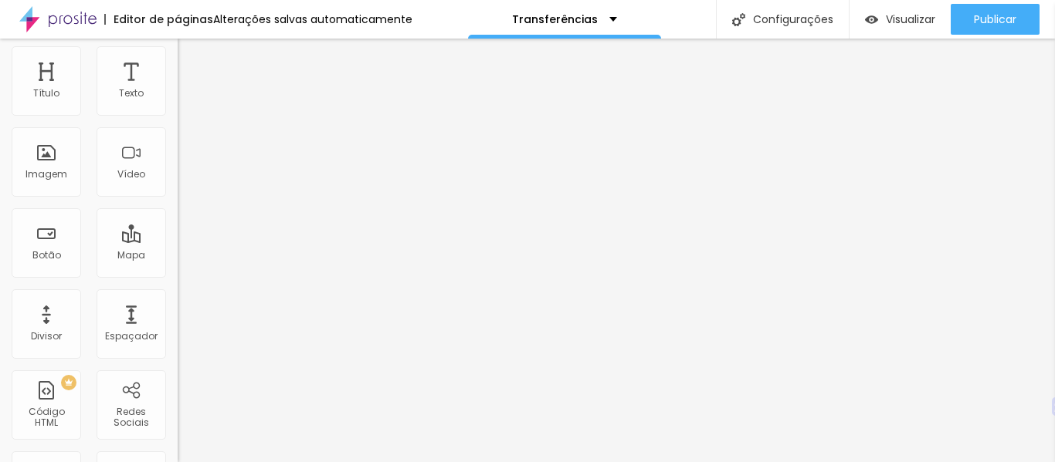
scroll to position [35, 0]
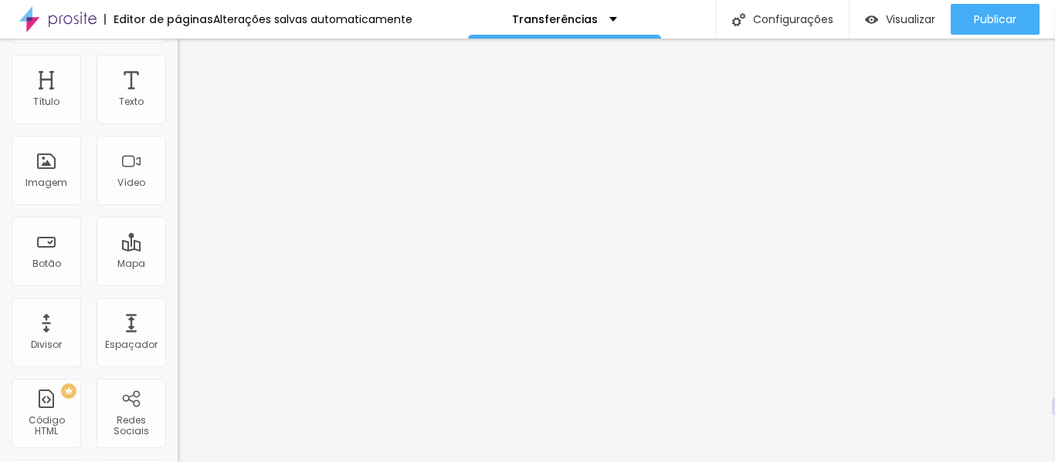
drag, startPoint x: 63, startPoint y: 121, endPoint x: 80, endPoint y: 120, distance: 17.8
click at [178, 265] on input "range" at bounding box center [228, 271] width 100 height 12
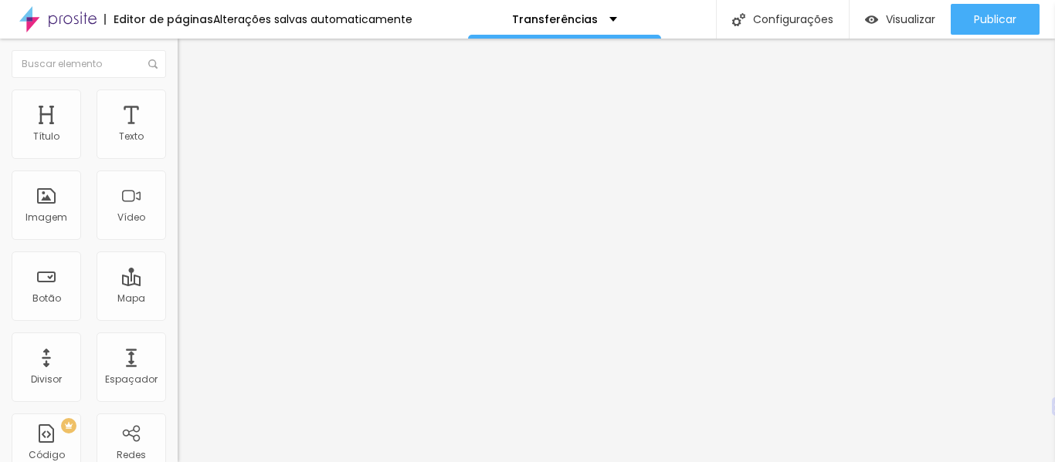
click at [178, 98] on img at bounding box center [185, 97] width 14 height 14
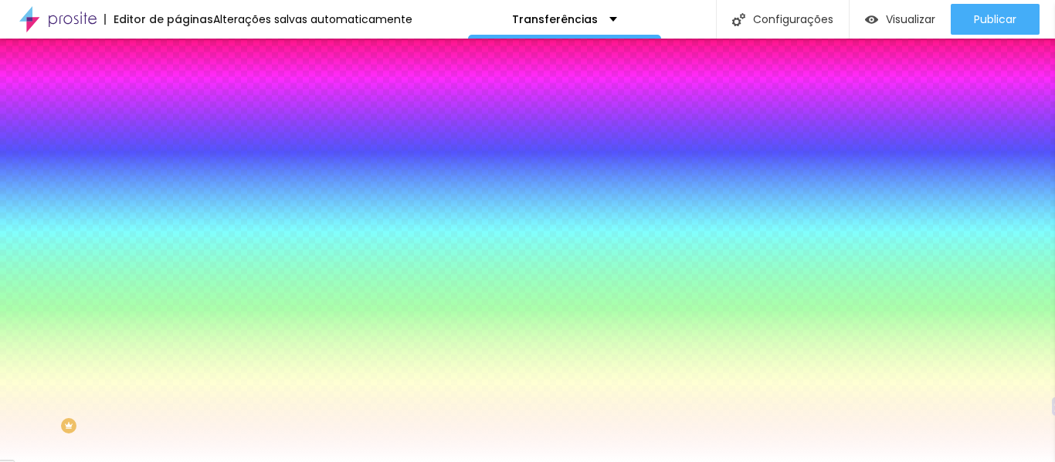
click at [178, 151] on input "#FFFFFF" at bounding box center [270, 154] width 185 height 15
paste input "0641"
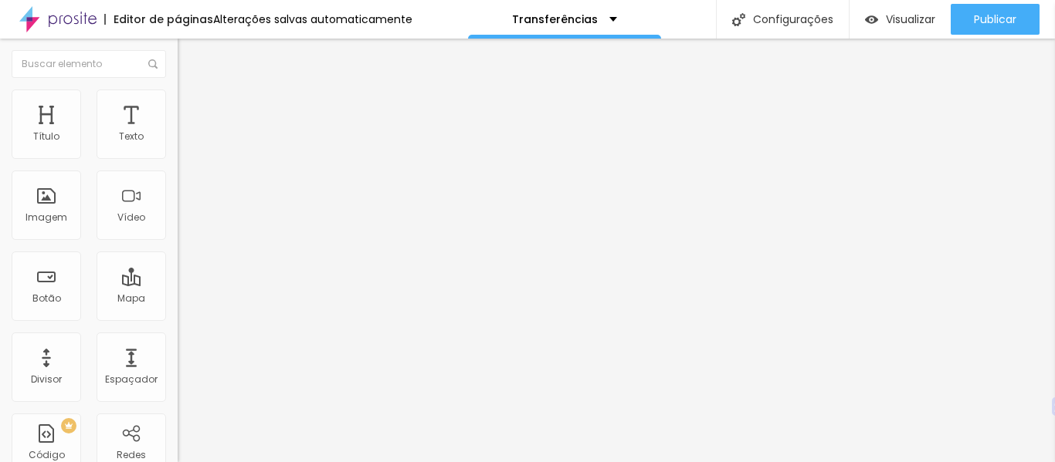
click at [178, 145] on input "Click me" at bounding box center [270, 137] width 185 height 15
click at [178, 94] on img at bounding box center [185, 97] width 14 height 14
click at [178, 97] on img at bounding box center [185, 97] width 14 height 14
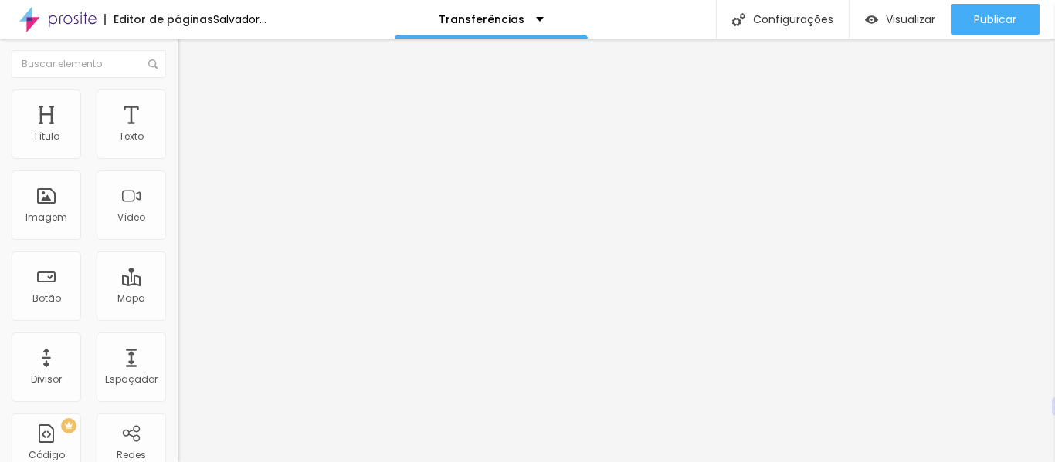
drag, startPoint x: 43, startPoint y: 154, endPoint x: 79, endPoint y: 153, distance: 35.5
click at [178, 284] on input "range" at bounding box center [228, 290] width 100 height 12
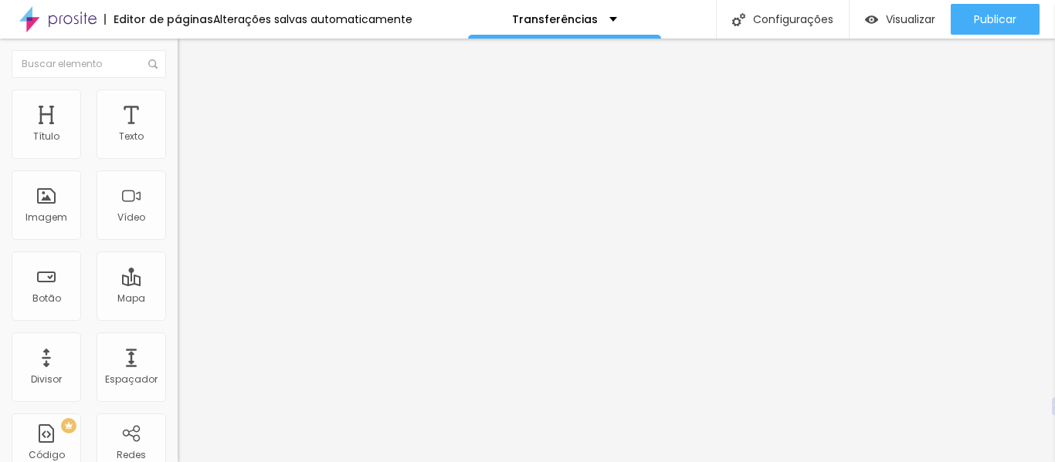
click at [178, 117] on li "Avançado" at bounding box center [267, 112] width 178 height 15
drag, startPoint x: 81, startPoint y: 153, endPoint x: 36, endPoint y: 151, distance: 45.6
click at [178, 300] on input "range" at bounding box center [228, 306] width 100 height 12
click at [178, 105] on ul "Conteúdo Estilo Avançado" at bounding box center [267, 97] width 178 height 46
click at [178, 100] on li "Estilo" at bounding box center [267, 97] width 178 height 15
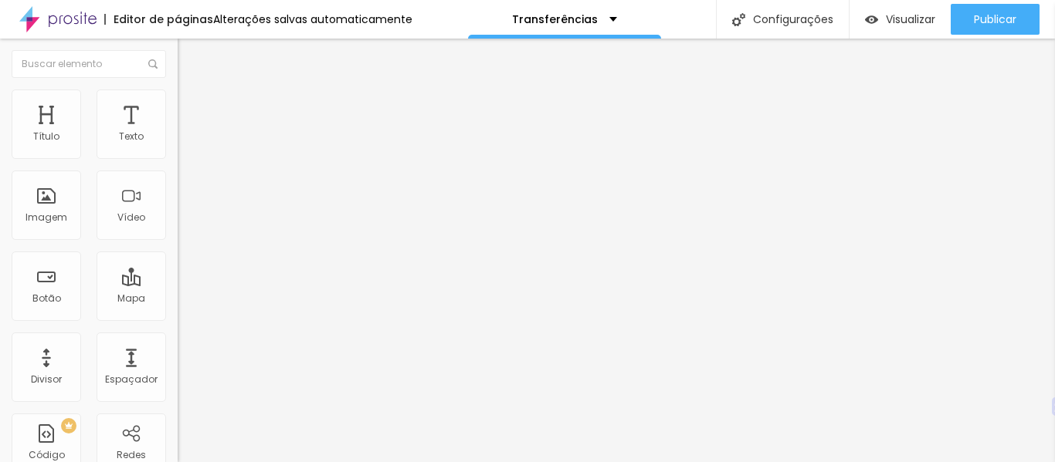
click at [178, 158] on input "range" at bounding box center [228, 152] width 100 height 12
click at [178, 118] on li "Avançado" at bounding box center [267, 112] width 178 height 15
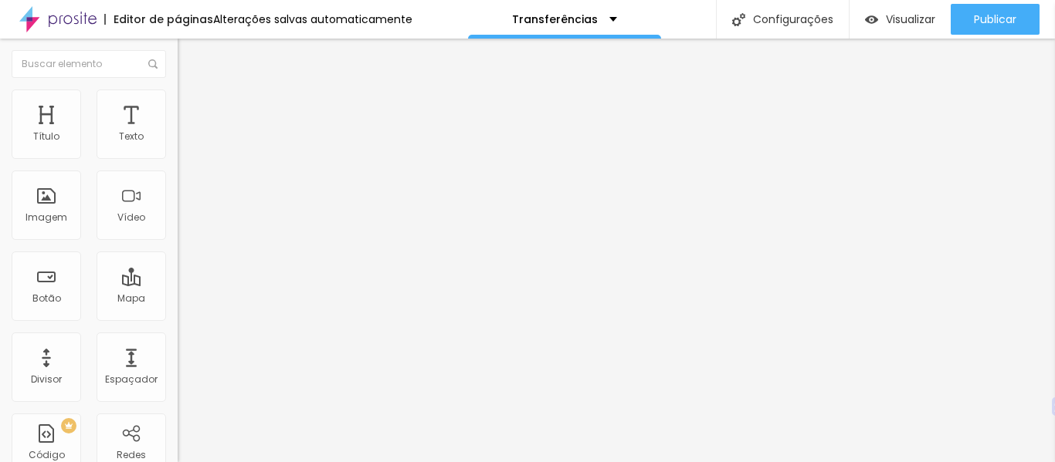
drag, startPoint x: 34, startPoint y: 147, endPoint x: 43, endPoint y: 147, distance: 9.3
click at [178, 300] on input "range" at bounding box center [228, 306] width 100 height 12
click at [907, 18] on font "Visualizar" at bounding box center [910, 19] width 49 height 15
click at [178, 101] on li "Avançado" at bounding box center [267, 97] width 178 height 15
click at [178, 76] on li "Estilo" at bounding box center [267, 81] width 178 height 15
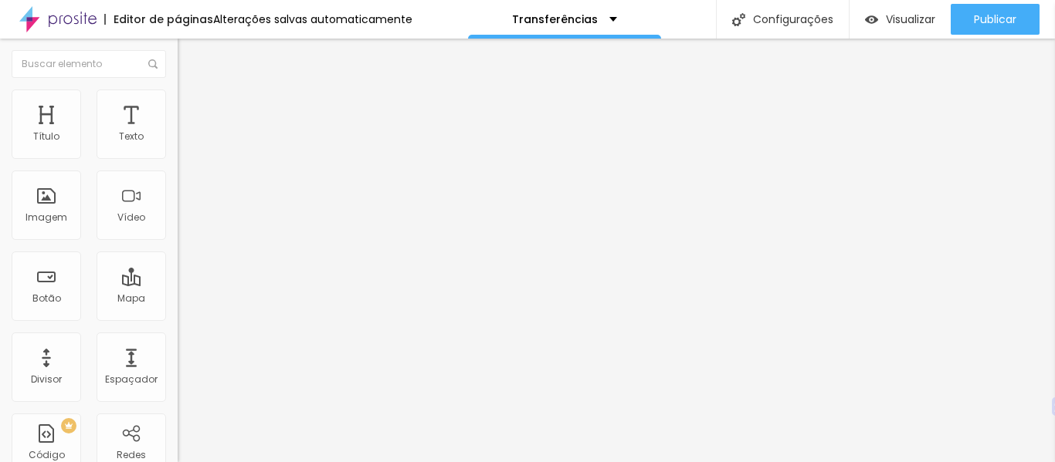
click at [178, 229] on button "button" at bounding box center [189, 220] width 22 height 16
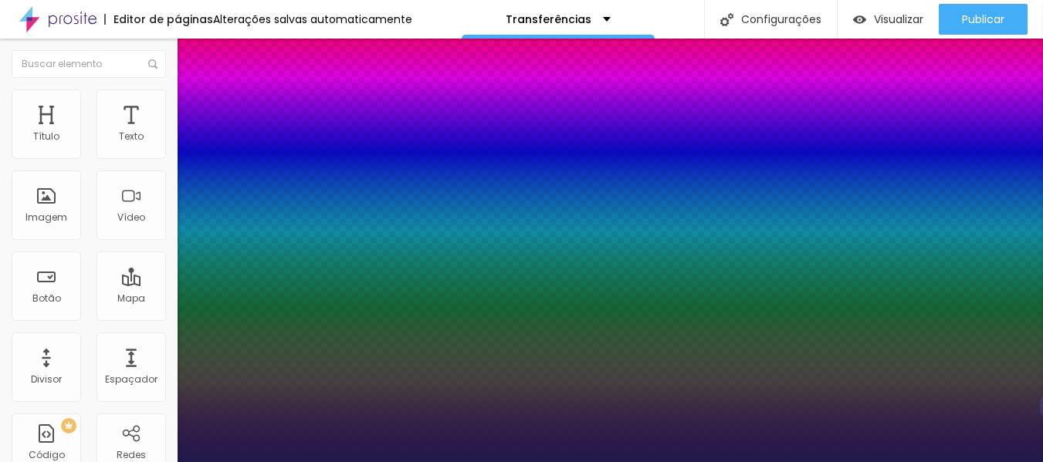
click at [484, 462] on div at bounding box center [521, 462] width 1043 height 0
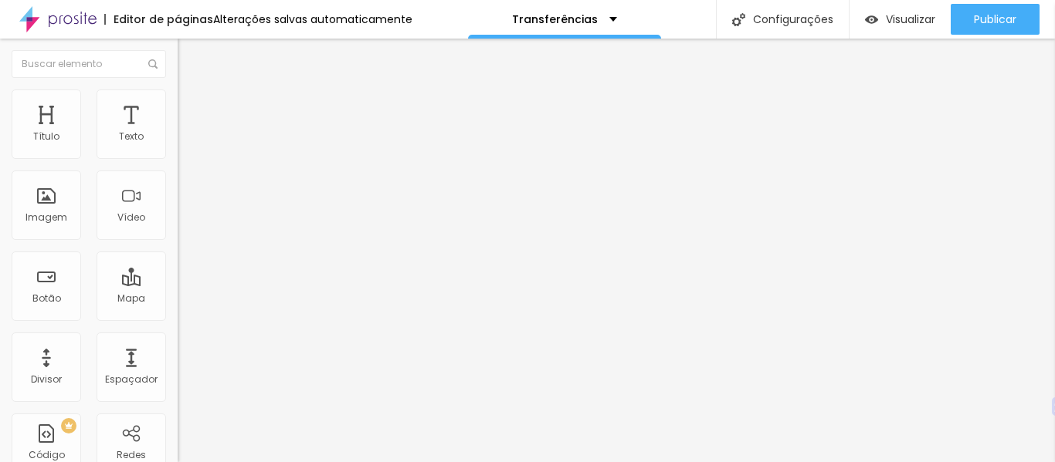
click at [191, 106] on font "Estilo" at bounding box center [203, 99] width 24 height 13
click at [178, 105] on li "Avançado" at bounding box center [267, 112] width 178 height 15
click at [178, 88] on img at bounding box center [185, 81] width 14 height 14
click at [178, 104] on ul "Conteúdo Estilo Avançado" at bounding box center [267, 97] width 178 height 46
click at [178, 102] on li "Estilo" at bounding box center [267, 97] width 178 height 15
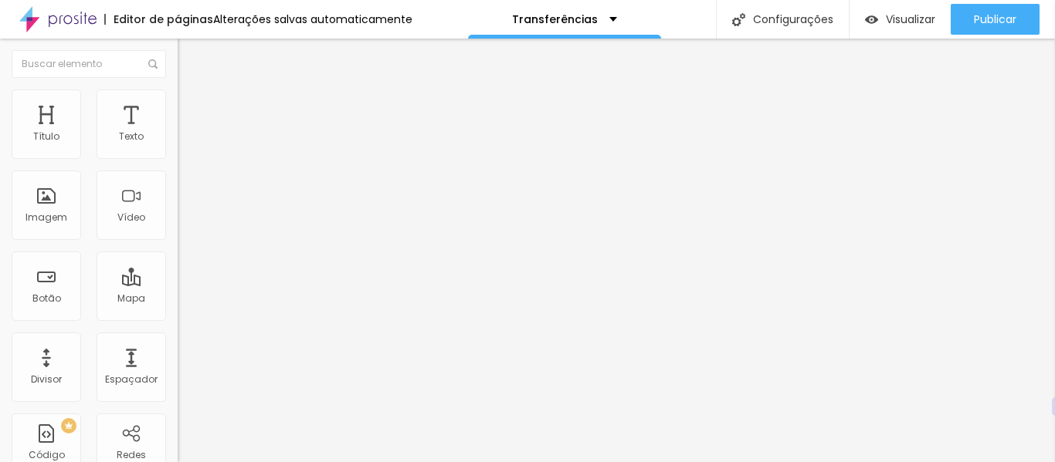
click at [178, 105] on li "Avançado" at bounding box center [267, 112] width 178 height 15
drag, startPoint x: 44, startPoint y: 151, endPoint x: 13, endPoint y: 153, distance: 30.9
click at [178, 300] on input "range" at bounding box center [228, 306] width 100 height 12
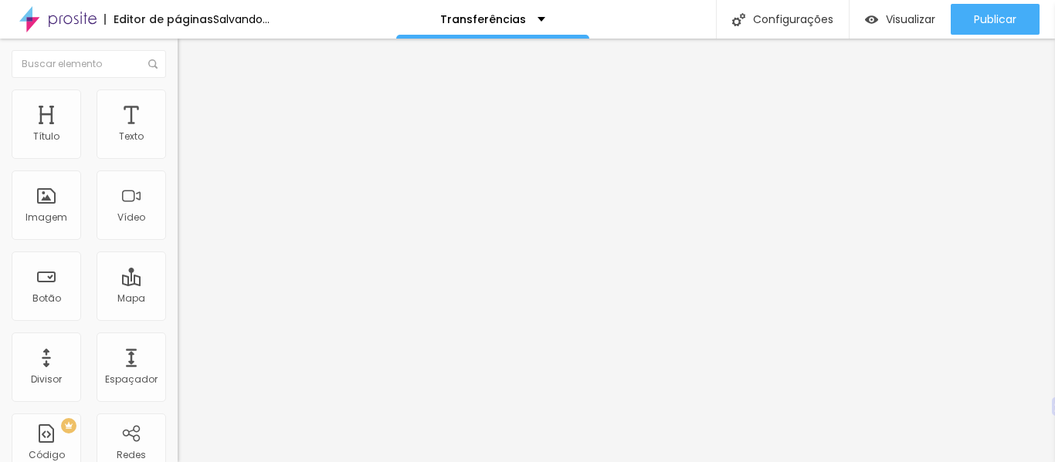
click at [191, 107] on font "Estilo" at bounding box center [203, 99] width 24 height 13
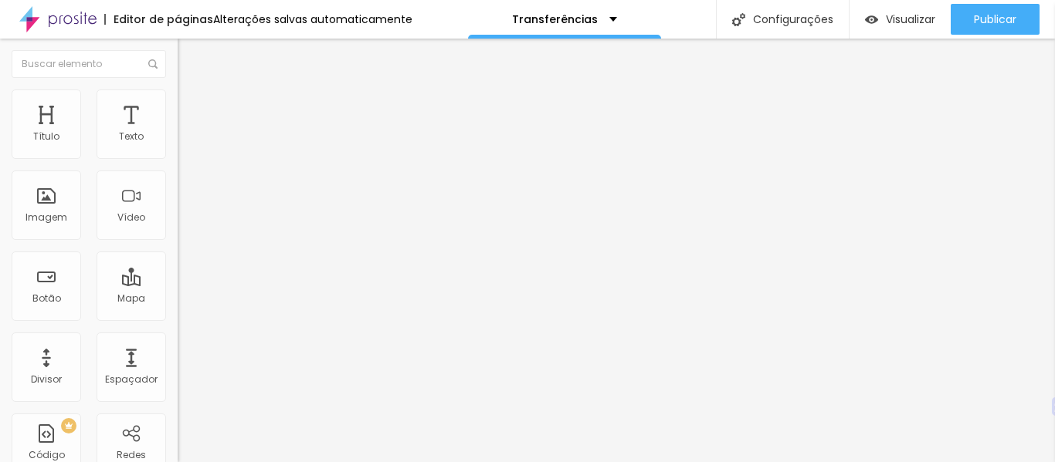
click at [191, 91] on font "Conteúdo" at bounding box center [215, 84] width 48 height 13
click at [178, 90] on li "Estilo" at bounding box center [267, 97] width 178 height 15
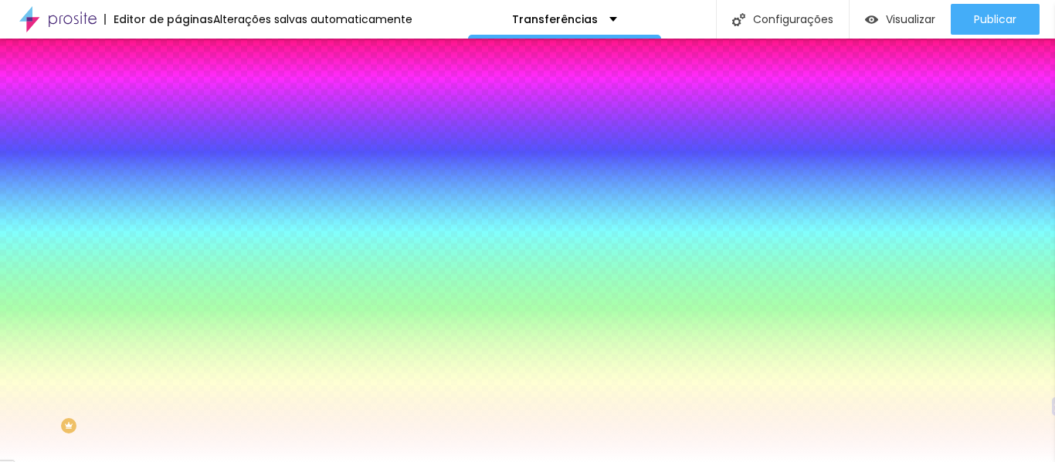
click at [191, 109] on font "Avançado" at bounding box center [216, 115] width 51 height 13
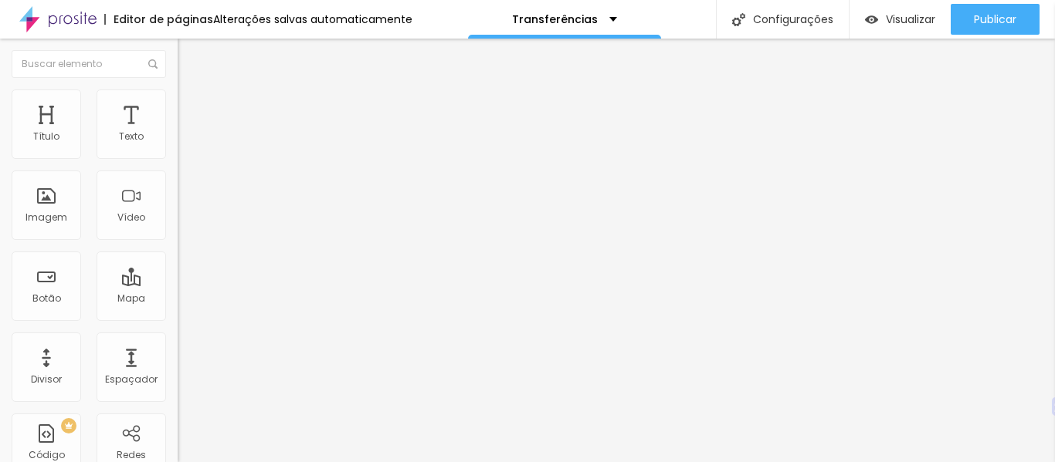
click at [191, 107] on font "Estilo" at bounding box center [203, 99] width 24 height 13
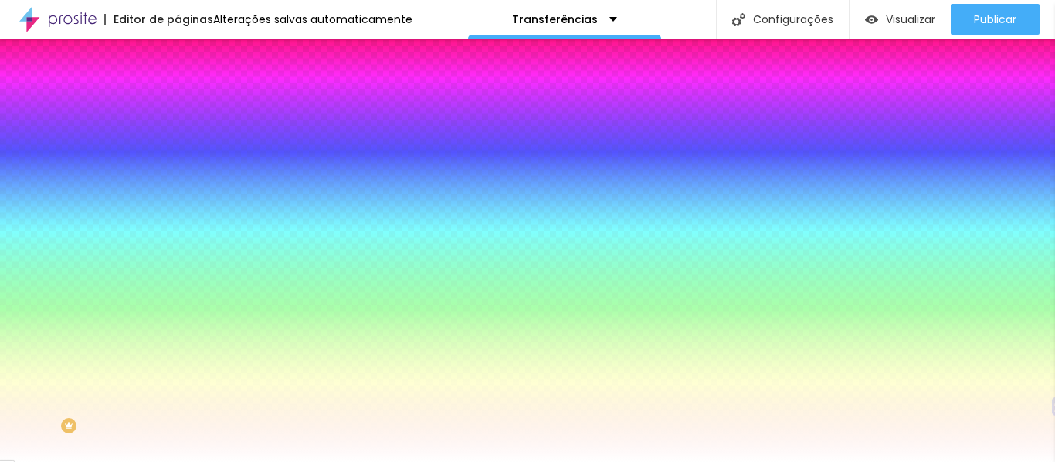
click at [185, 202] on icon "button" at bounding box center [188, 205] width 6 height 6
click at [117, 462] on div at bounding box center [527, 462] width 1055 height 0
click at [178, 105] on li "Avançado" at bounding box center [267, 112] width 178 height 15
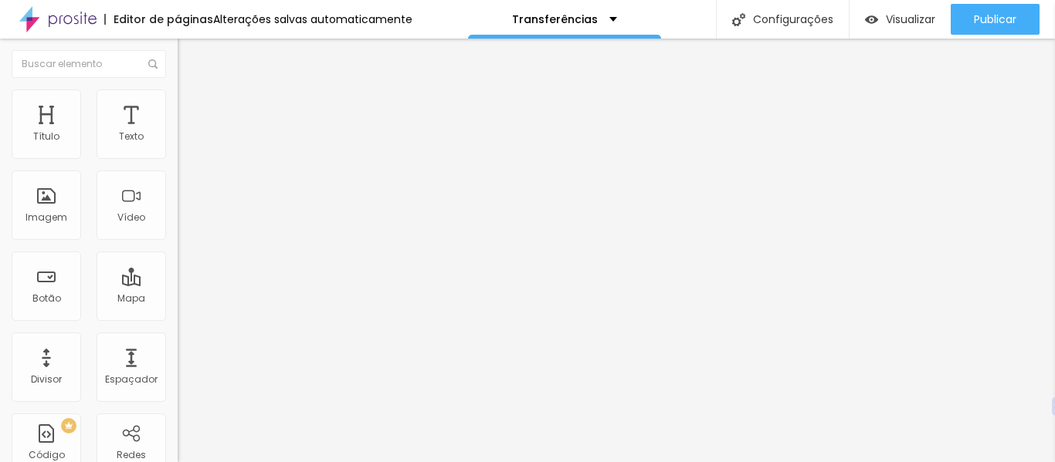
click at [178, 86] on img at bounding box center [185, 81] width 14 height 14
click at [191, 109] on font "Avançado" at bounding box center [216, 115] width 51 height 13
click at [178, 98] on li "Estilo" at bounding box center [267, 97] width 178 height 15
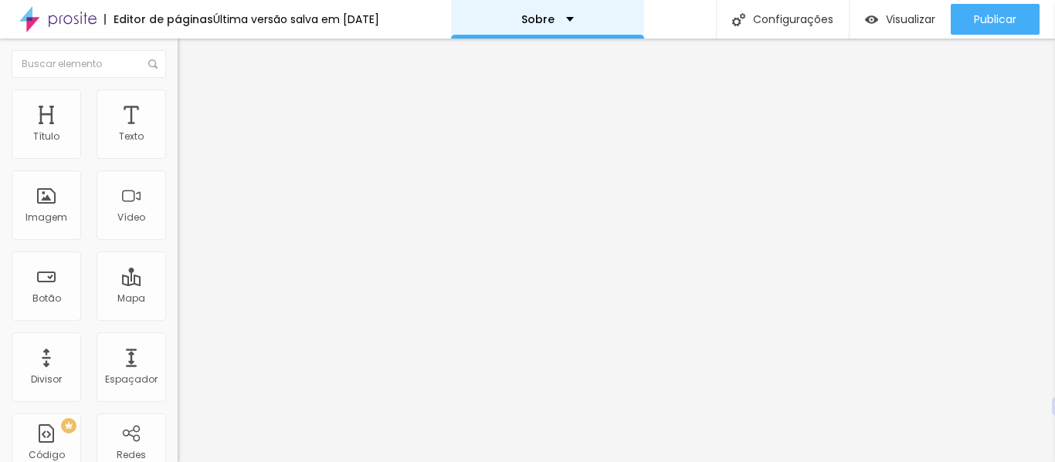
click at [554, 20] on font "Sobre" at bounding box center [537, 19] width 33 height 15
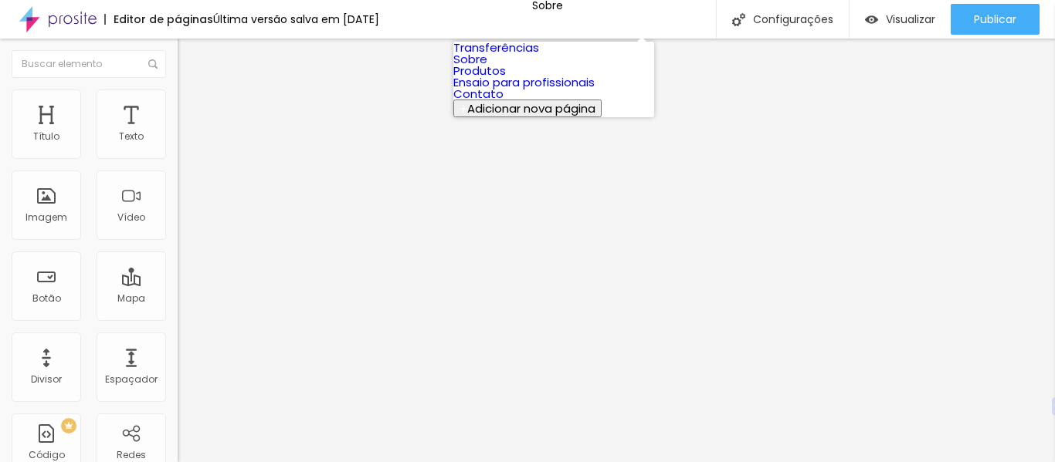
click at [517, 90] on font "Ensaio para profissionais" at bounding box center [523, 82] width 141 height 16
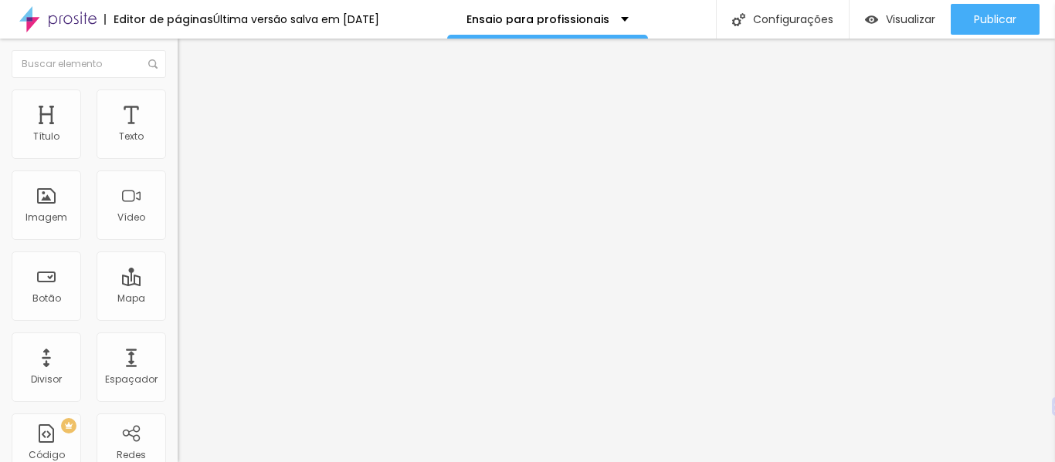
click at [178, 103] on li "Estilo" at bounding box center [267, 97] width 178 height 15
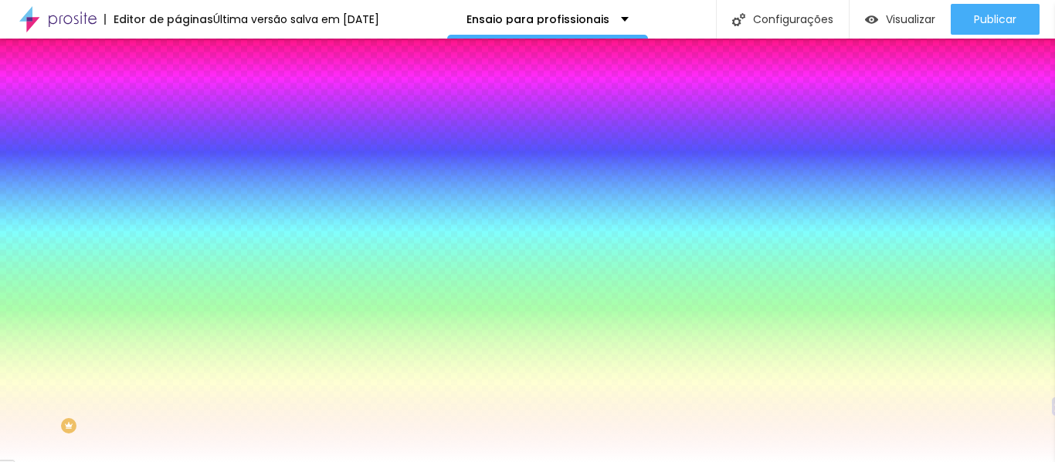
click at [178, 154] on input "#FF0641" at bounding box center [270, 154] width 185 height 15
